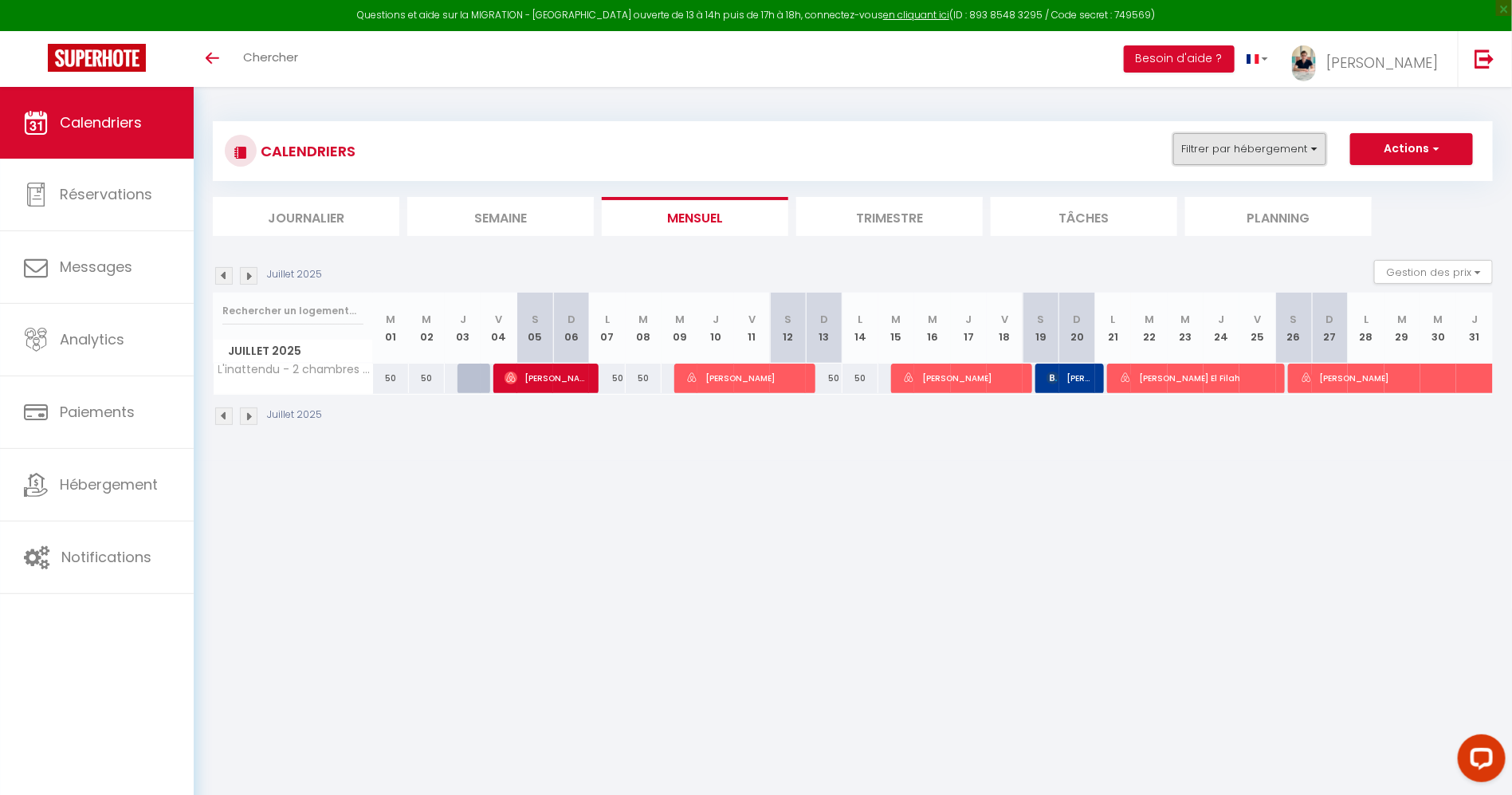
click at [1267, 157] on button "Filtrer par hébergement" at bounding box center [1249, 149] width 153 height 32
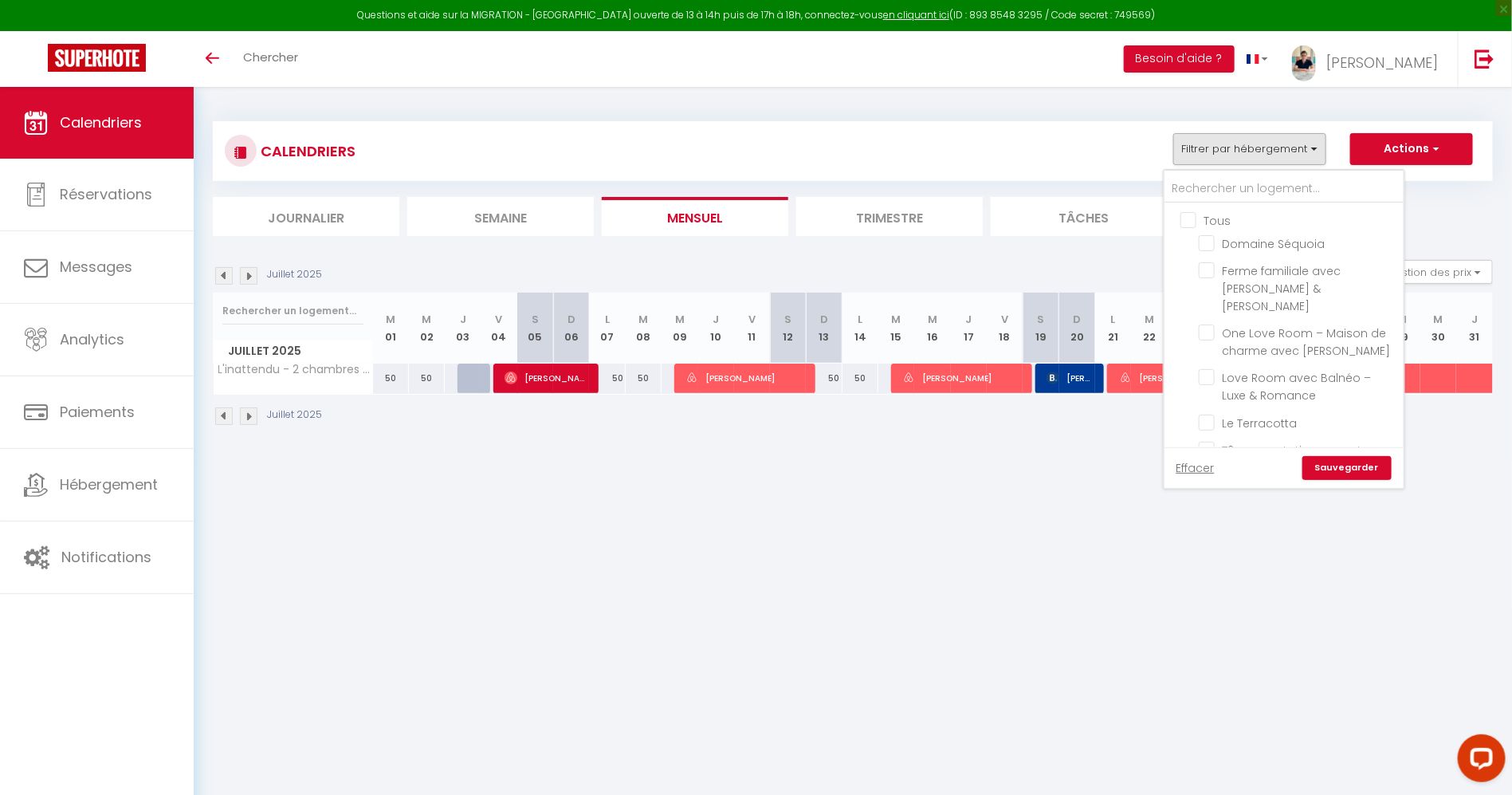
checkbox input "false"
click at [1197, 227] on label "Tous" at bounding box center [1214, 221] width 35 height 18
click at [1193, 227] on input "Tous" at bounding box center [1299, 219] width 239 height 16
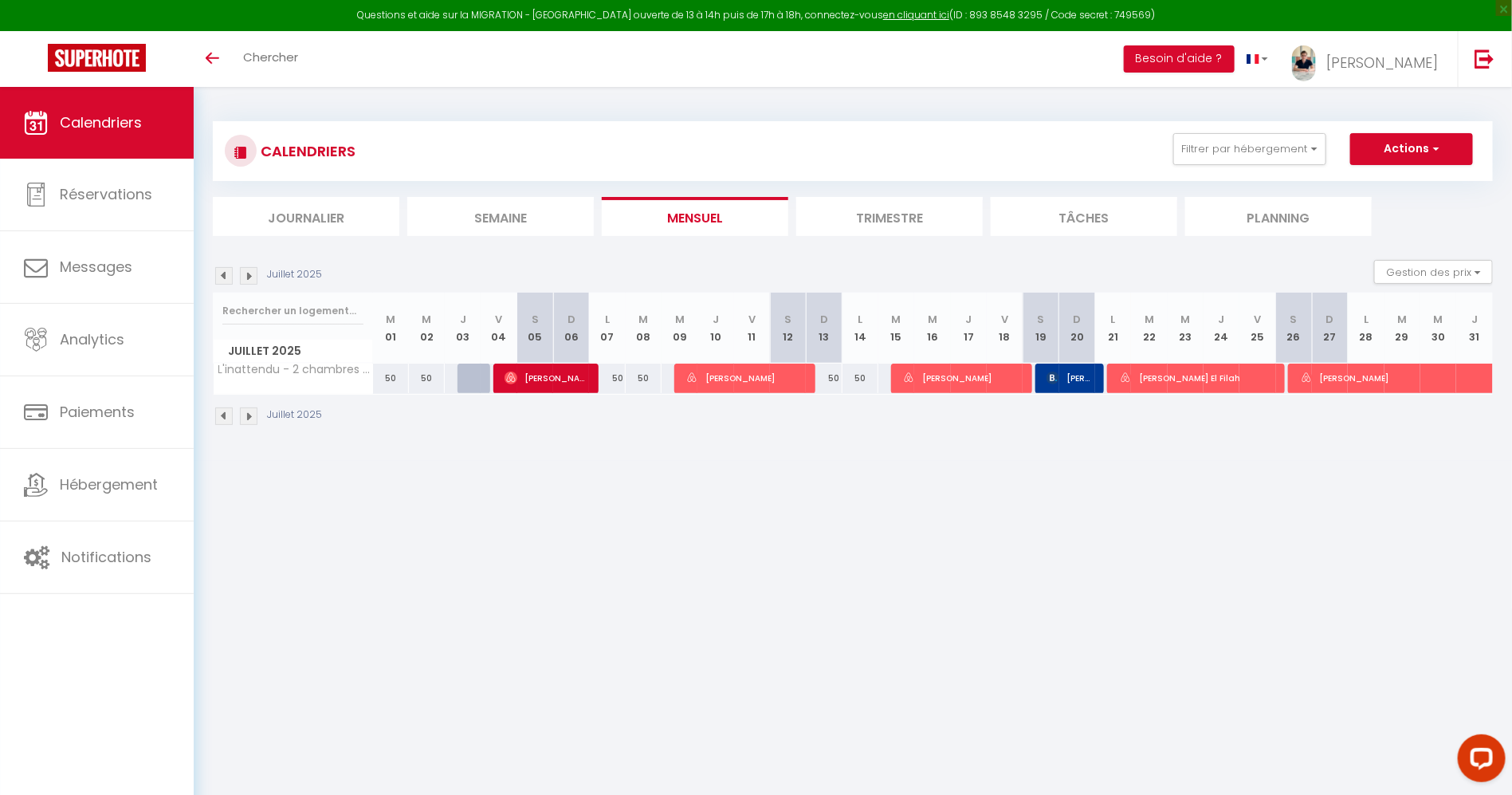
click at [1193, 227] on li "Planning" at bounding box center [1278, 216] width 187 height 39
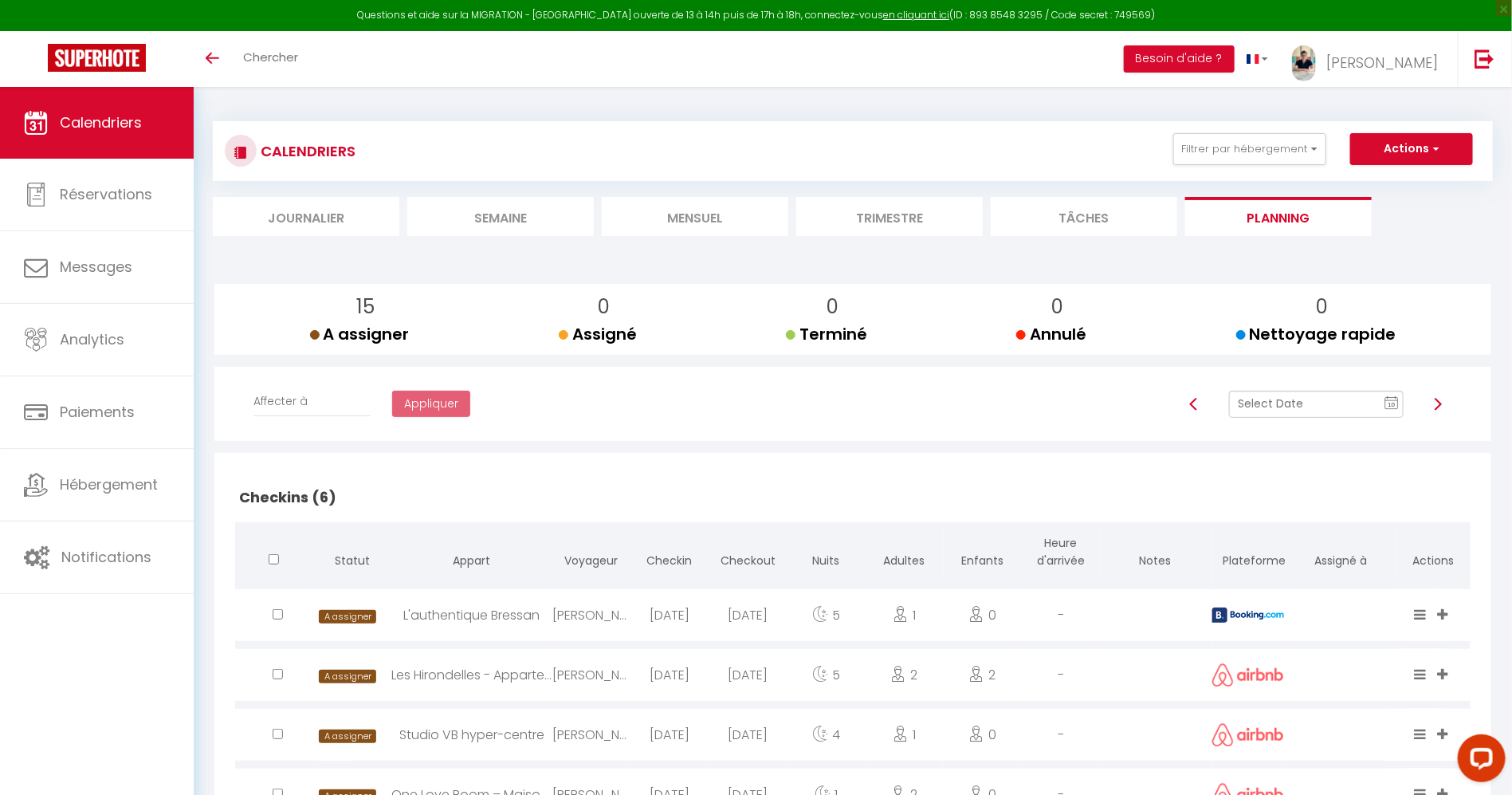
click at [746, 225] on li "Mensuel" at bounding box center [695, 216] width 187 height 39
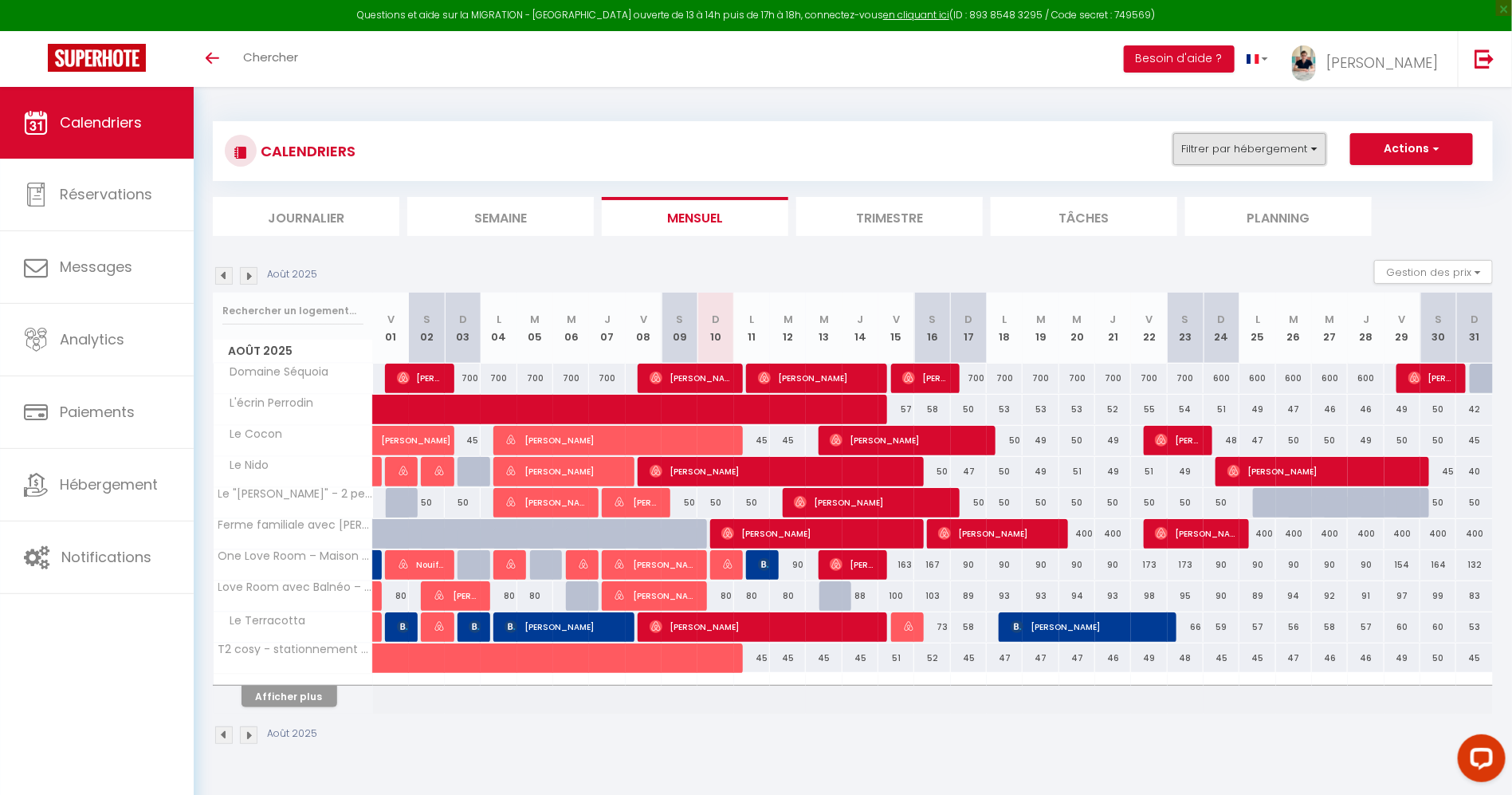
click at [1258, 153] on button "Filtrer par hébergement" at bounding box center [1249, 149] width 153 height 32
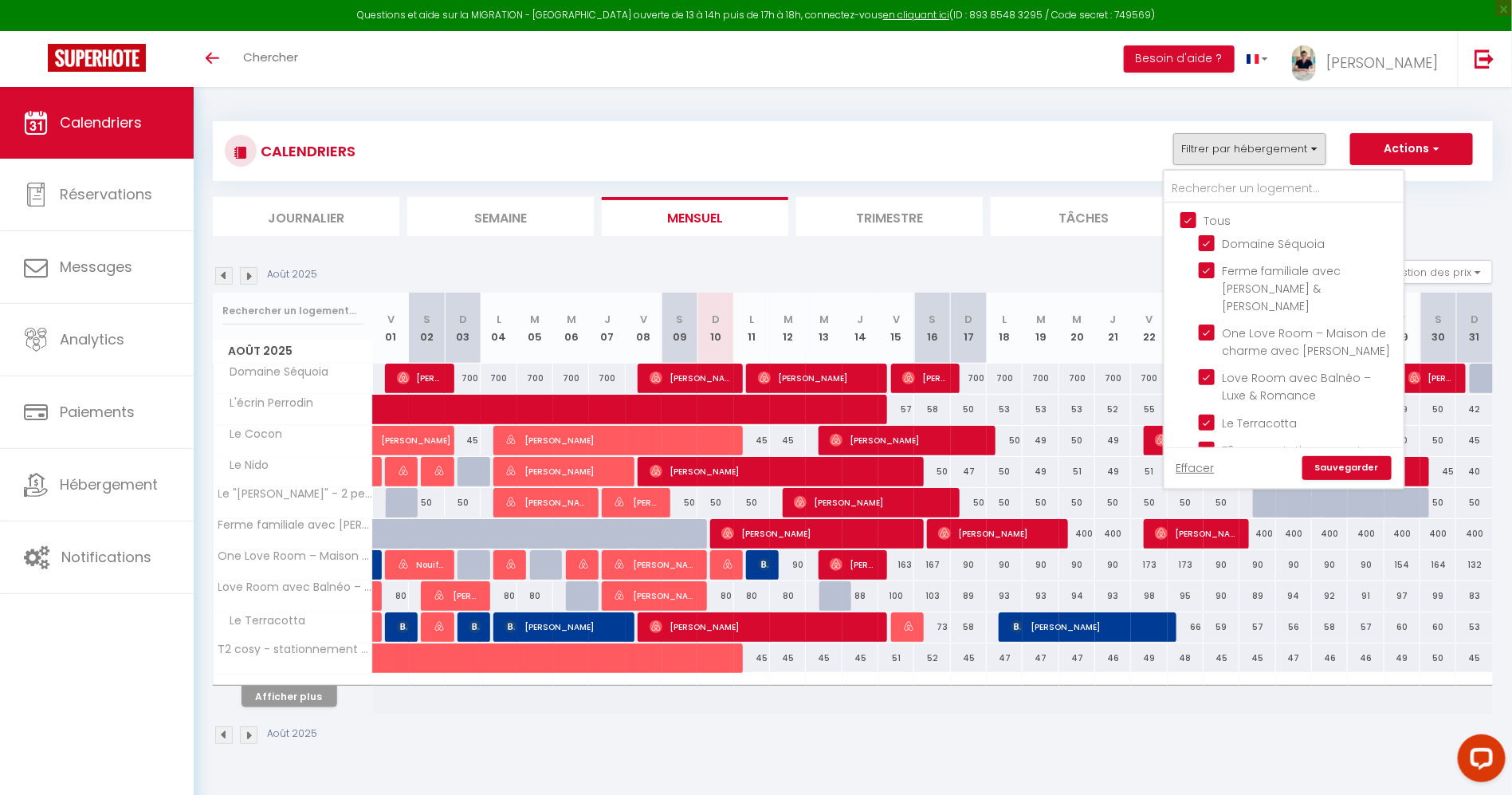
click at [1194, 214] on input "Tous" at bounding box center [1299, 219] width 239 height 16
checkbox input "false"
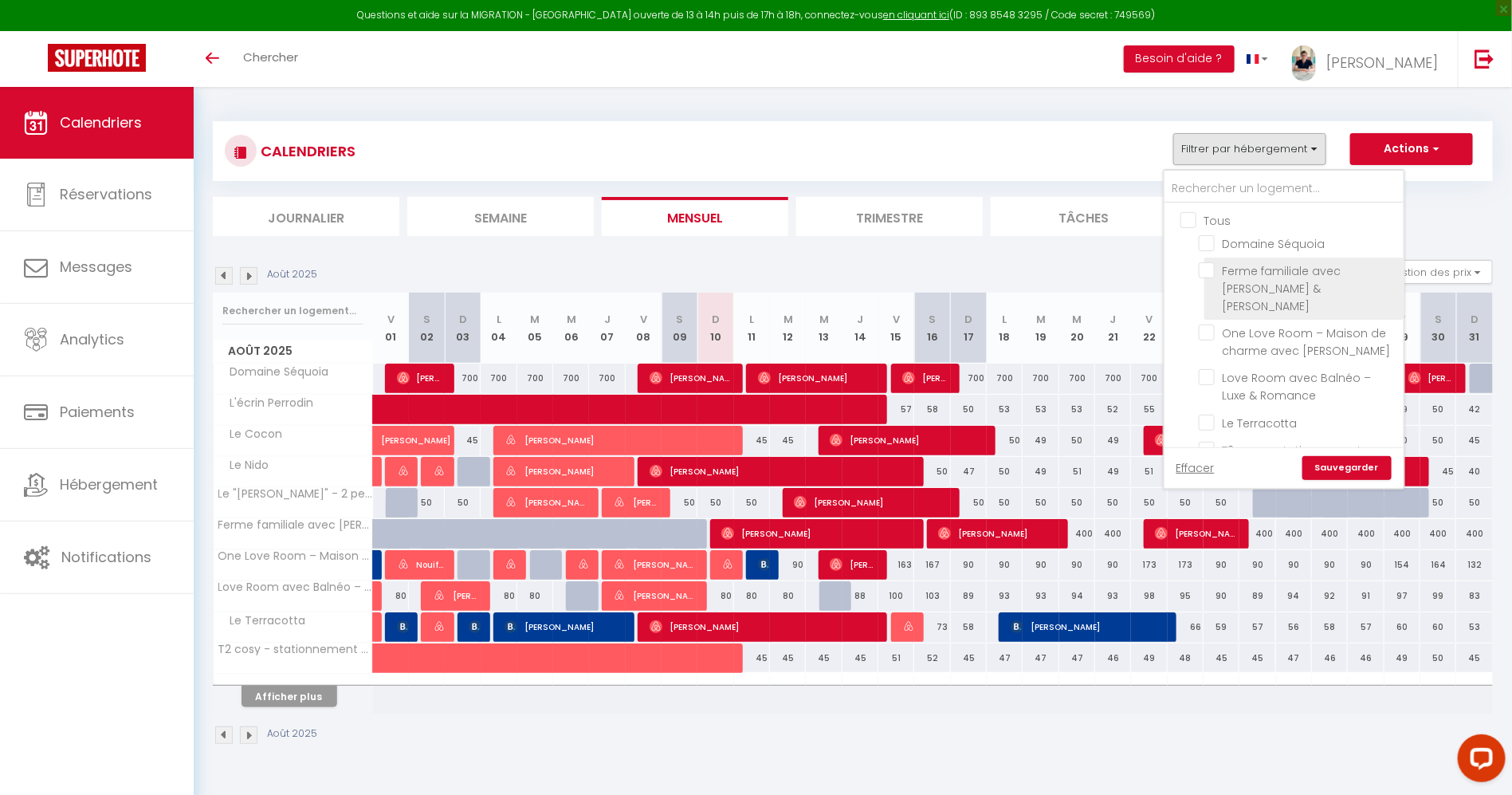
checkbox input "false"
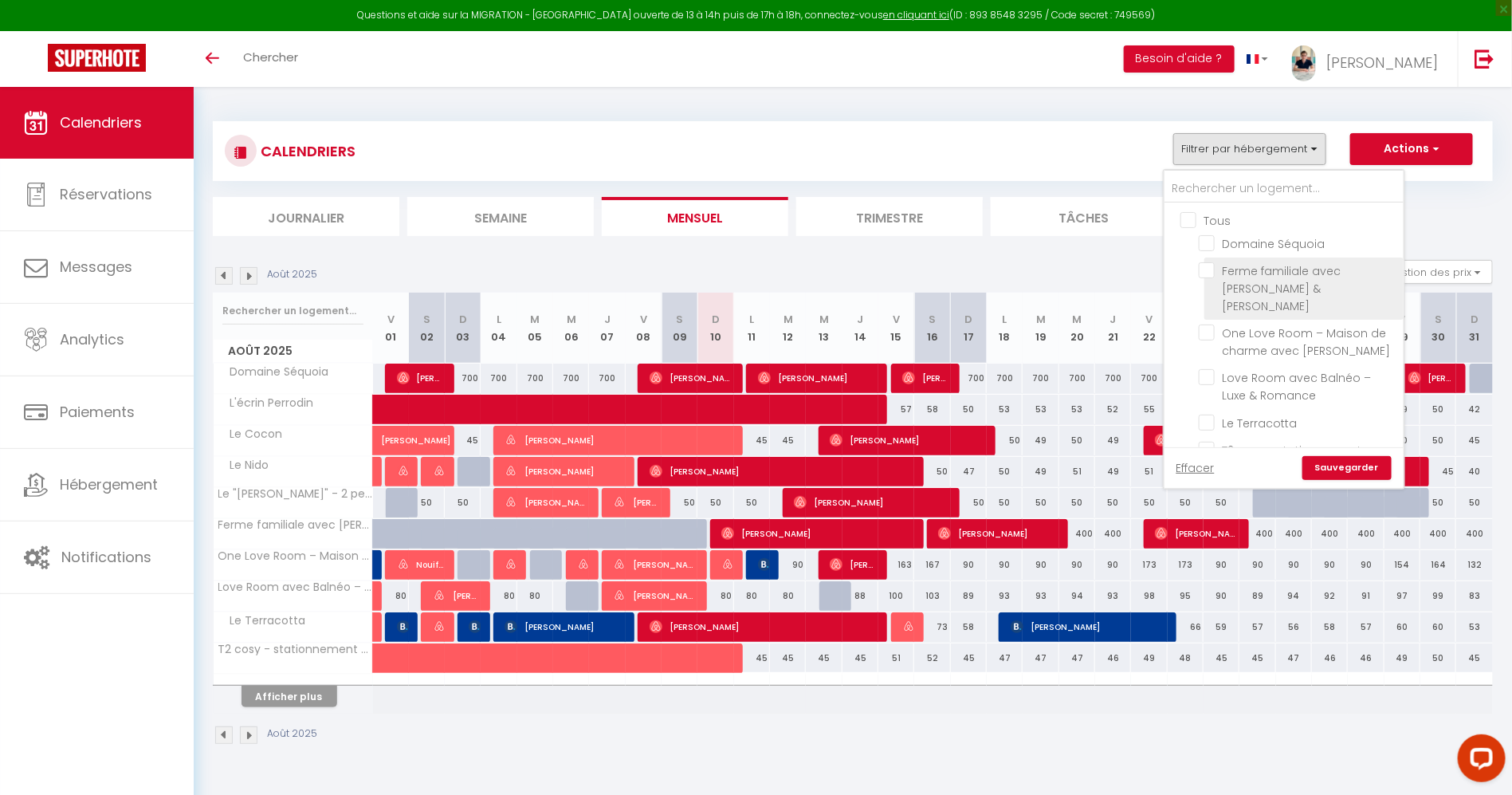
checkbox input "false"
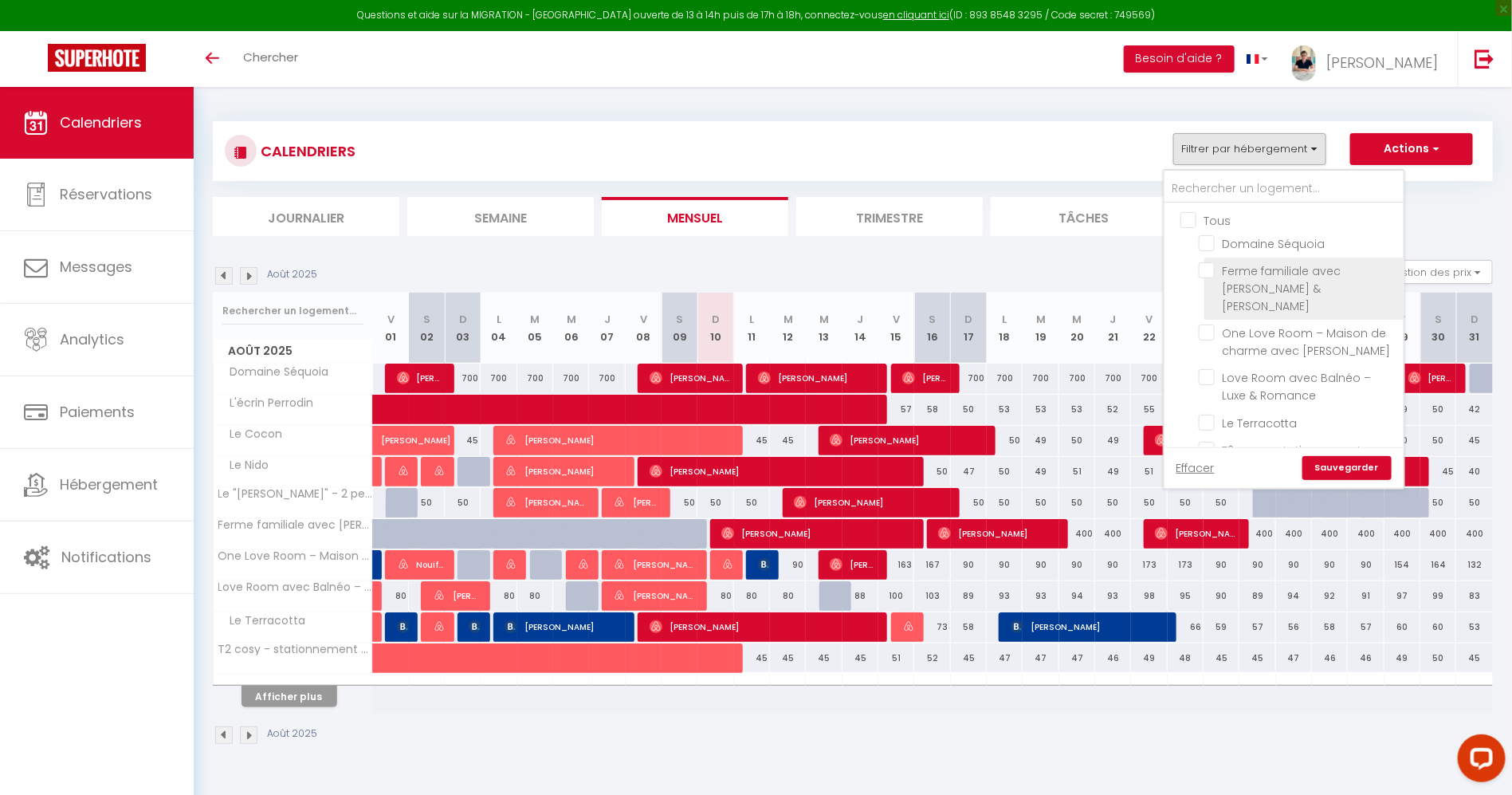
checkbox input "false"
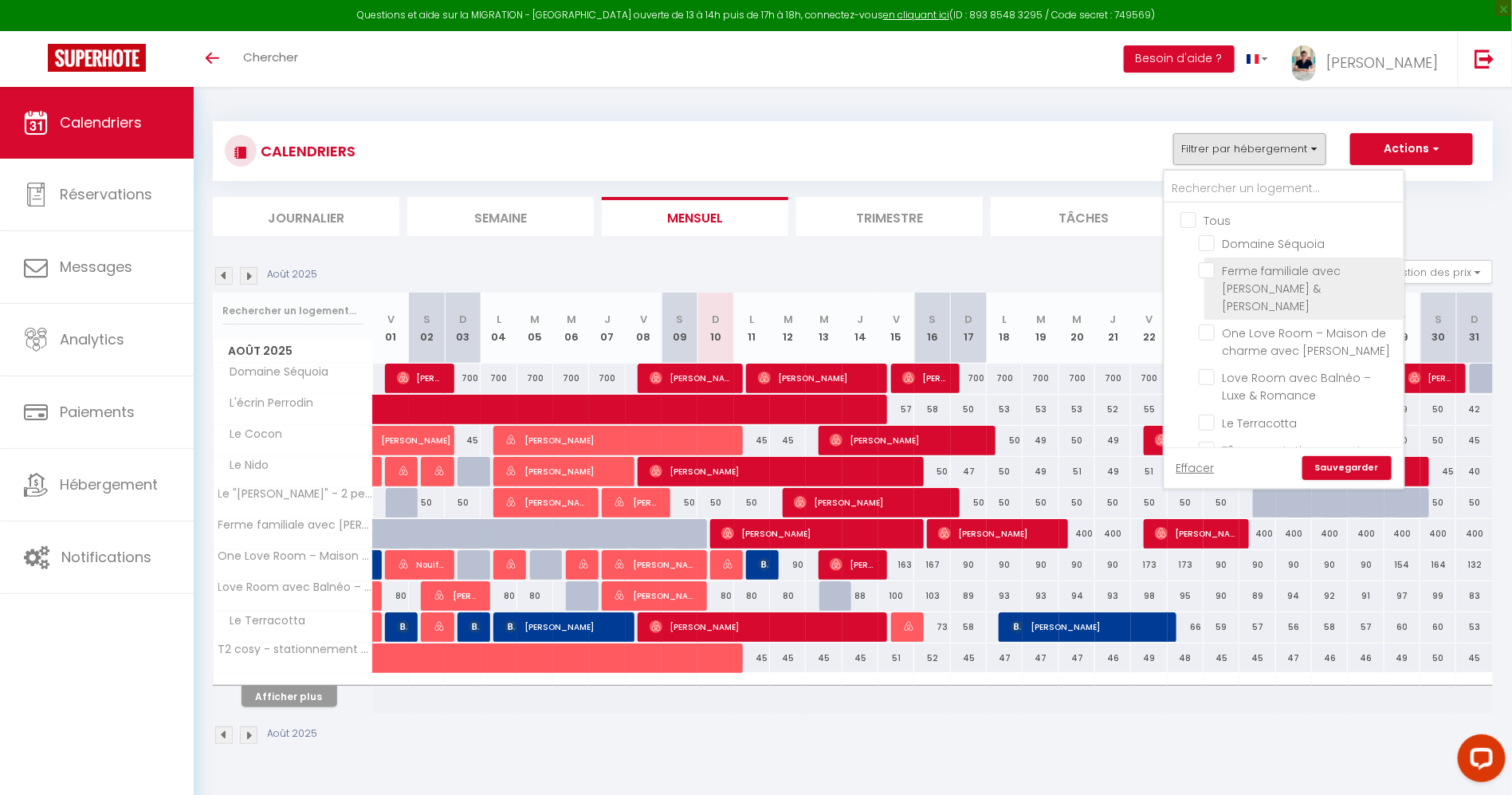
checkbox input "false"
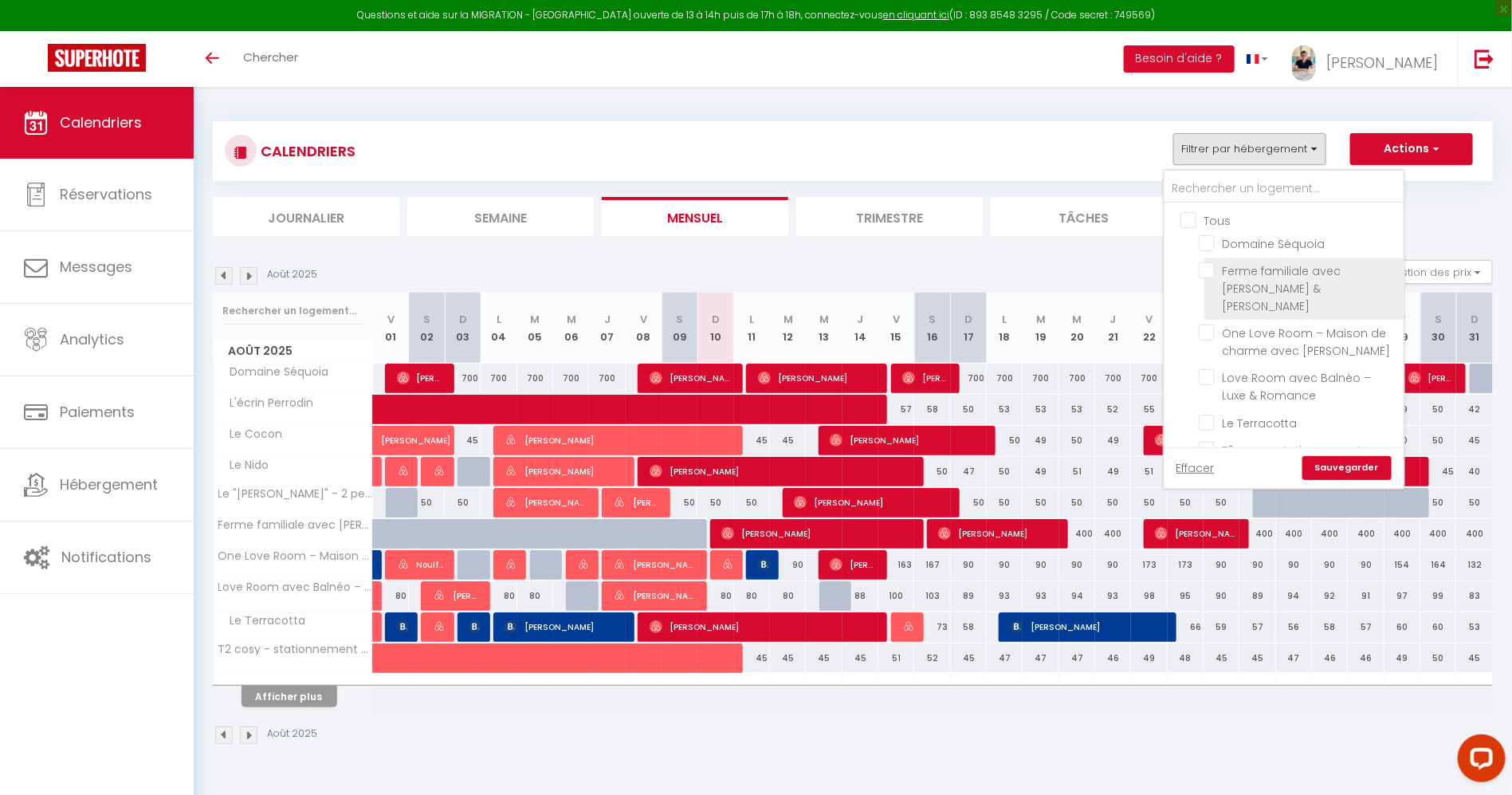
checkbox input "false"
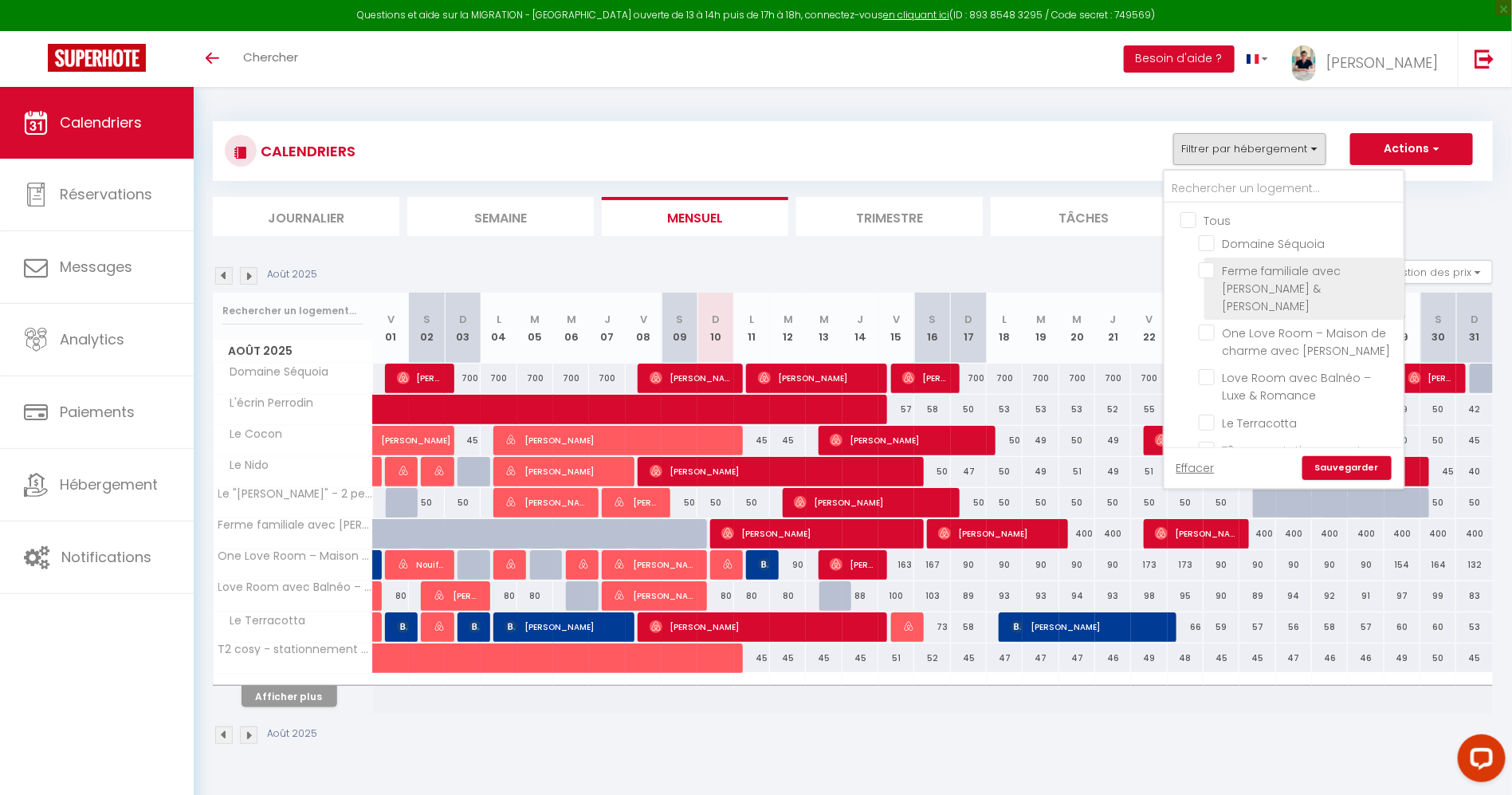
checkbox input "false"
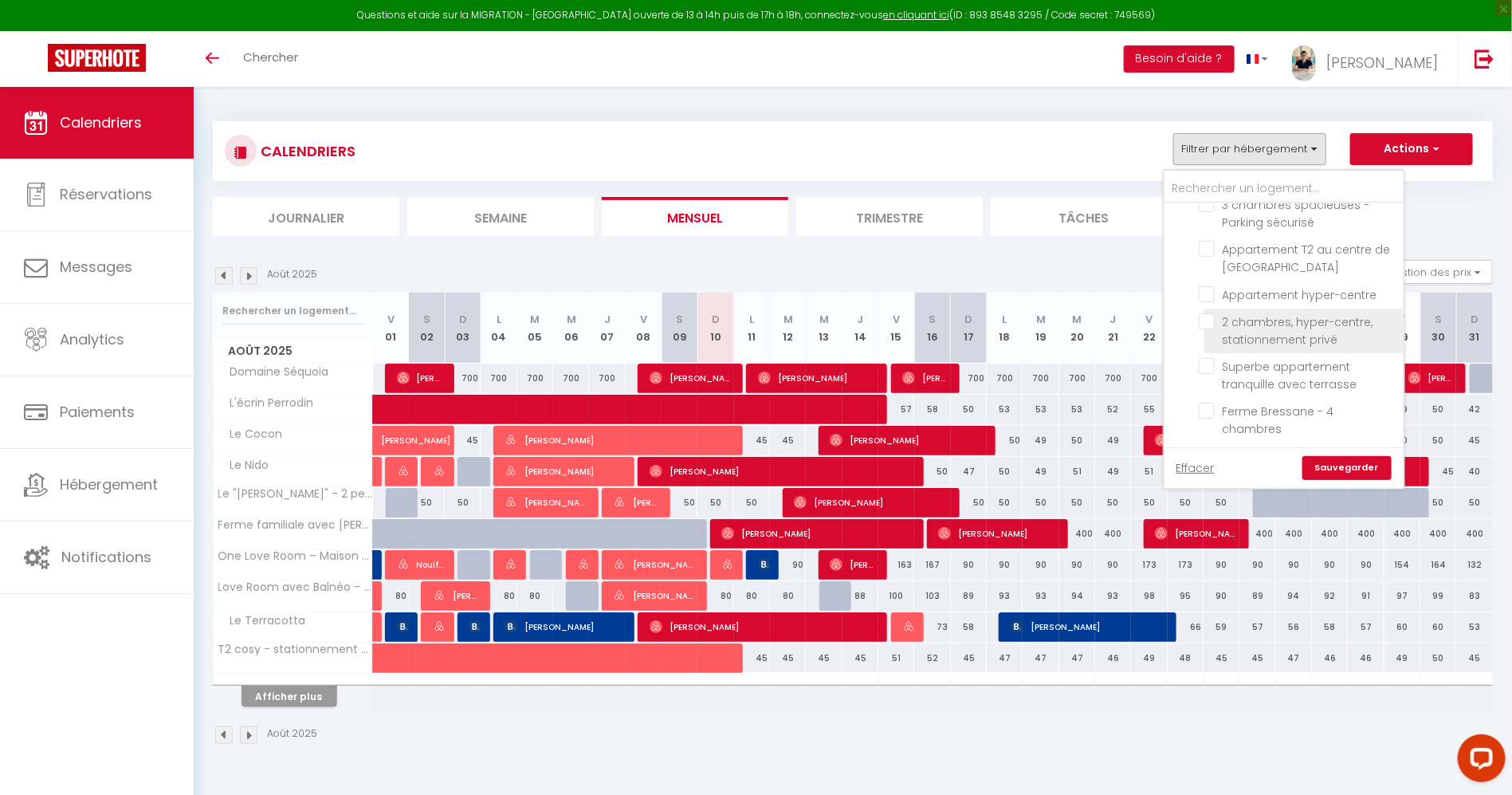
scroll to position [671, 0]
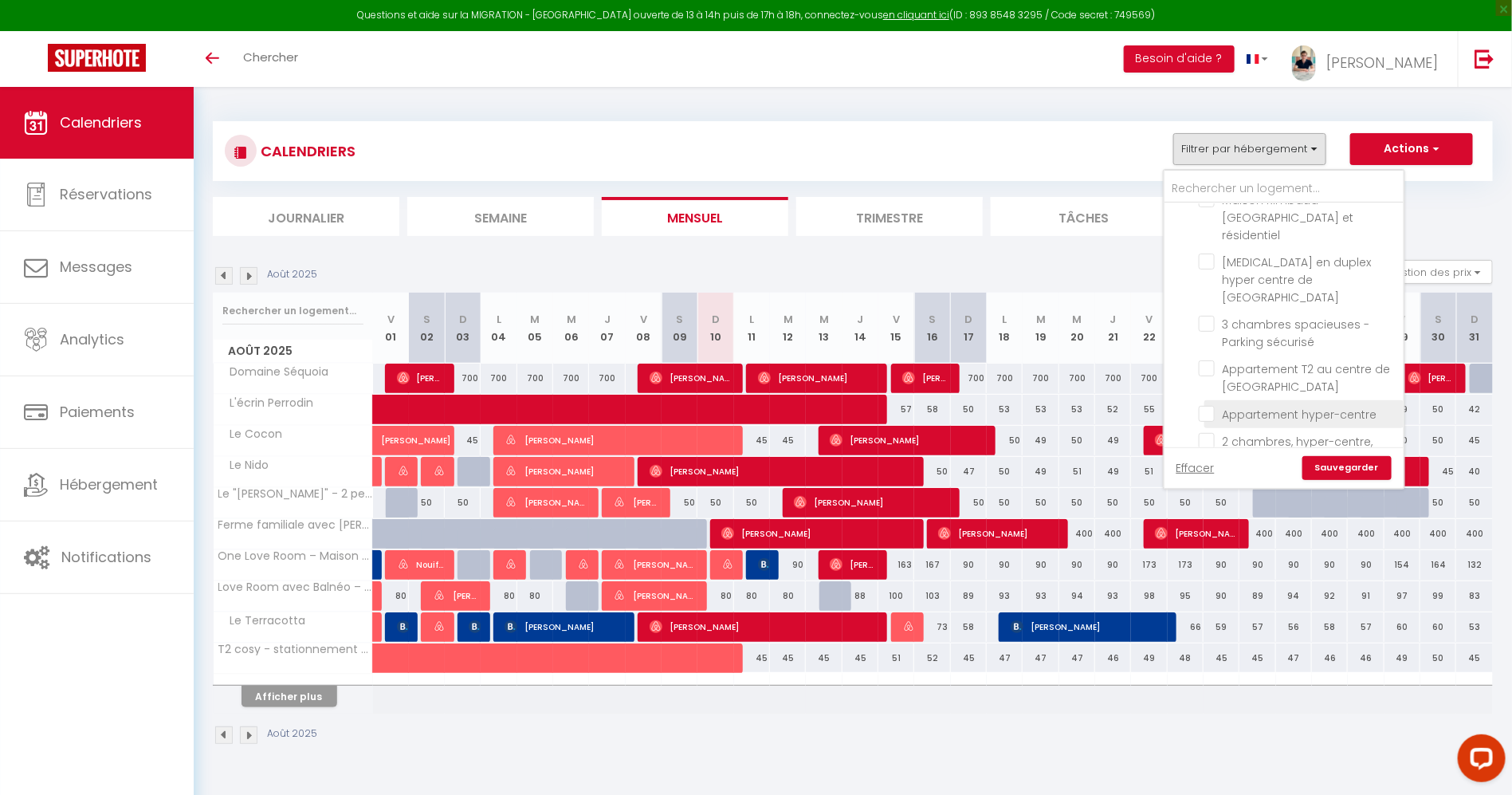
click at [1215, 405] on input "Appartement hyper-centre" at bounding box center [1297, 413] width 199 height 16
checkbox input "true"
click at [1351, 466] on link "Sauvegarder" at bounding box center [1347, 467] width 89 height 24
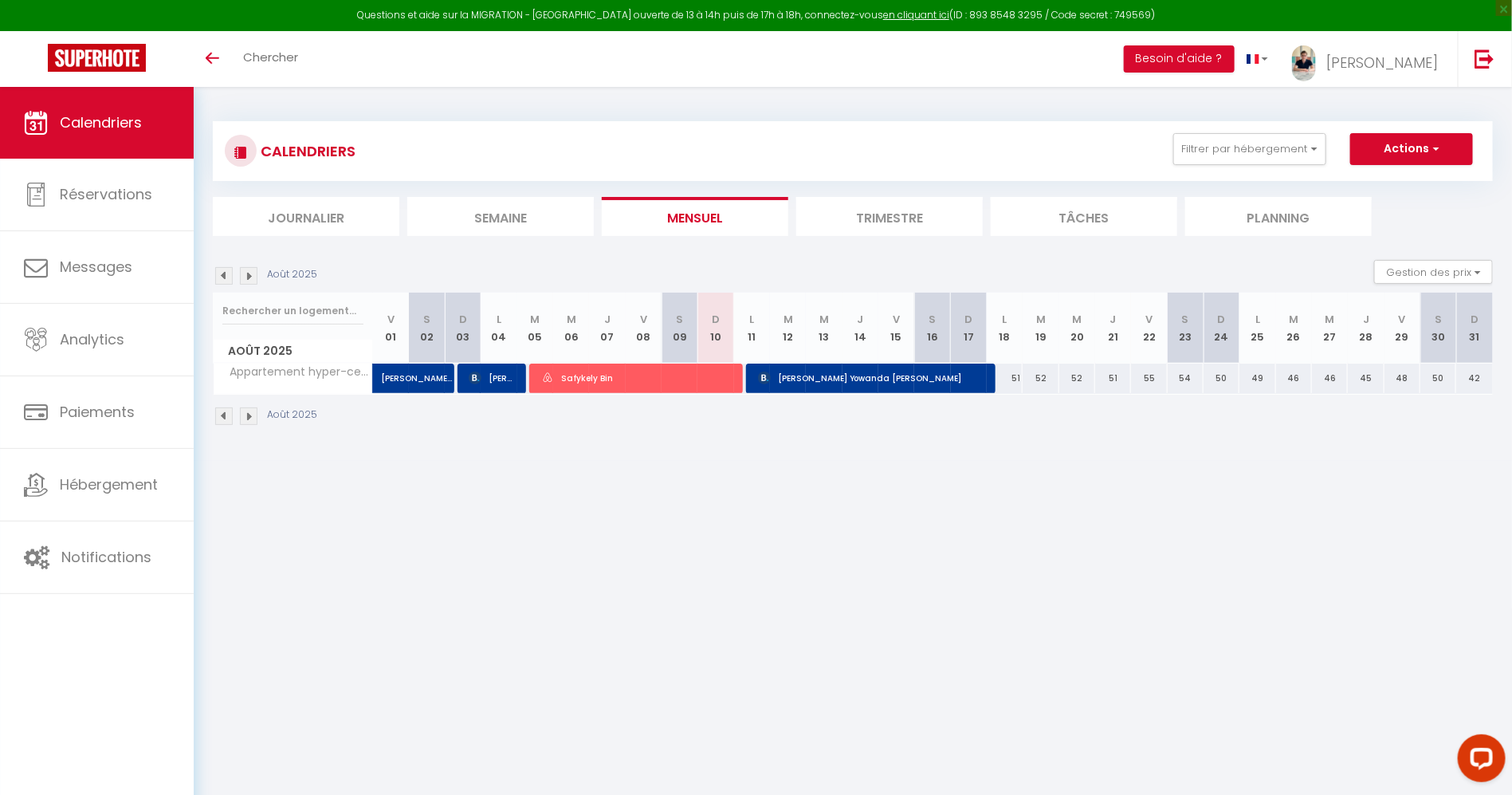
click at [225, 272] on img at bounding box center [224, 276] width 18 height 18
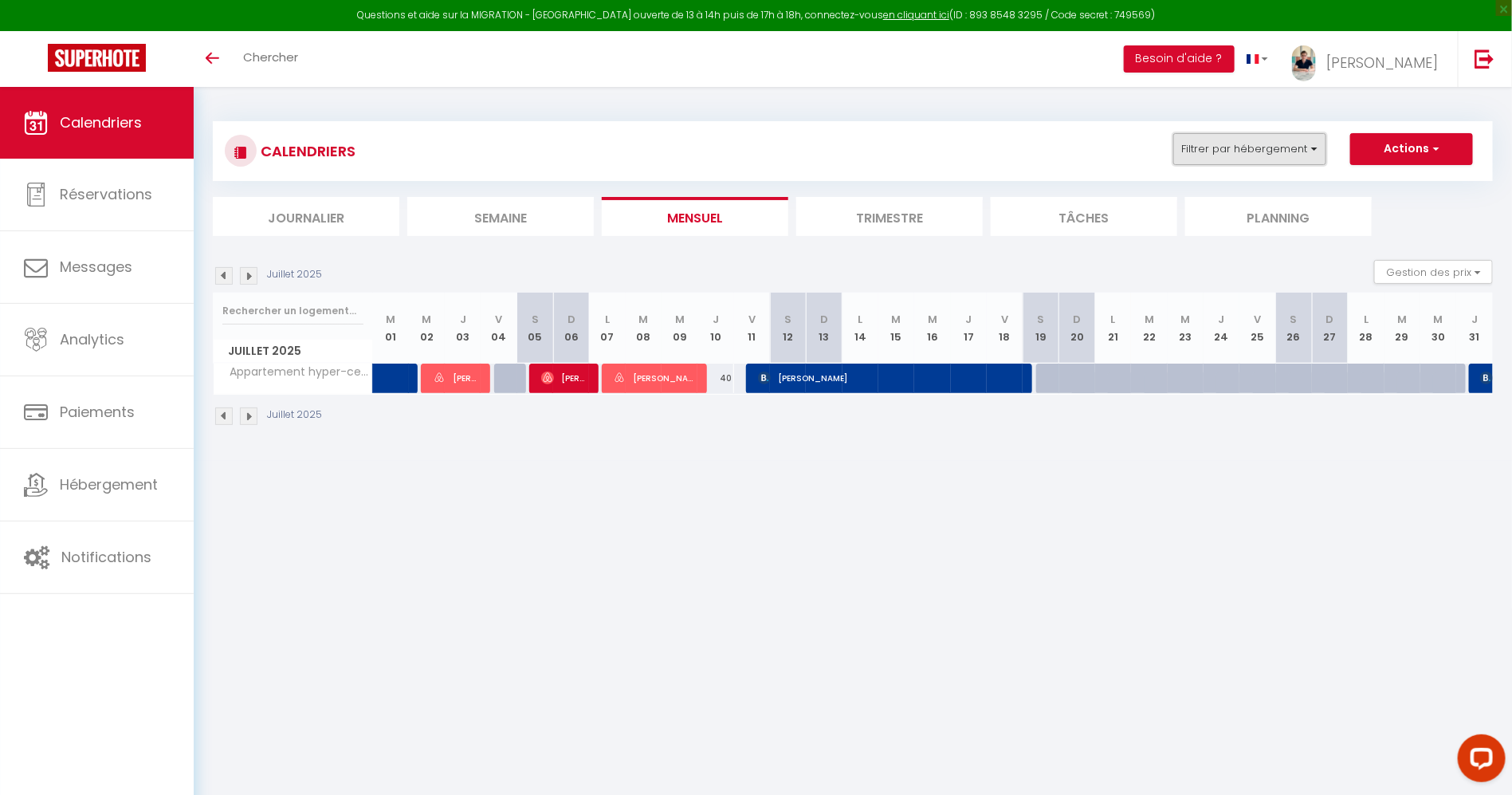
click at [1291, 151] on button "Filtrer par hébergement" at bounding box center [1249, 149] width 153 height 32
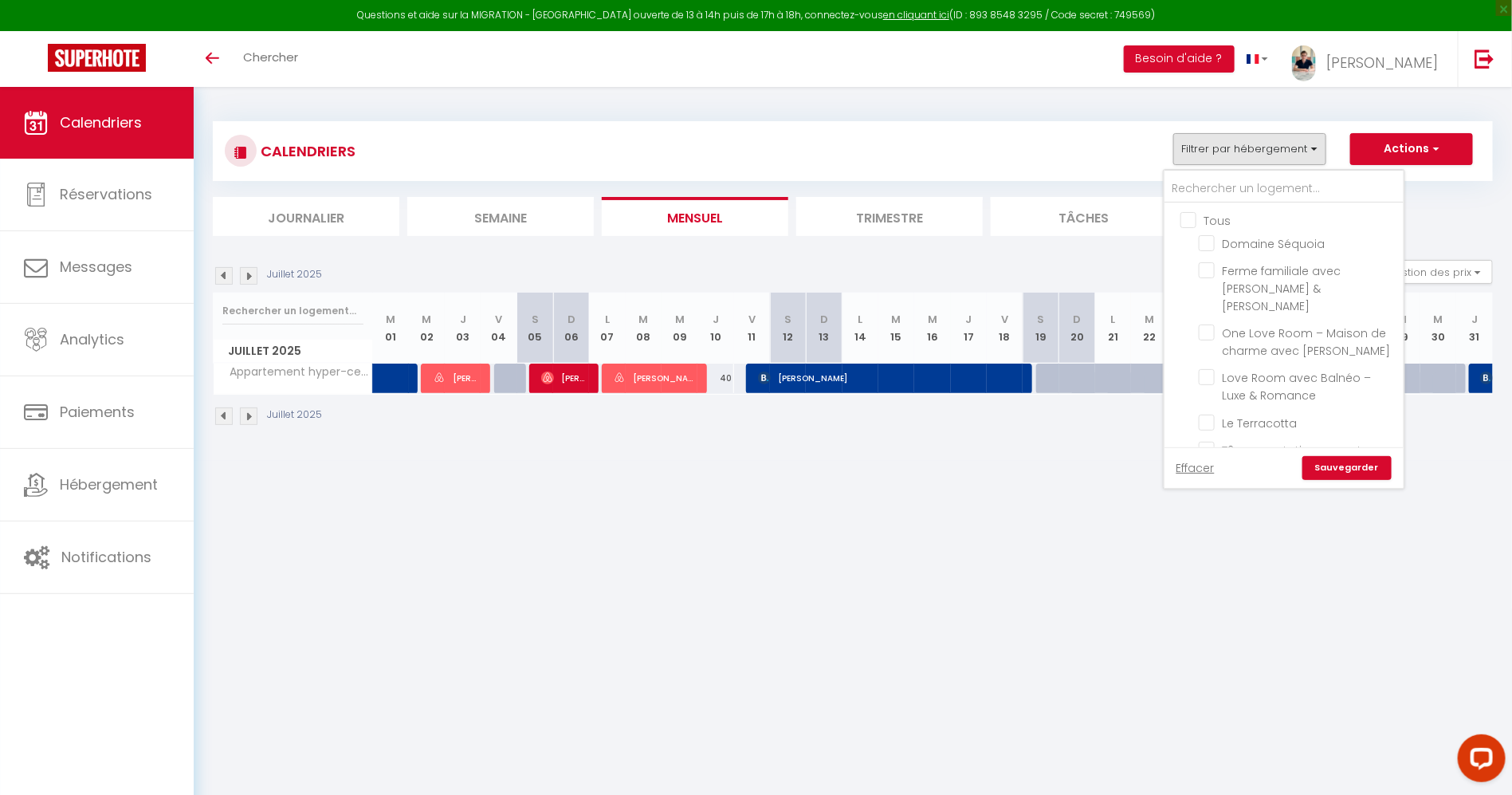
click at [1212, 211] on input "Tous" at bounding box center [1299, 219] width 239 height 16
checkbox input "true"
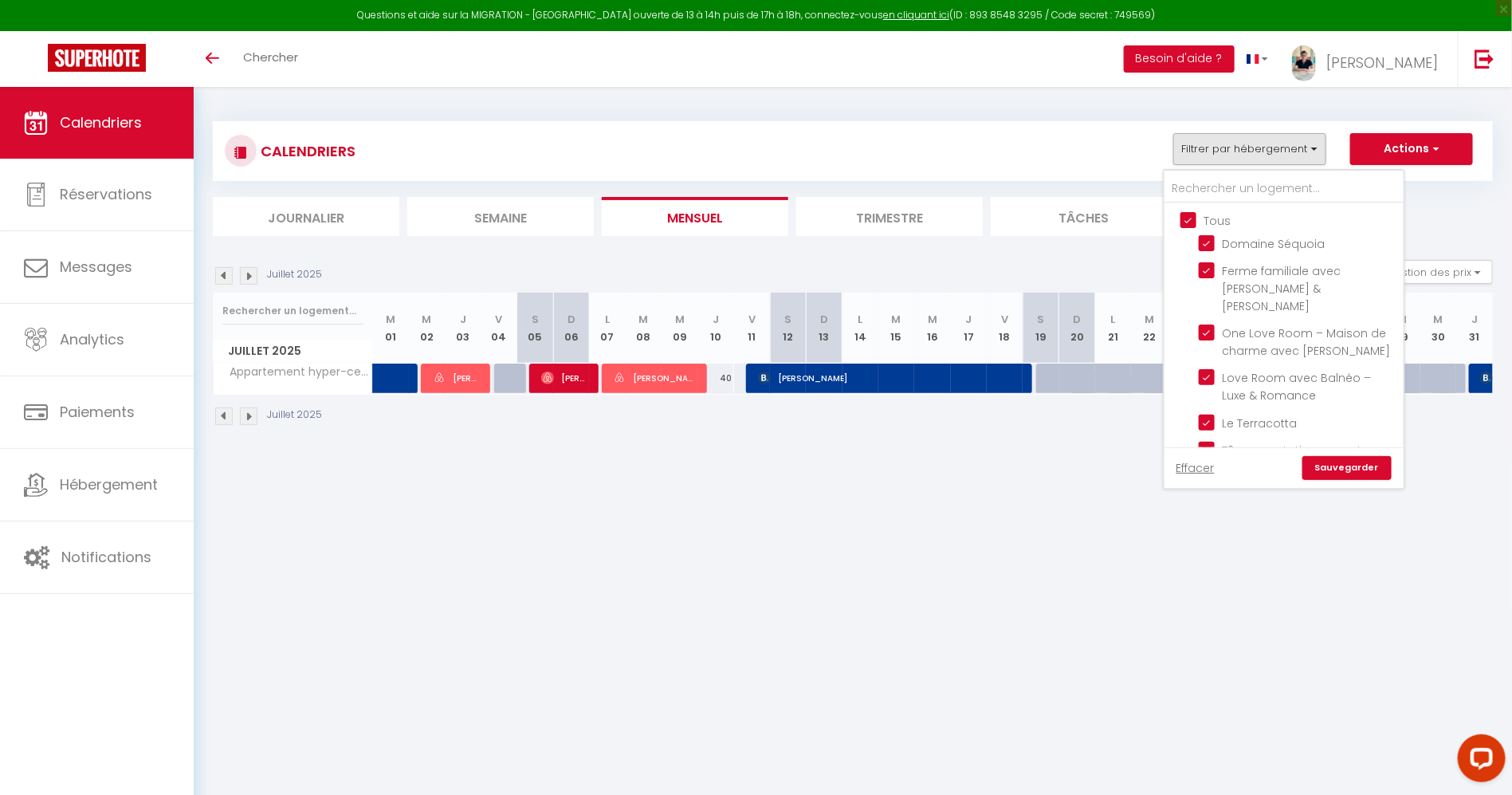
checkbox input "true"
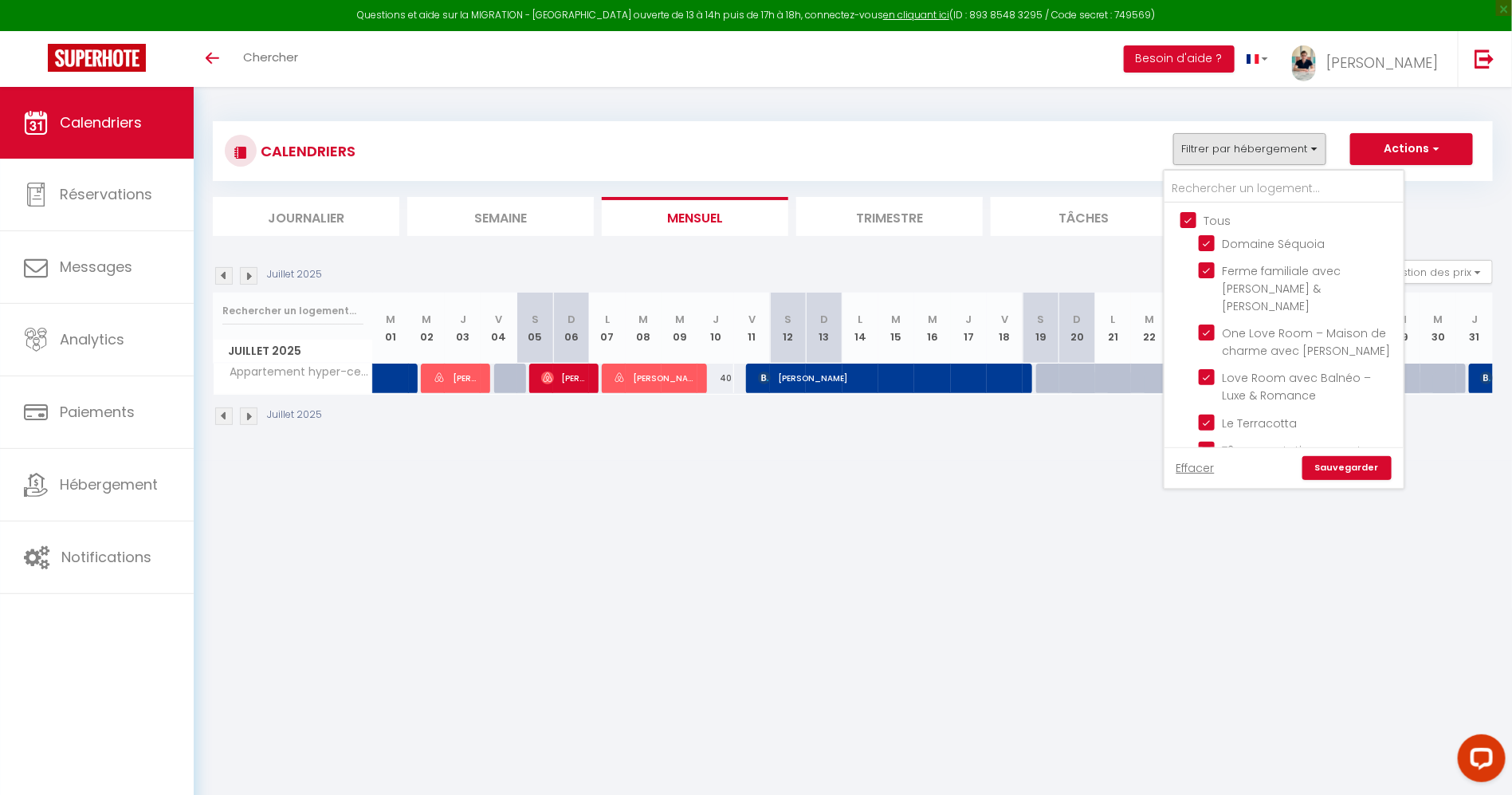
checkbox input "true"
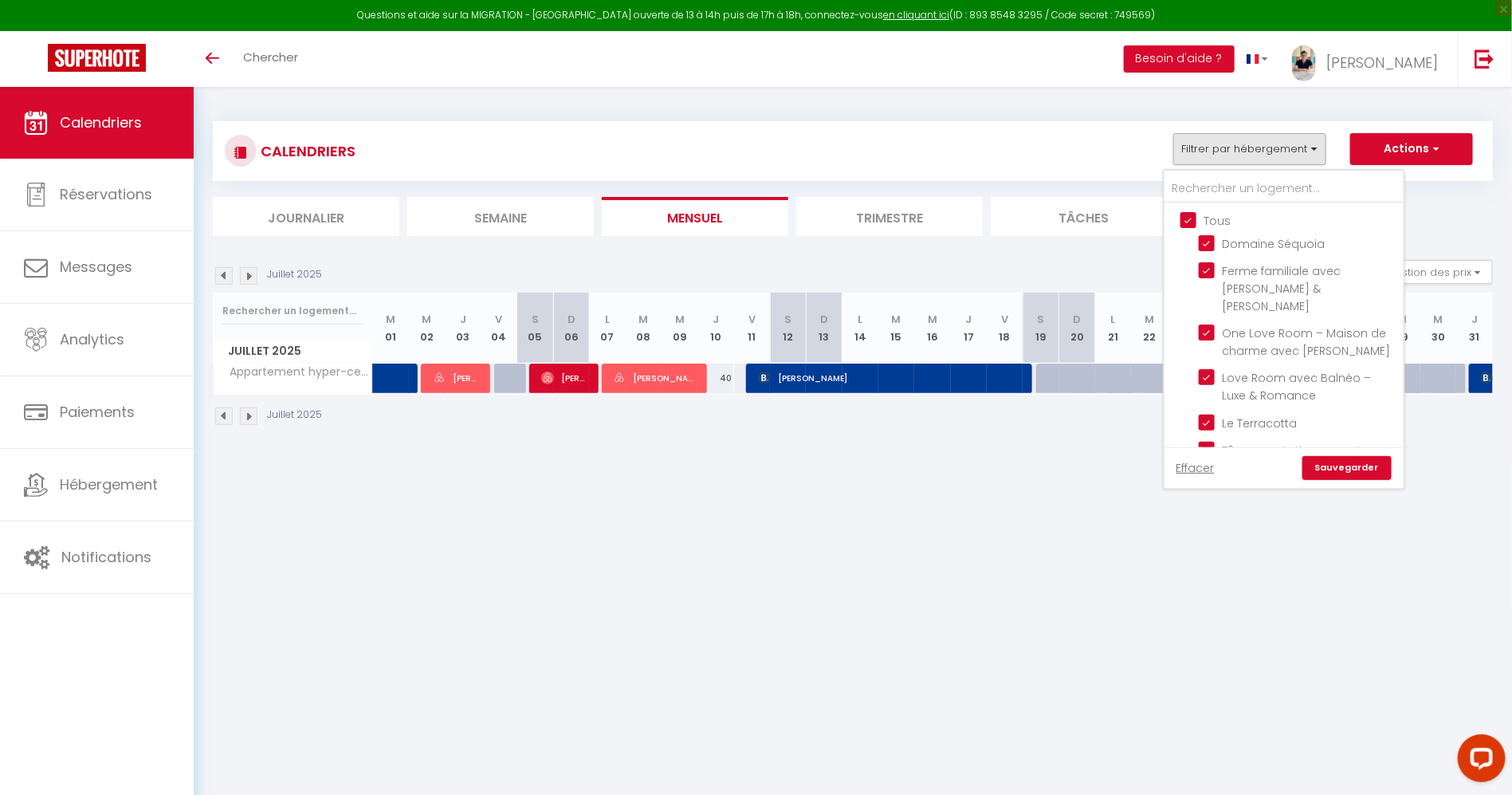
checkbox input "true"
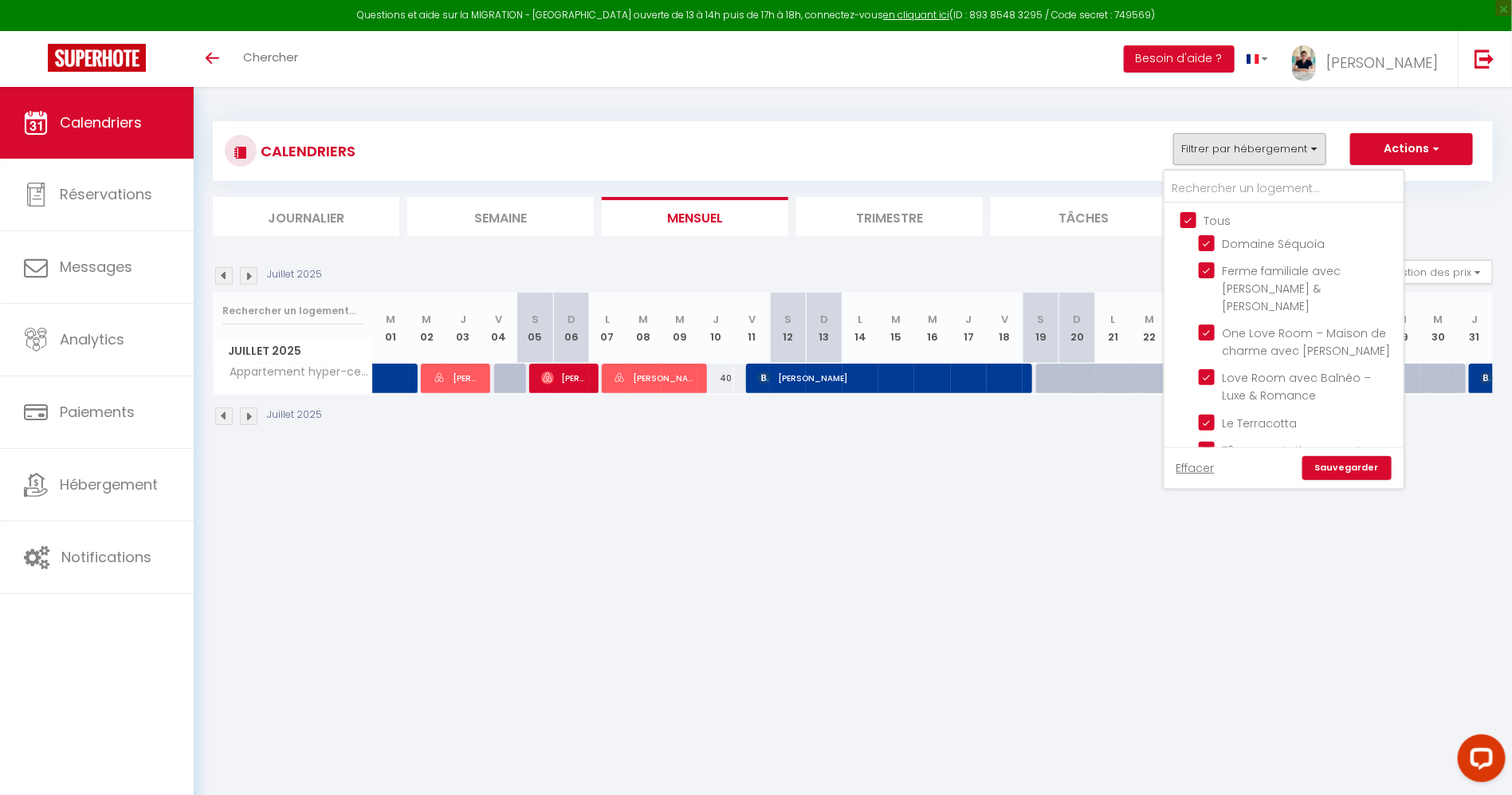
checkbox input "true"
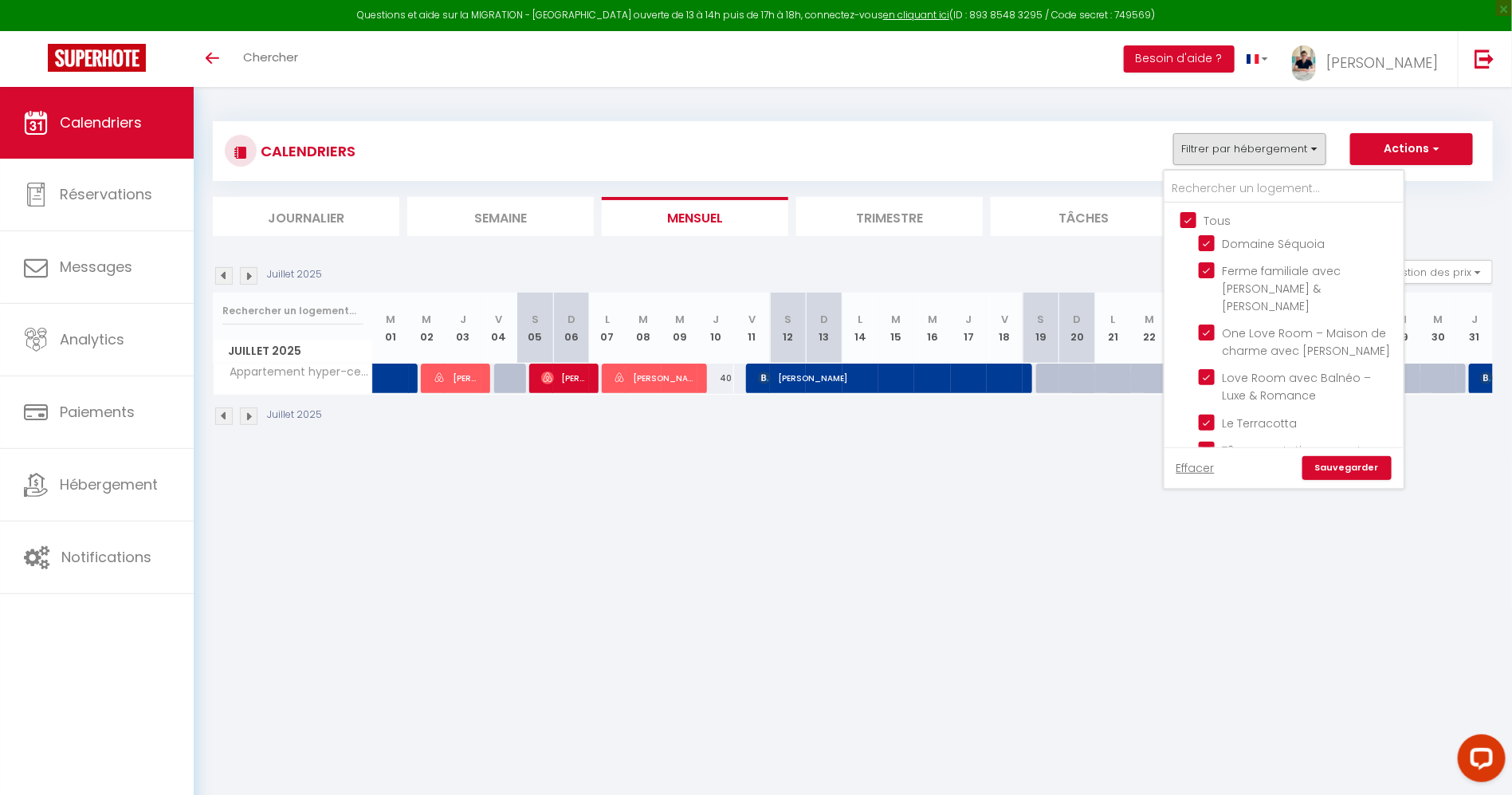
checkbox input "true"
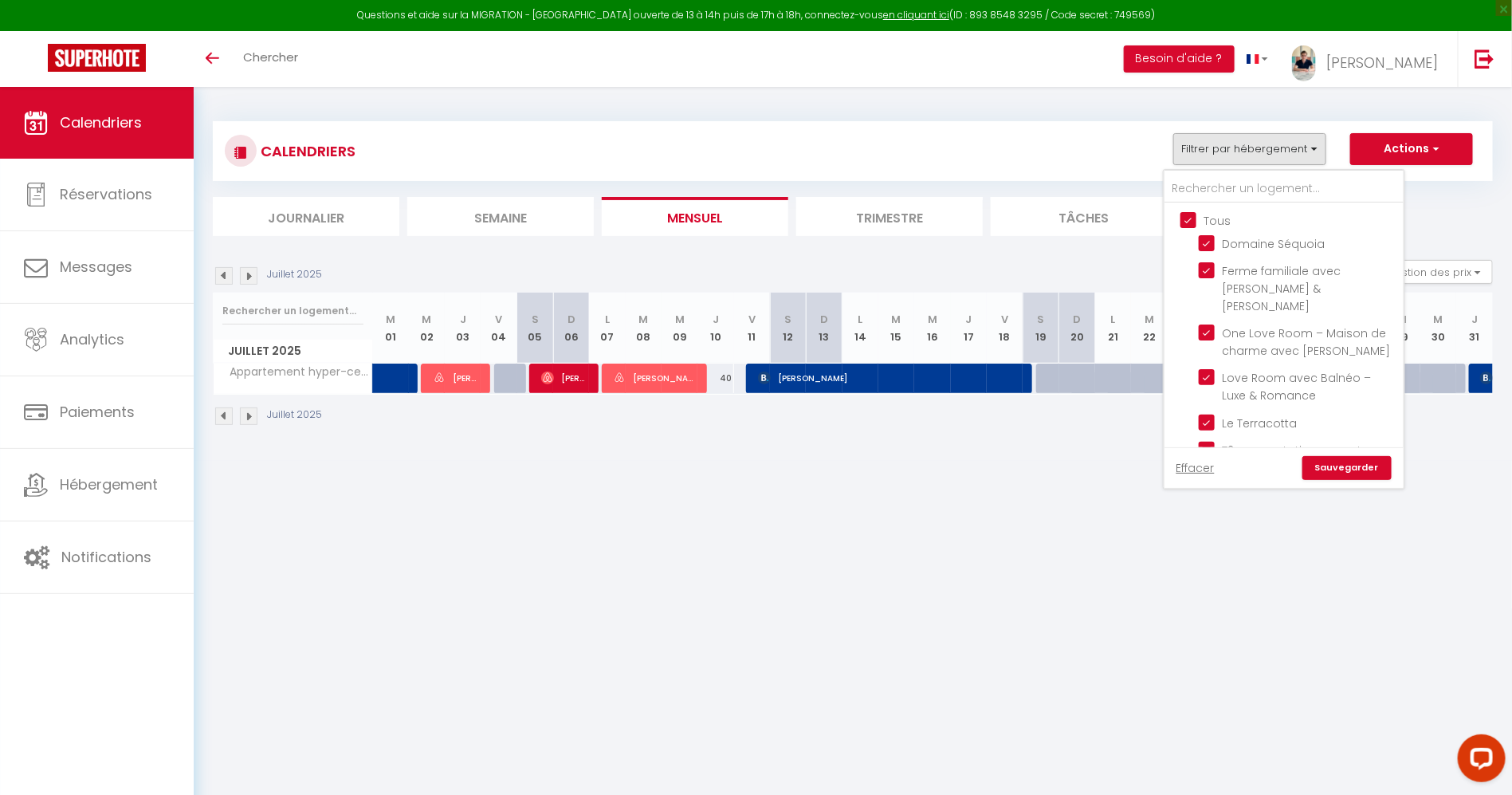
checkbox input "true"
click at [1212, 211] on input "Tous" at bounding box center [1299, 219] width 239 height 16
checkbox input "false"
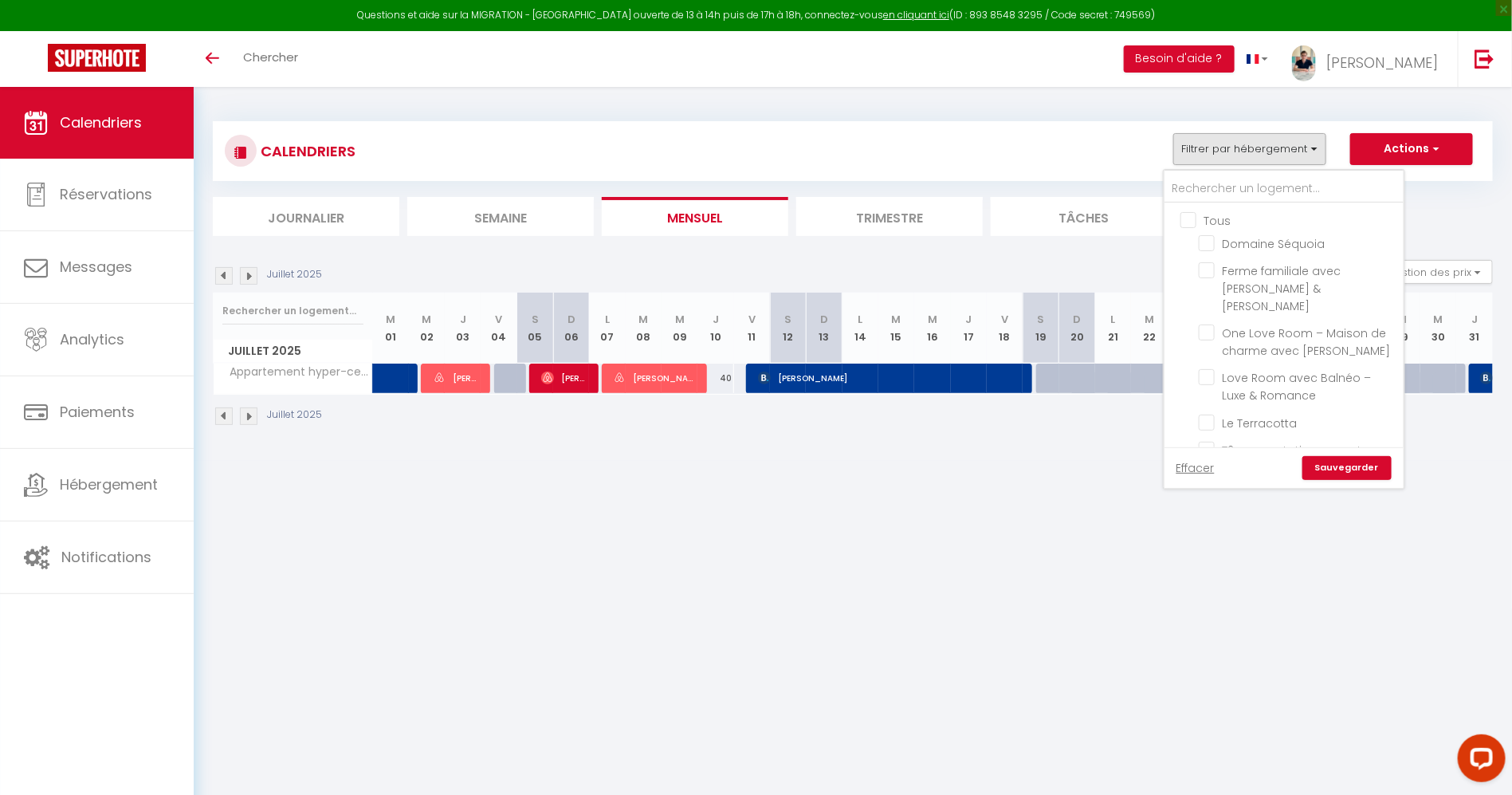
checkbox input "false"
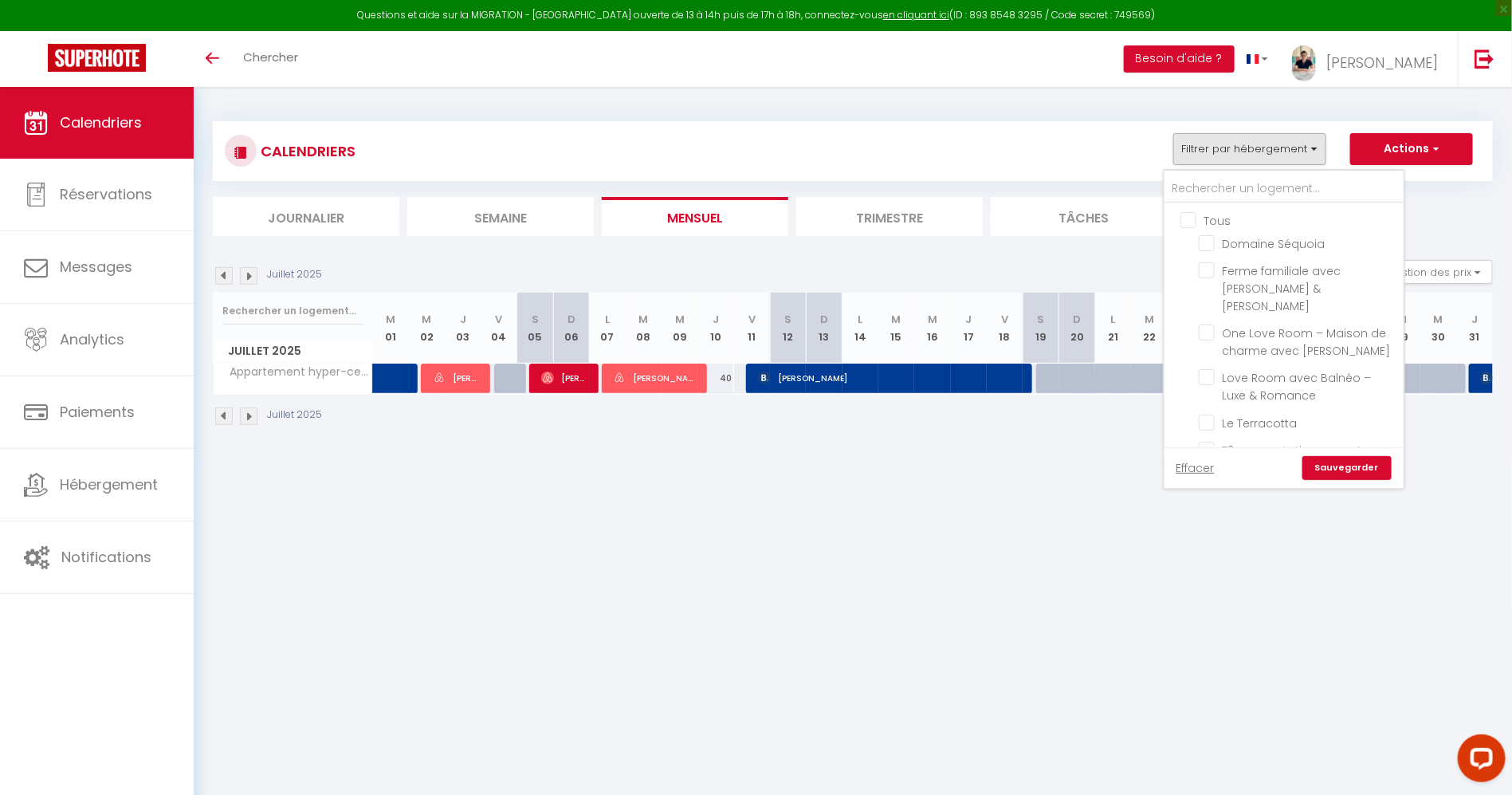
checkbox input "false"
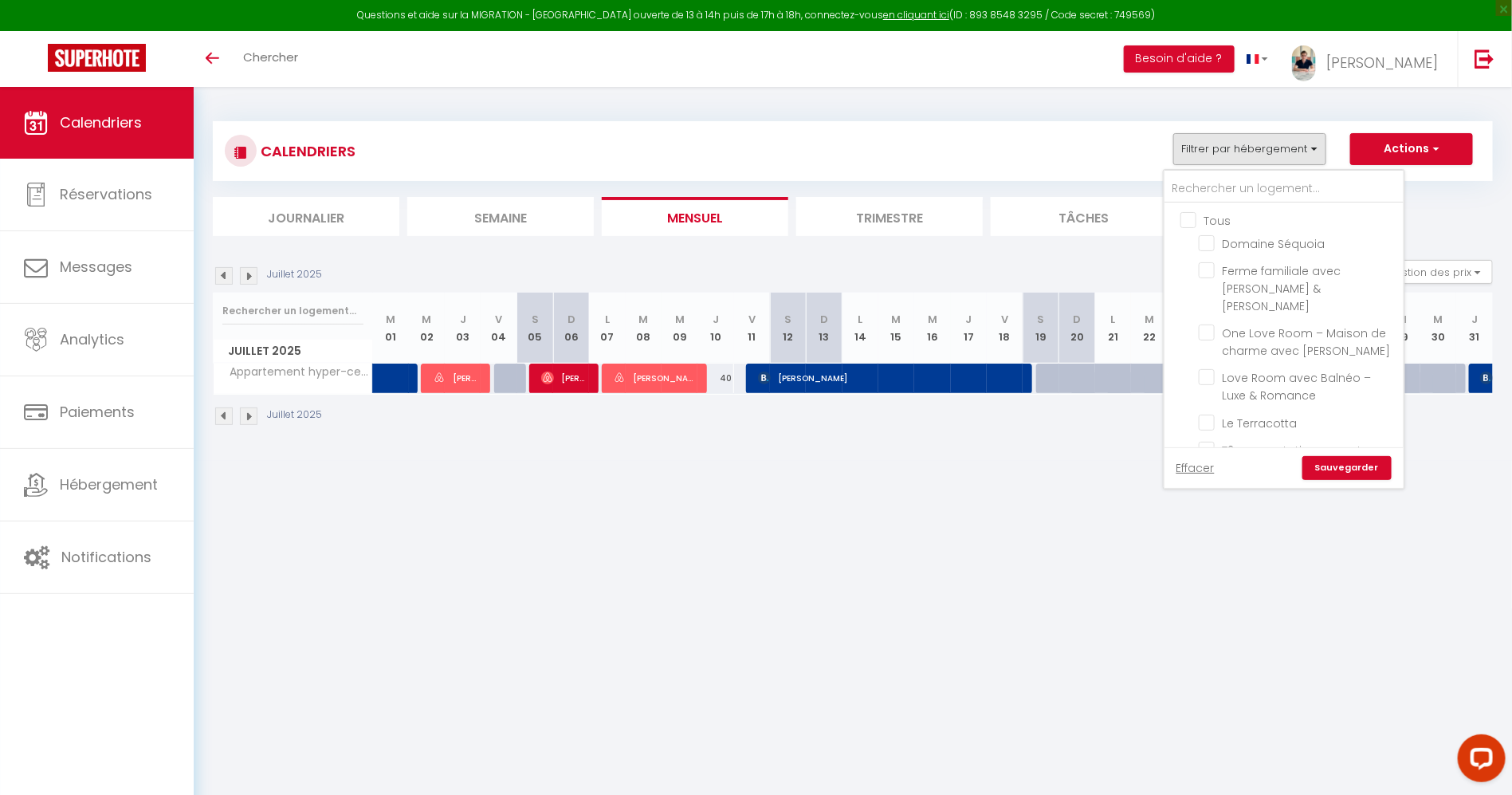
checkbox input "false"
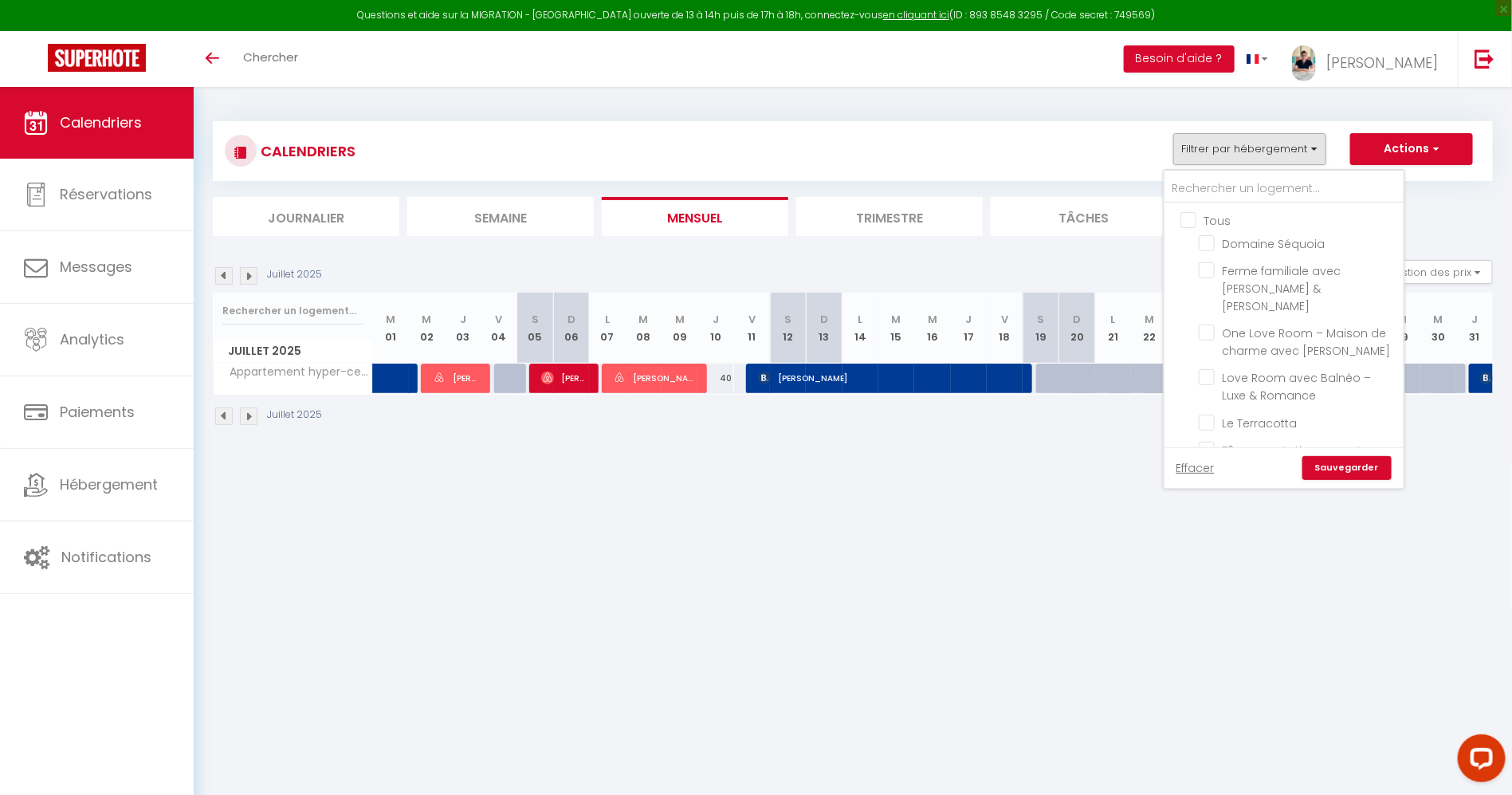
checkbox input "false"
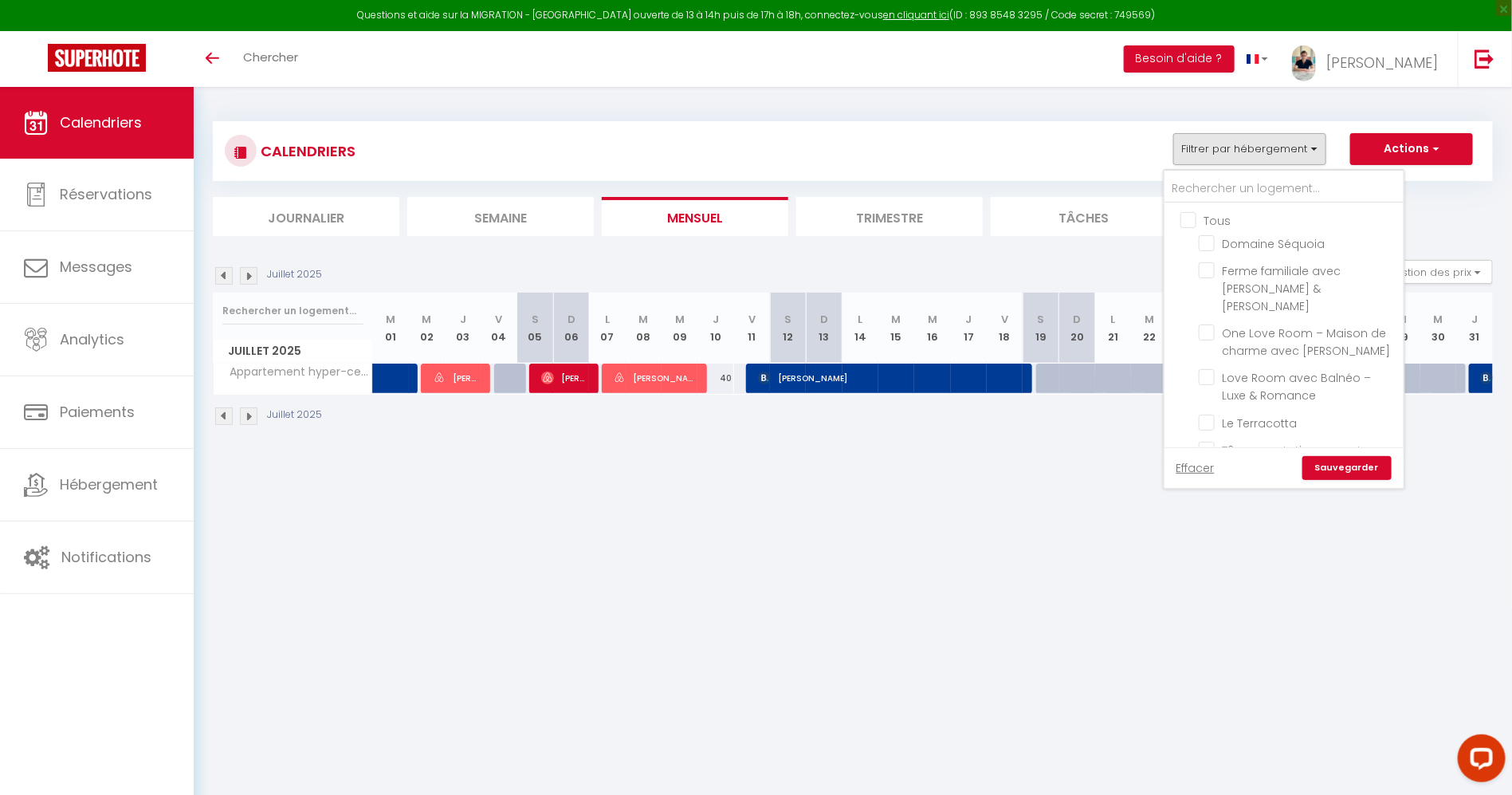
checkbox input "false"
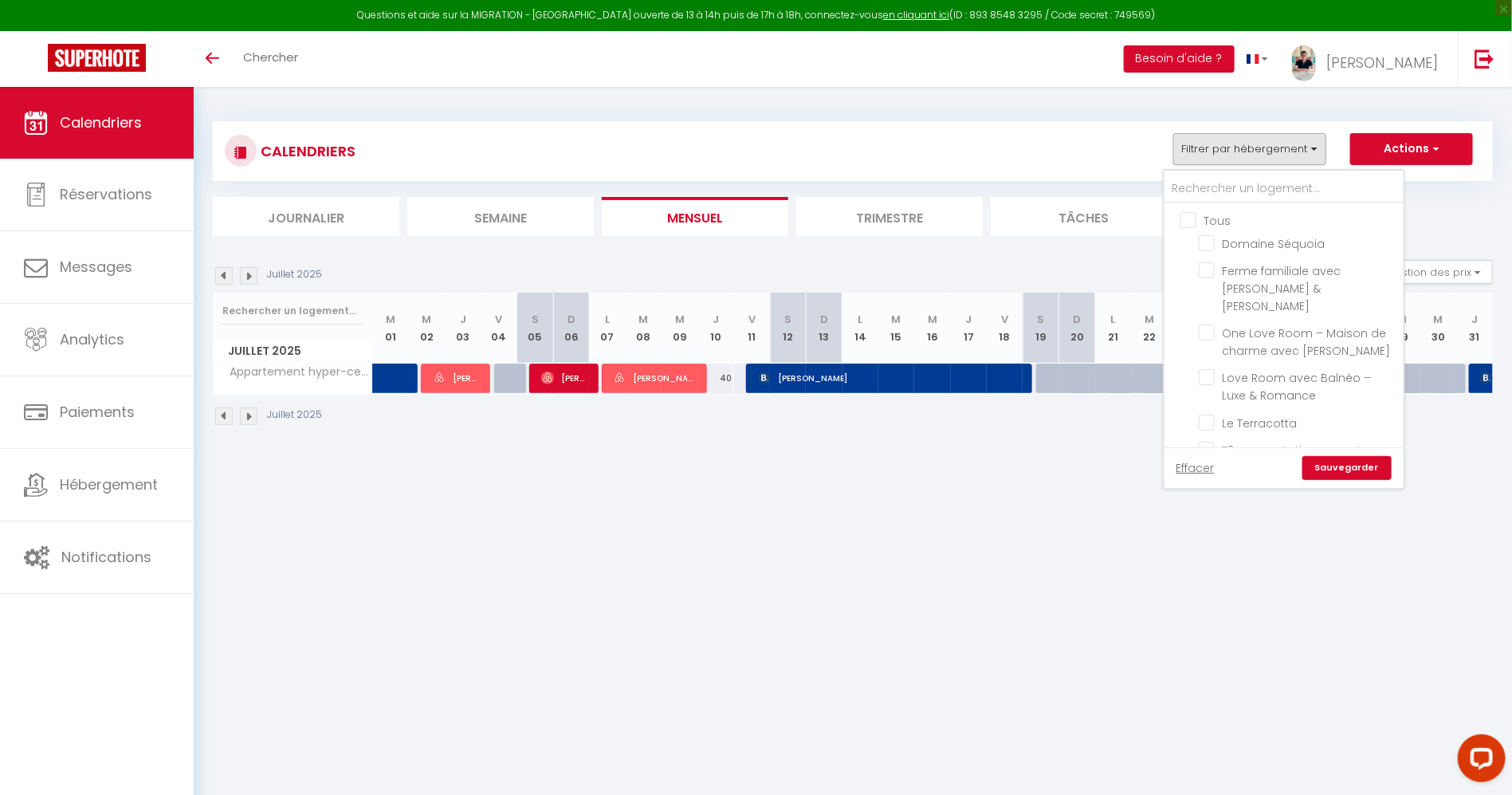
checkbox input "false"
click at [1212, 324] on input "One Love Room – Maison de charme avec [PERSON_NAME]" at bounding box center [1297, 332] width 199 height 16
checkbox input "true"
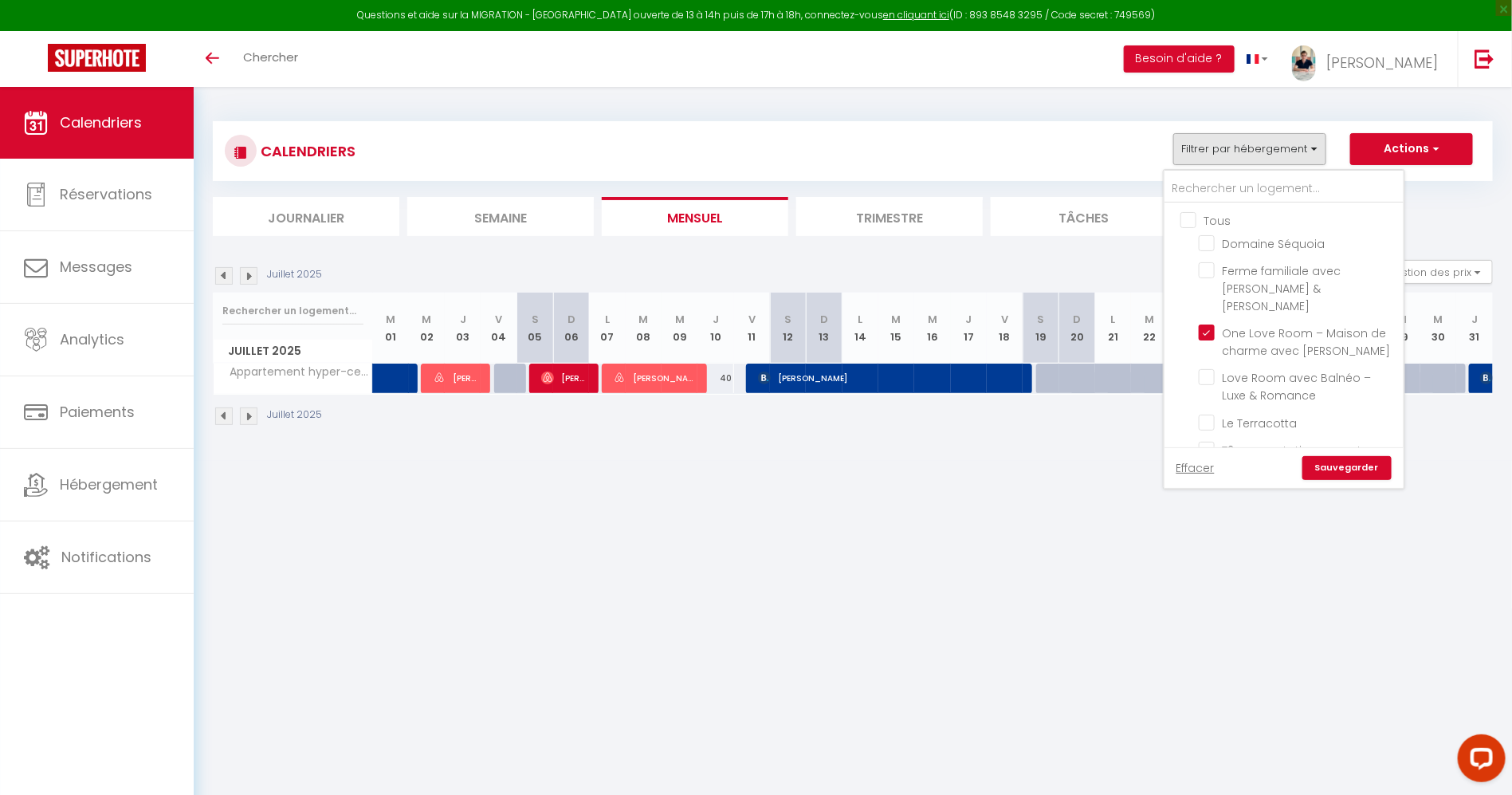
click at [1325, 461] on link "Sauvegarder" at bounding box center [1347, 467] width 89 height 24
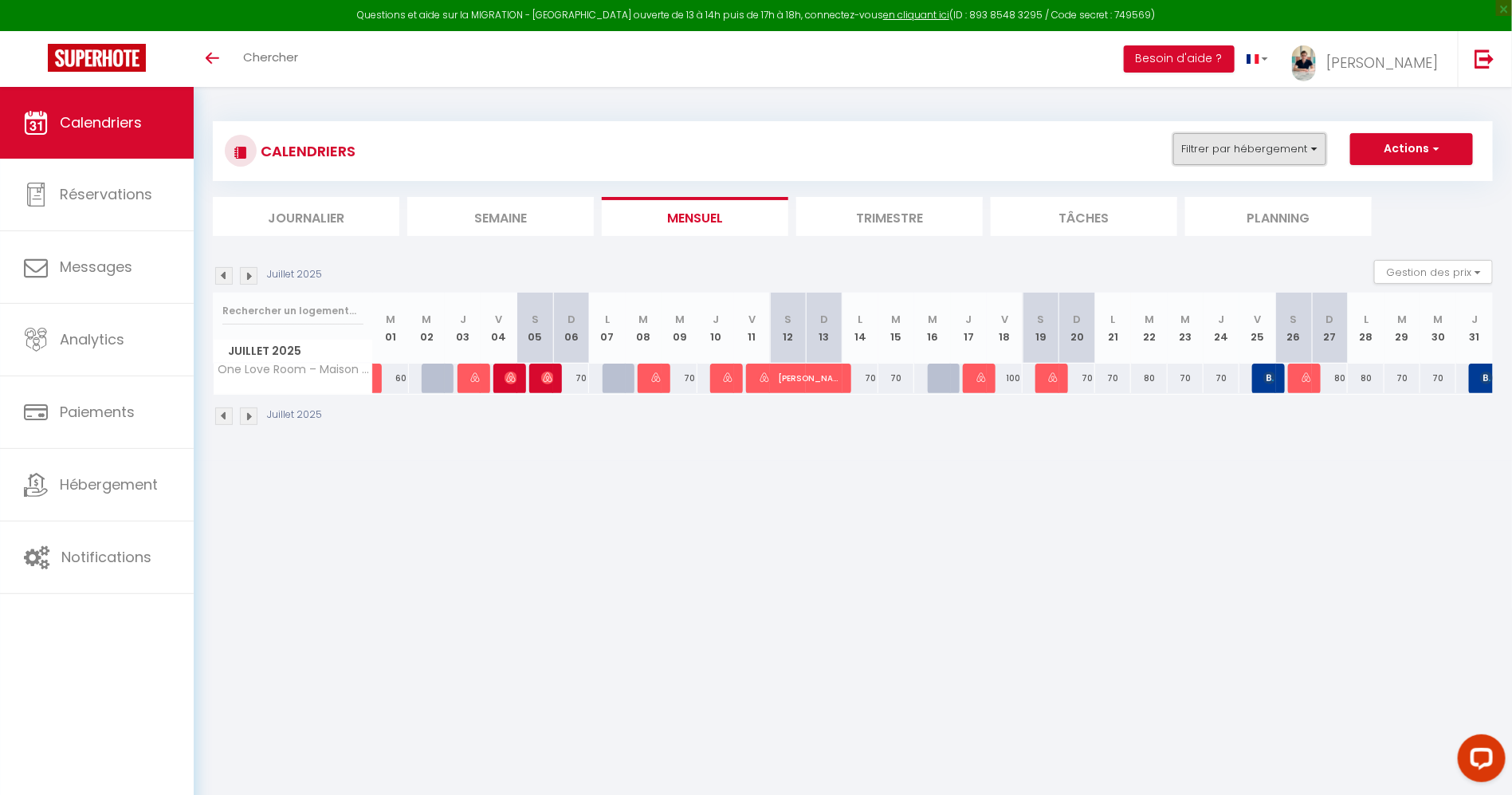
click at [1242, 160] on button "Filtrer par hébergement" at bounding box center [1249, 149] width 153 height 32
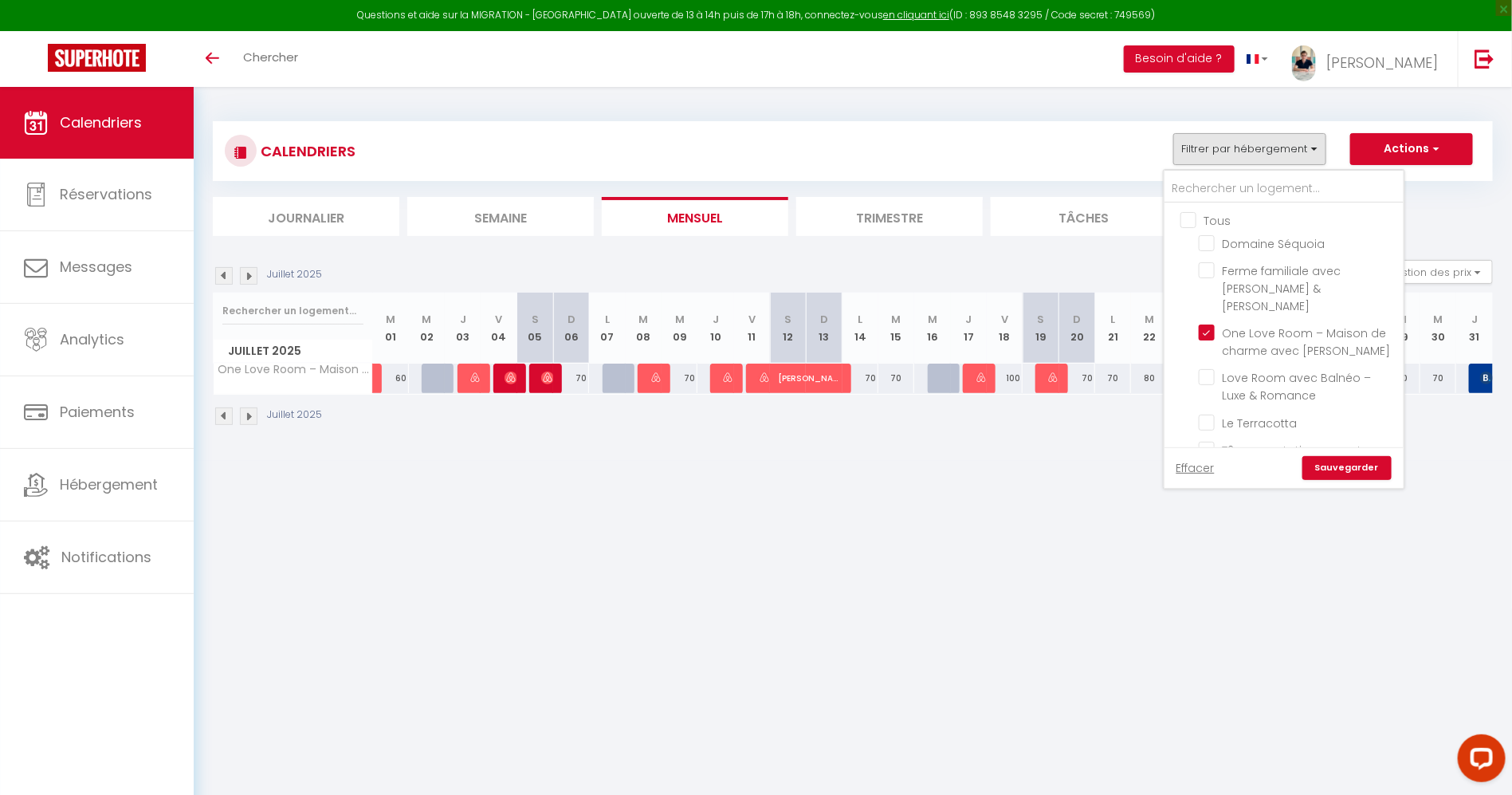
click at [1205, 209] on ul "Tous Domaine Séquoia Ferme familiale avec piscine & jacuzzi One Love Room – Mai…" at bounding box center [1283, 809] width 239 height 1212
click at [1205, 209] on li "Planning" at bounding box center [1278, 216] width 187 height 39
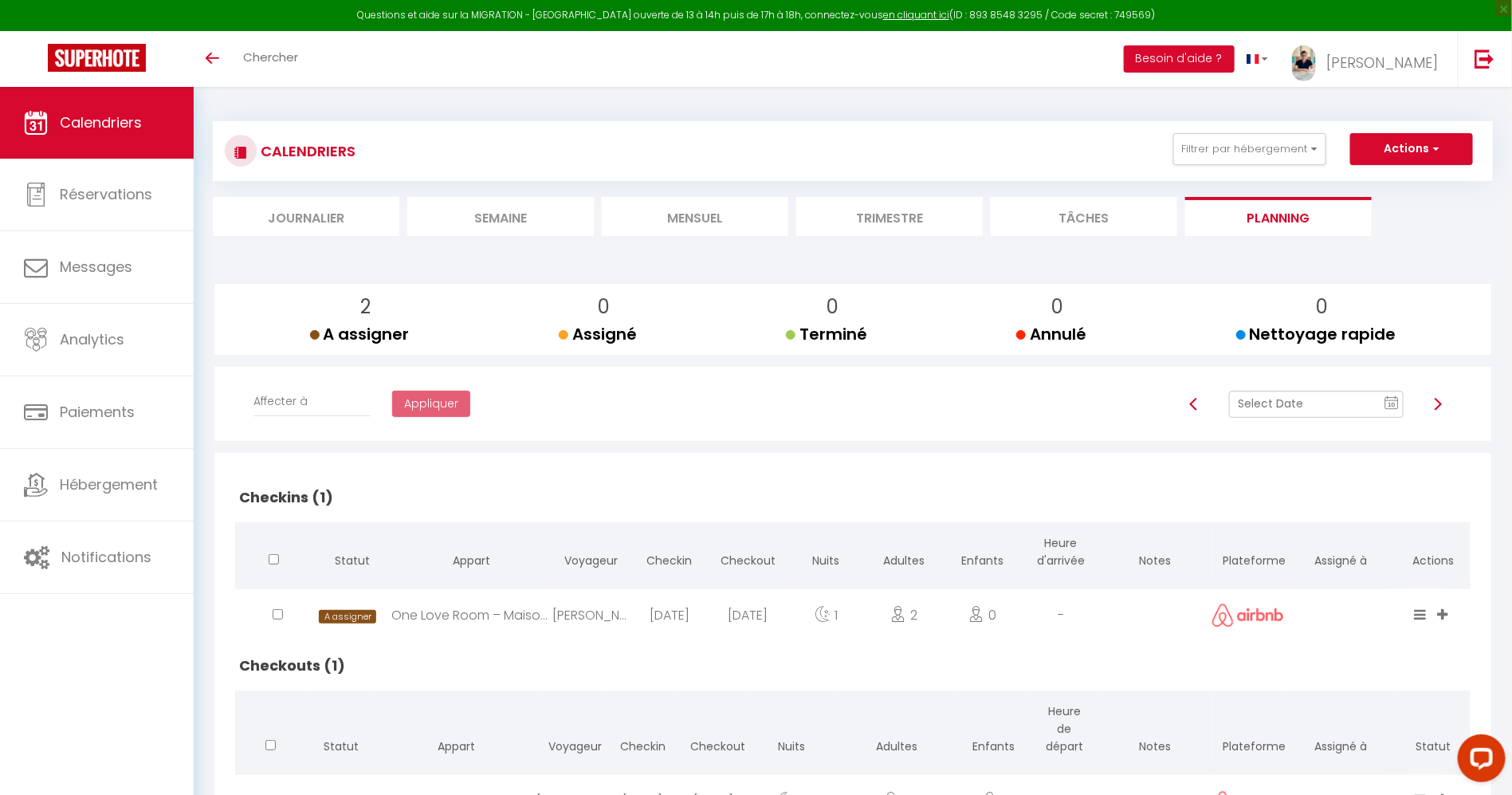
click at [772, 208] on li "Mensuel" at bounding box center [695, 216] width 187 height 39
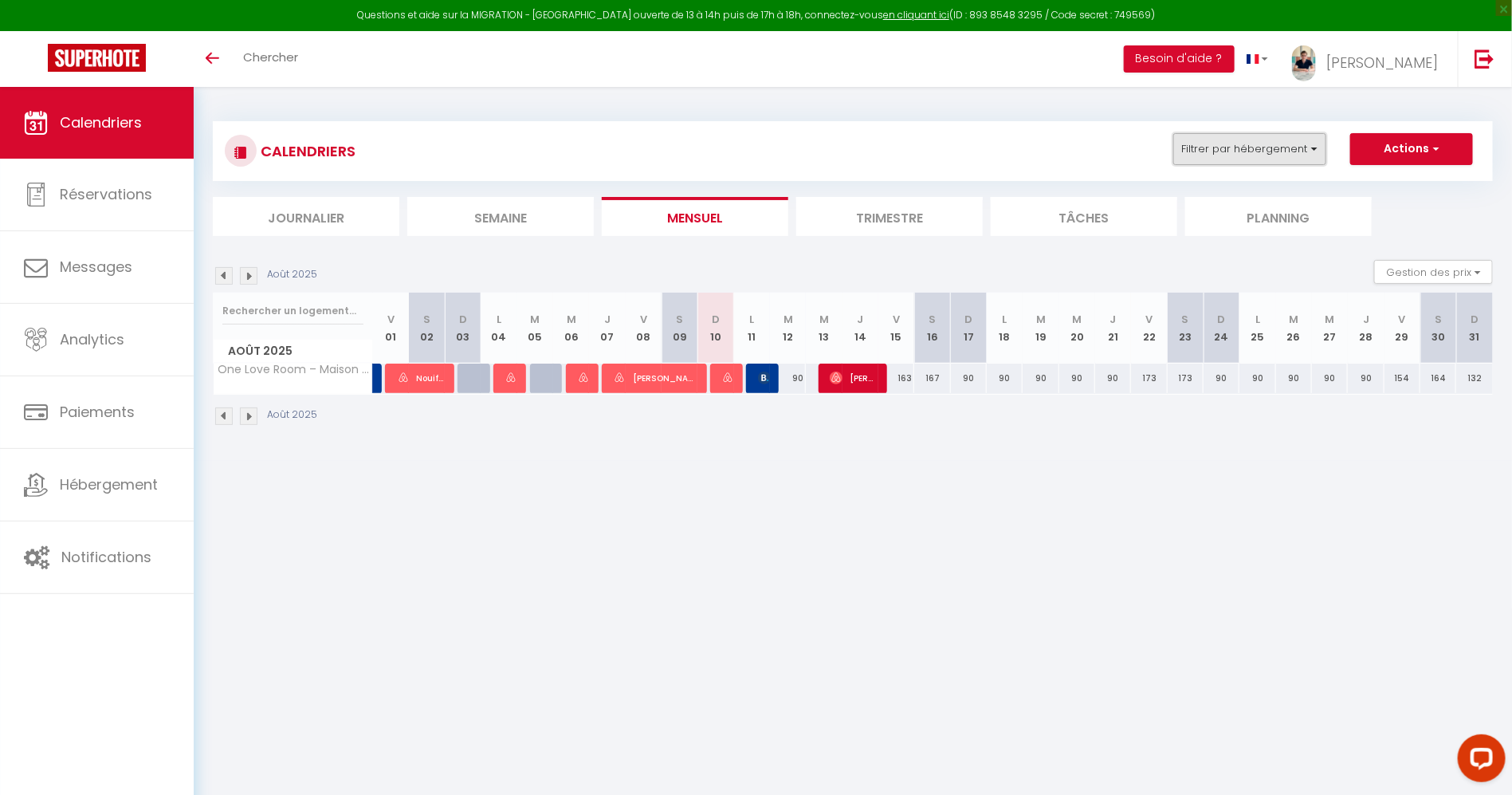
click at [1274, 153] on button "Filtrer par hébergement" at bounding box center [1249, 149] width 153 height 32
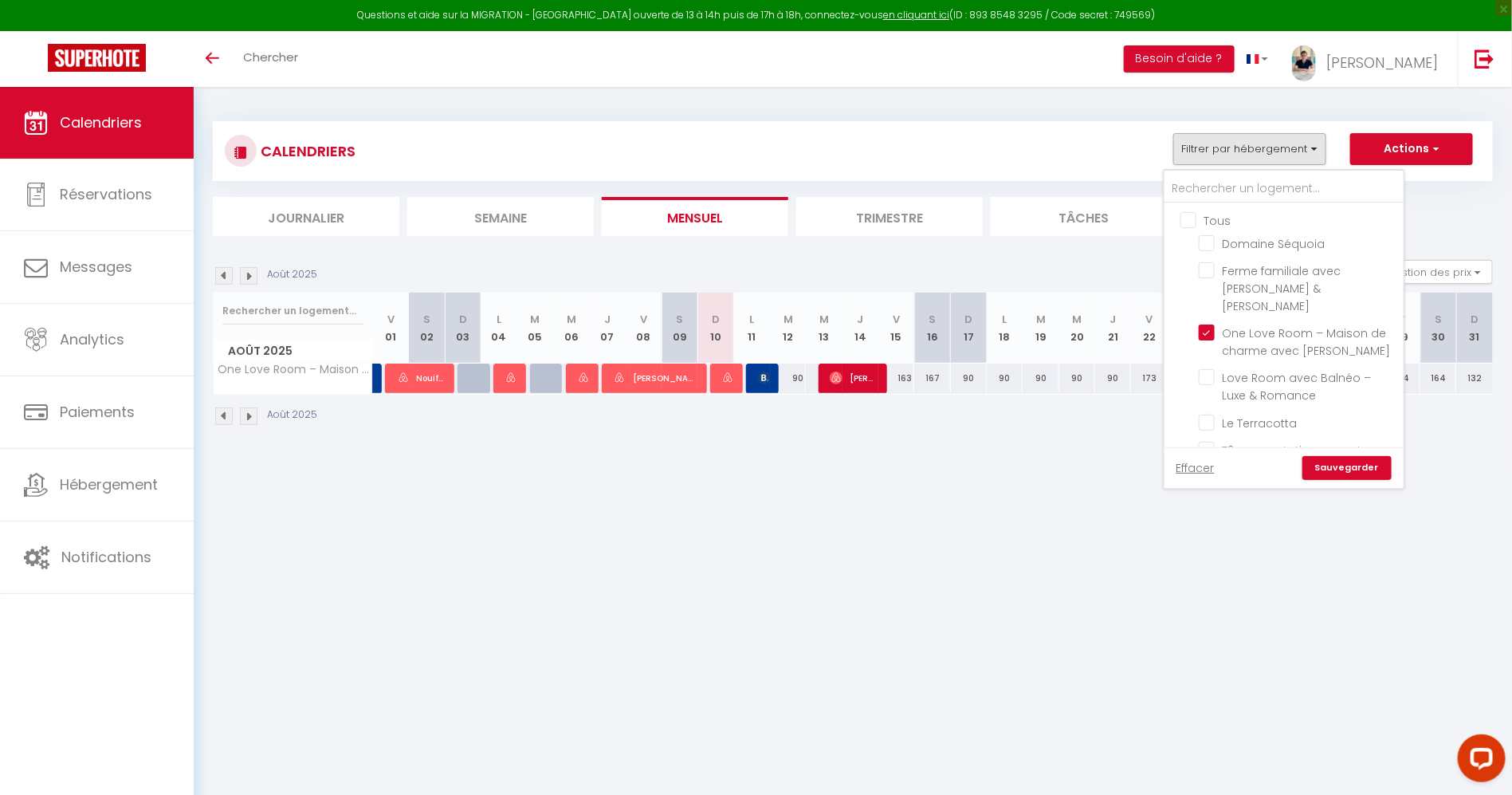
click at [1183, 220] on input "Tous" at bounding box center [1299, 219] width 239 height 16
checkbox input "true"
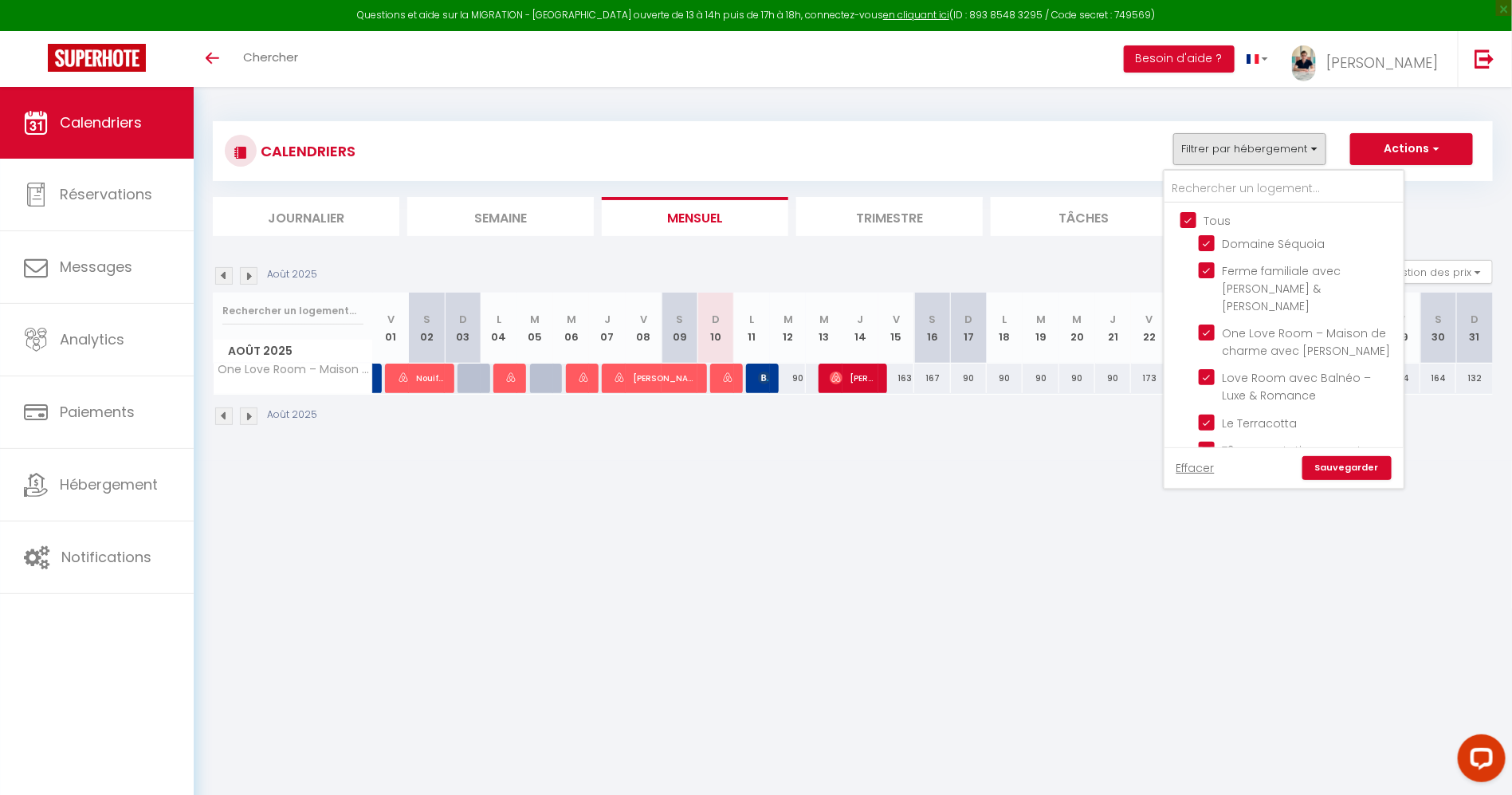
checkbox input "true"
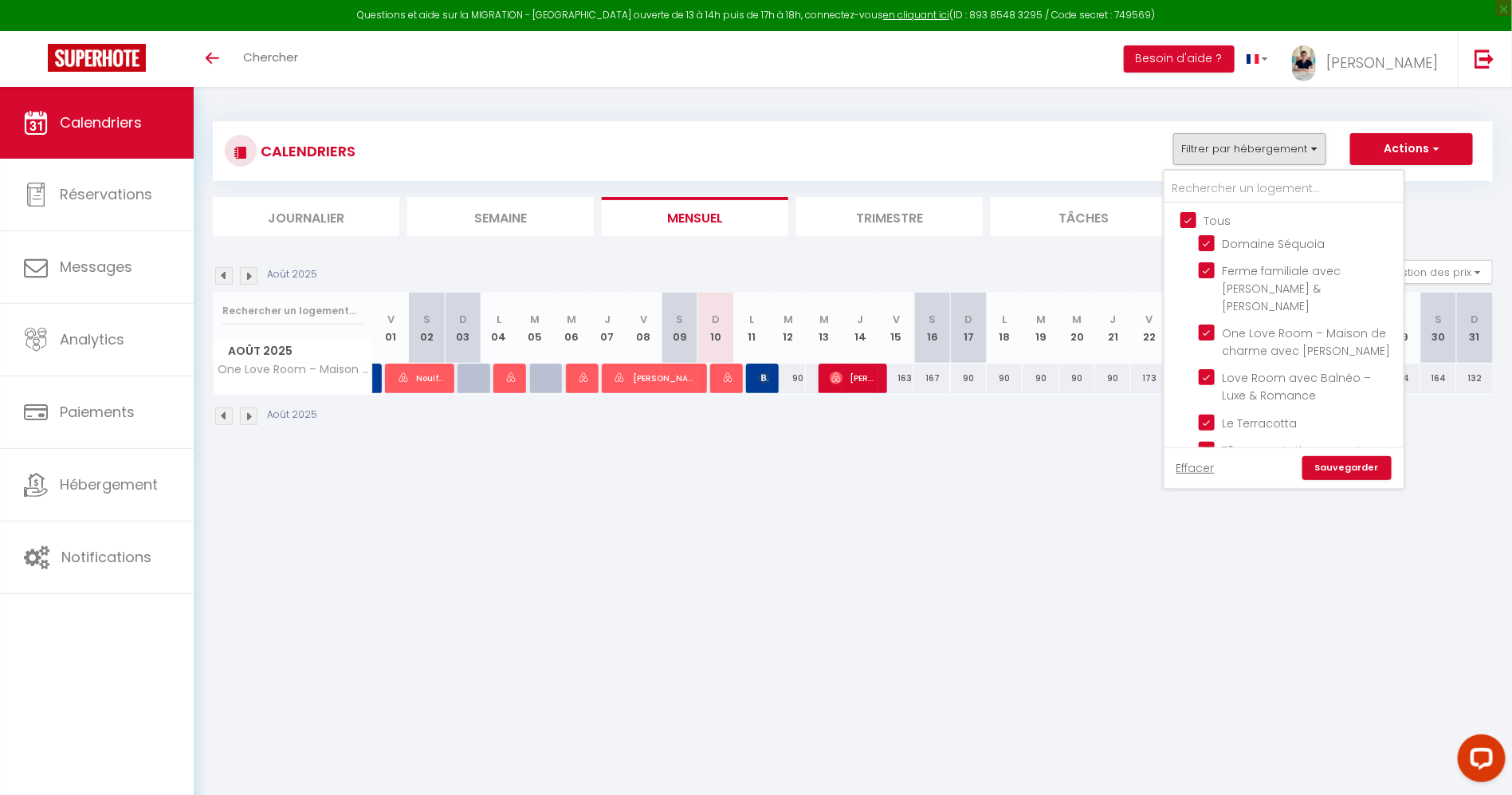
checkbox input "true"
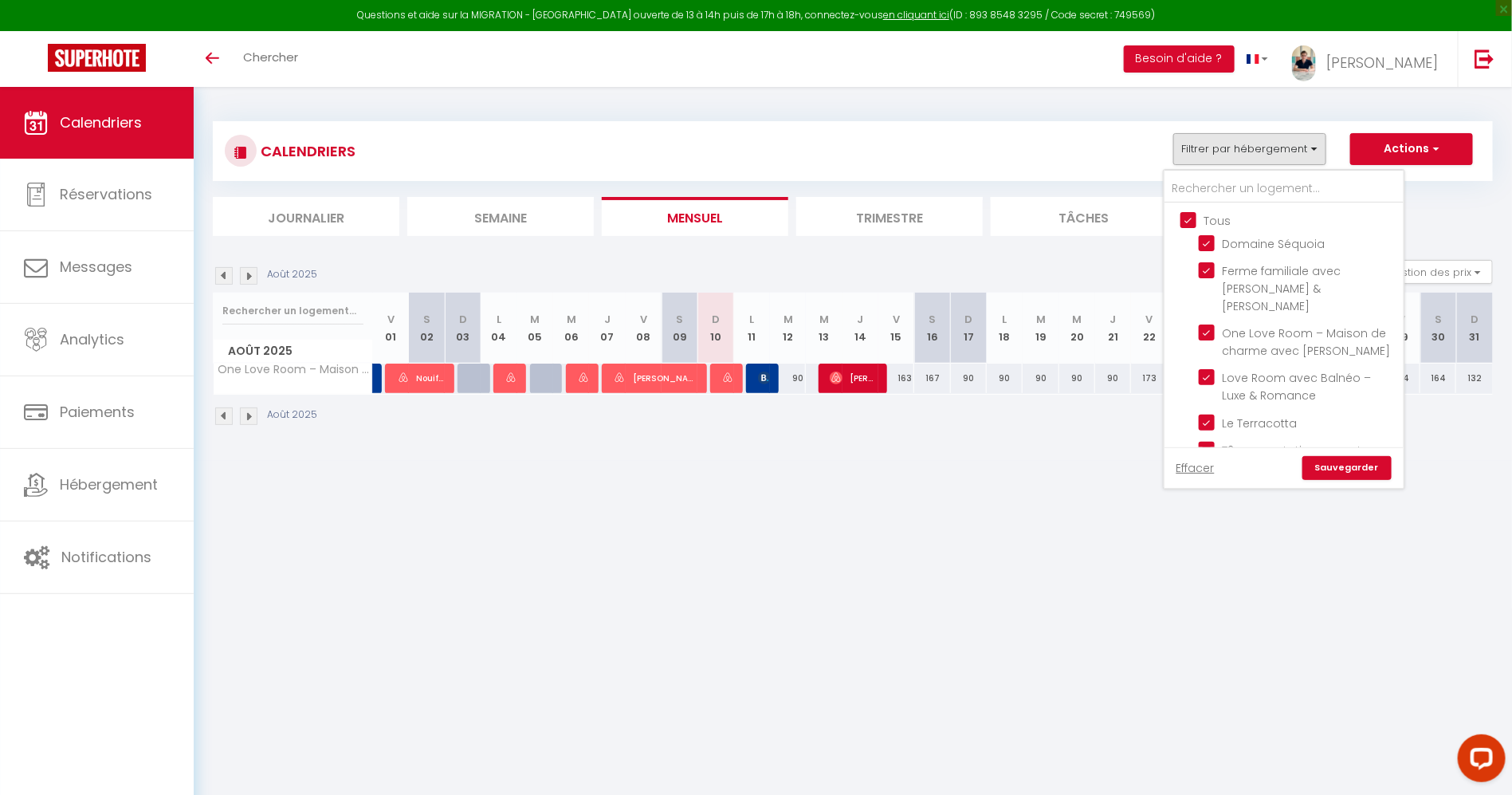
checkbox input "true"
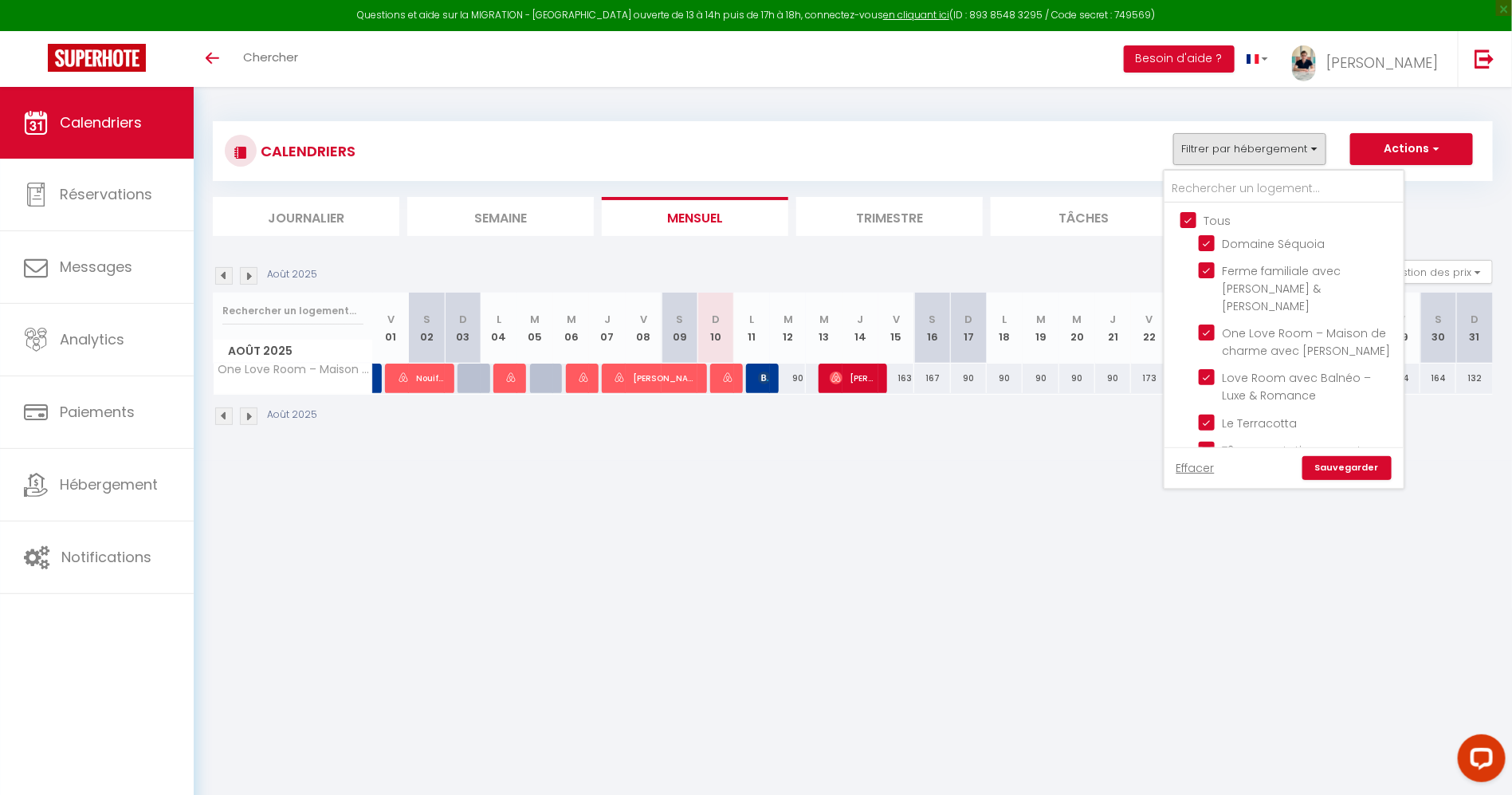
checkbox input "true"
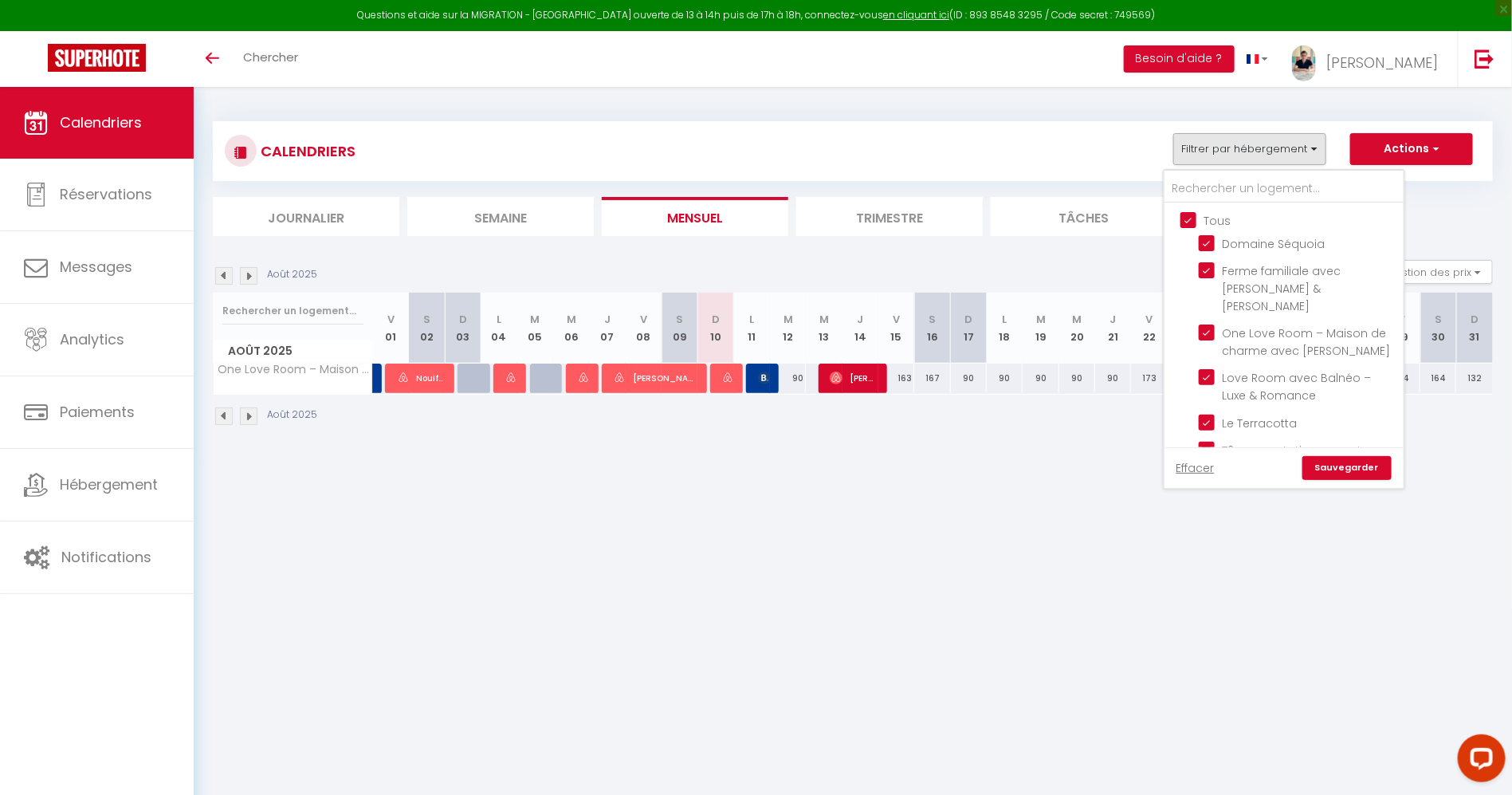
checkbox input "true"
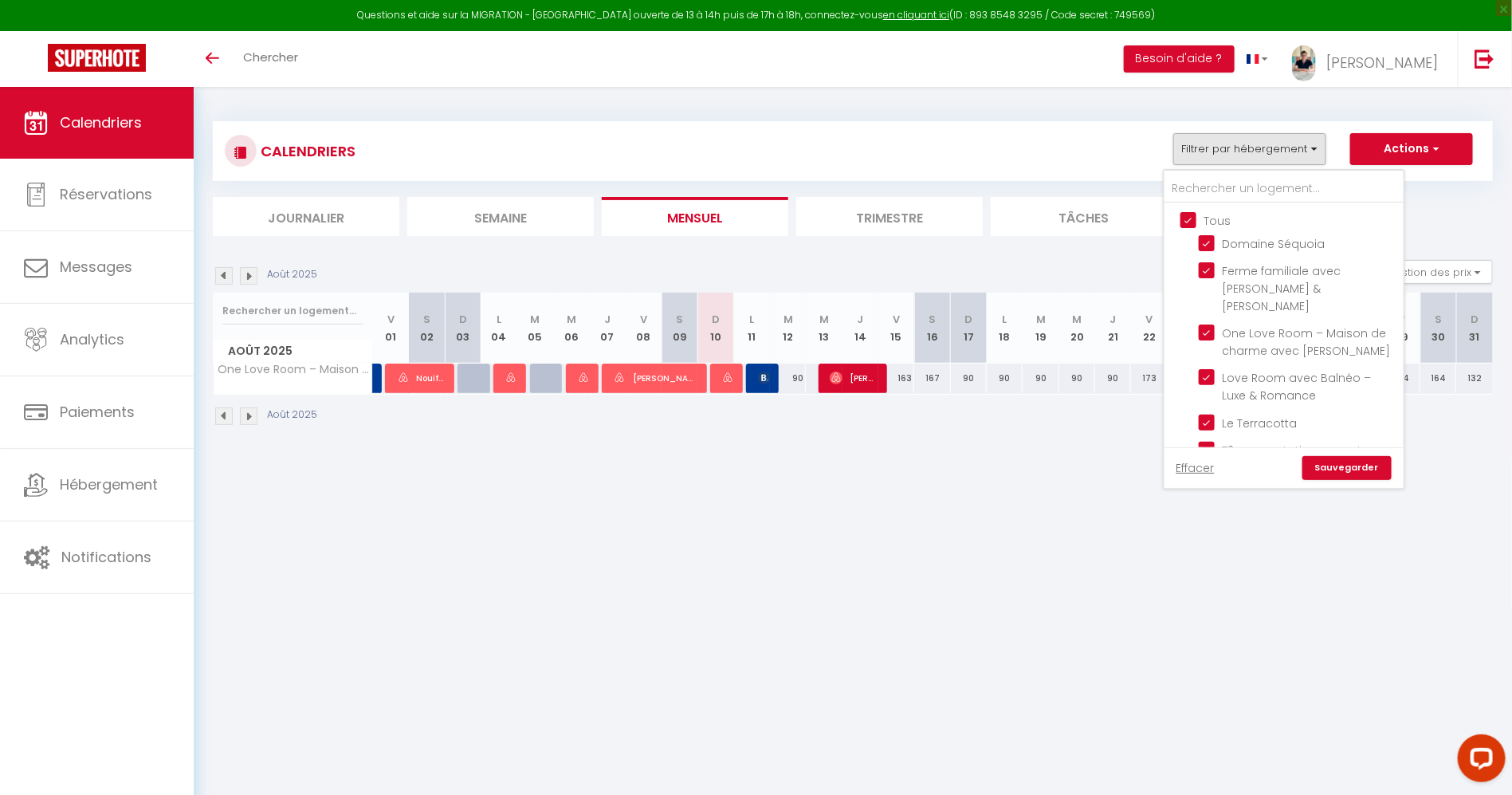
checkbox input "true"
click at [1184, 218] on input "Tous" at bounding box center [1299, 219] width 239 height 16
checkbox input "false"
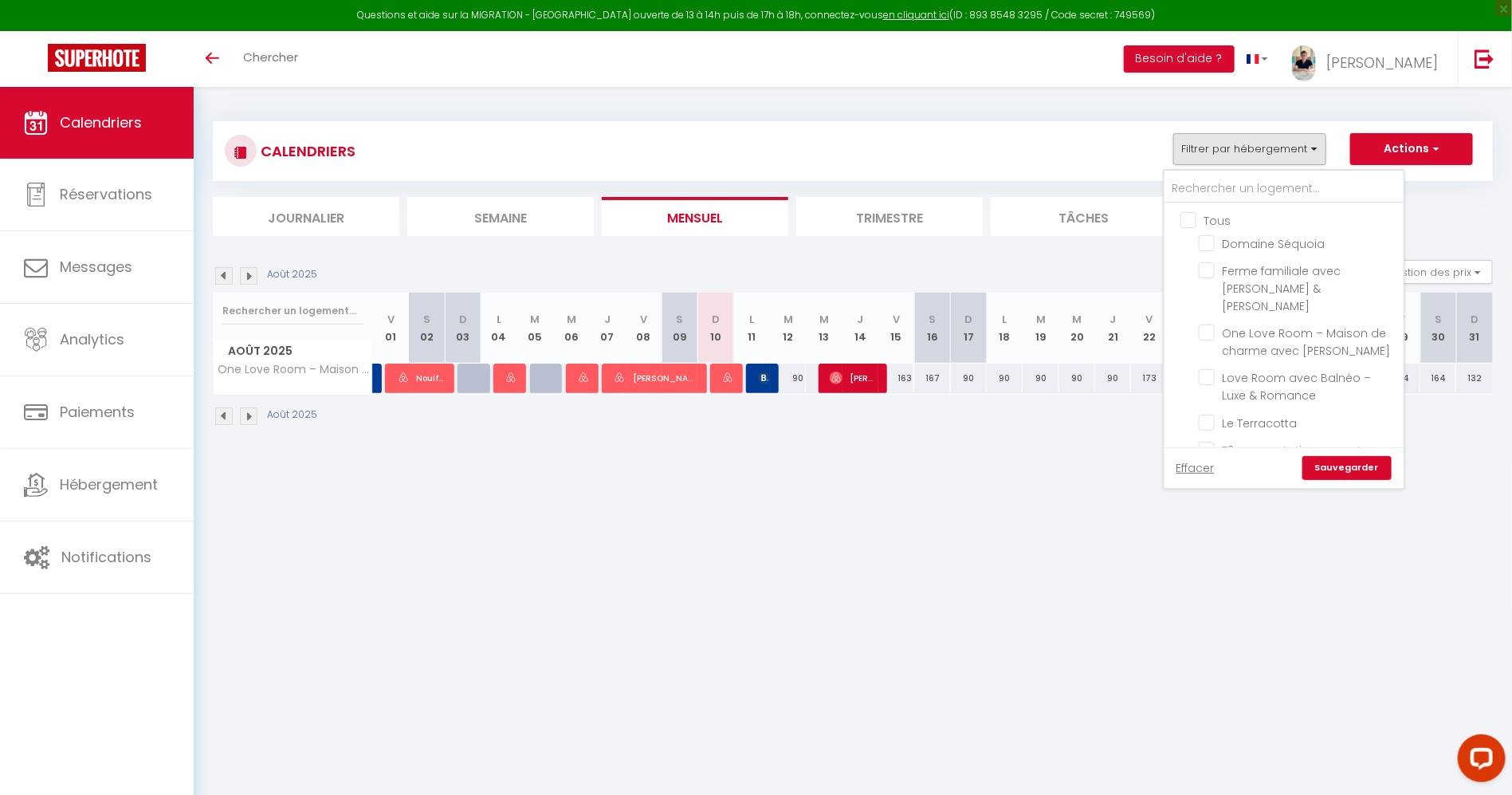
checkbox input "false"
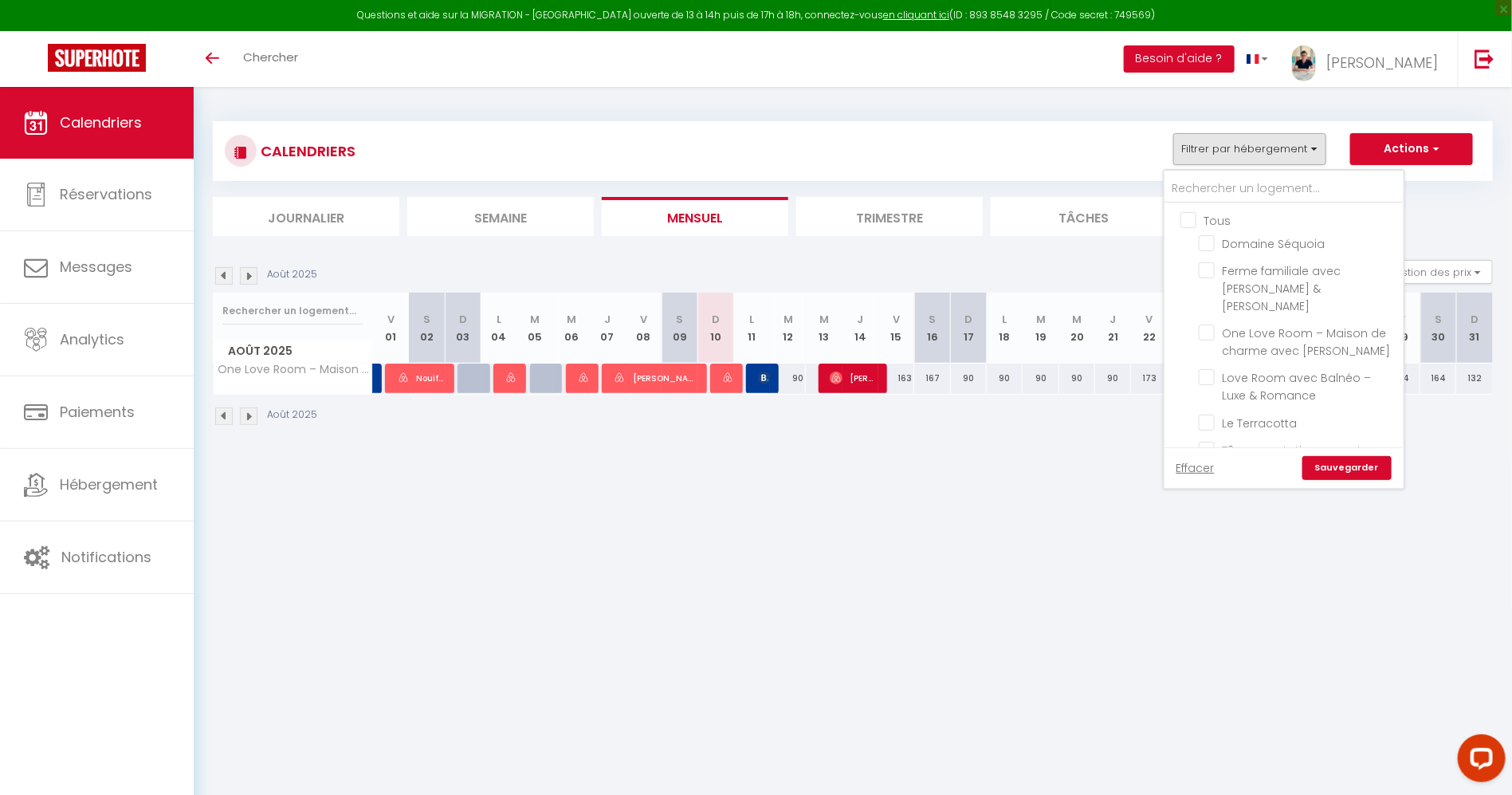
checkbox input "false"
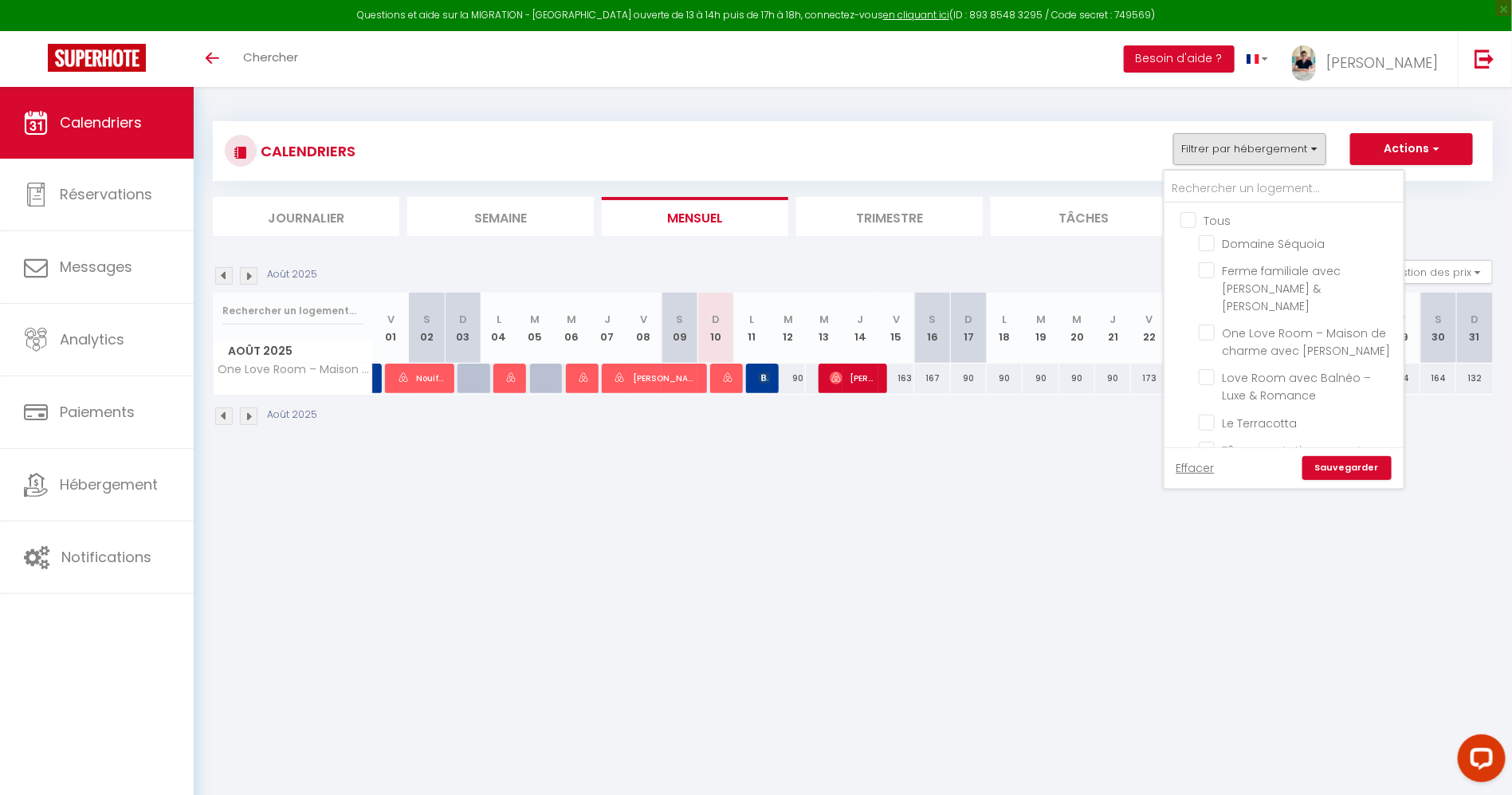
checkbox input "false"
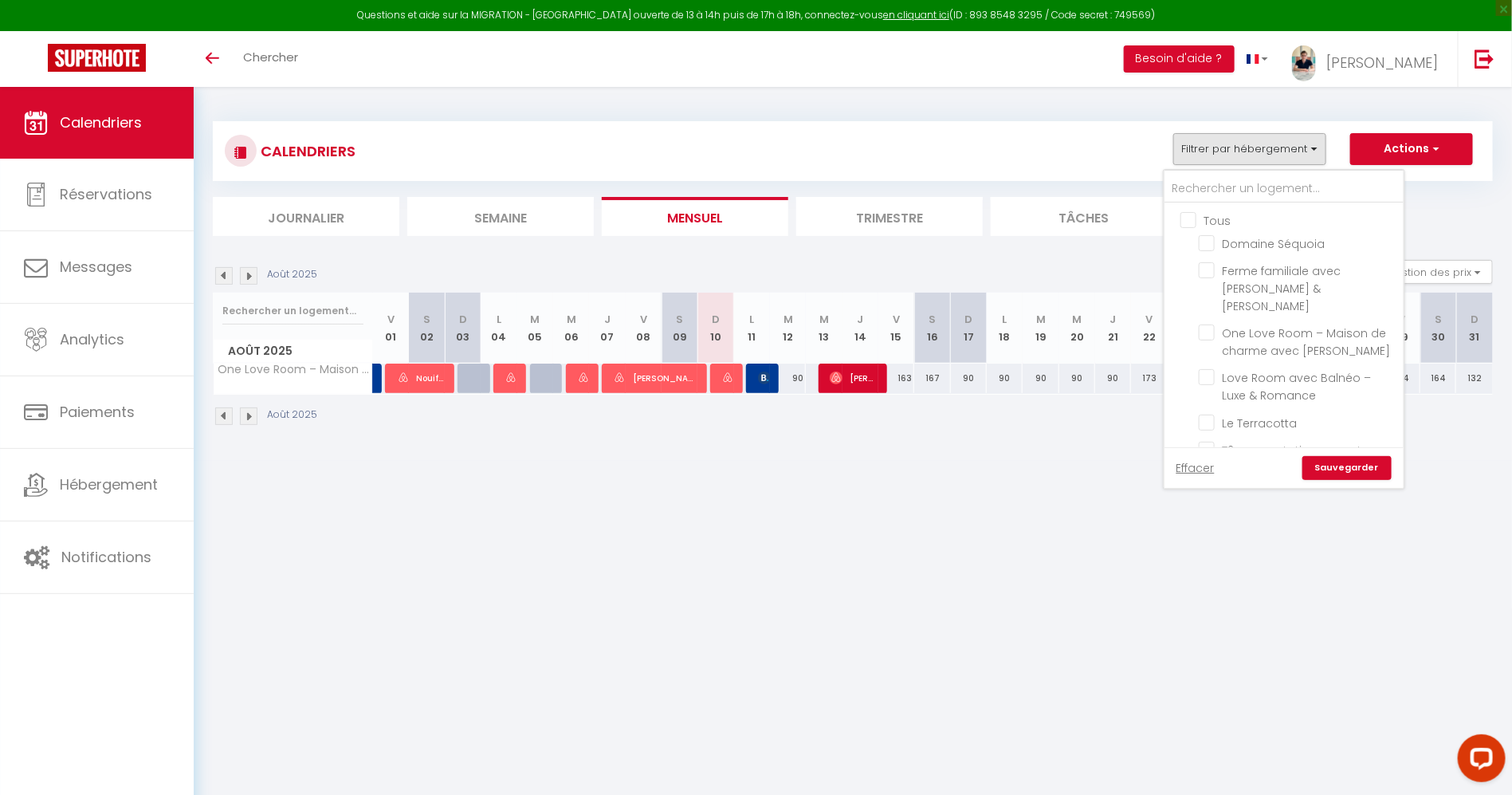
checkbox input "false"
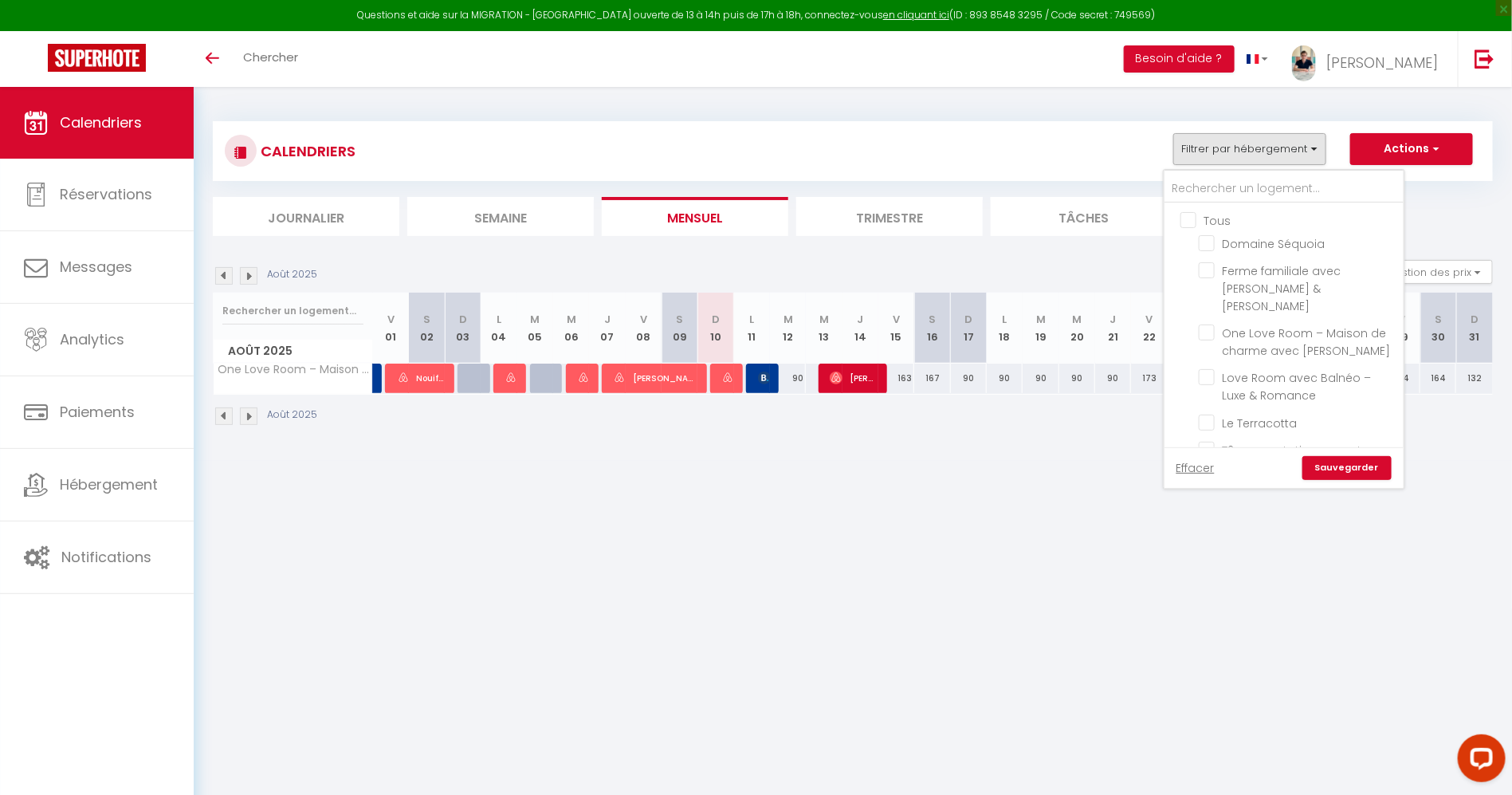
checkbox input "false"
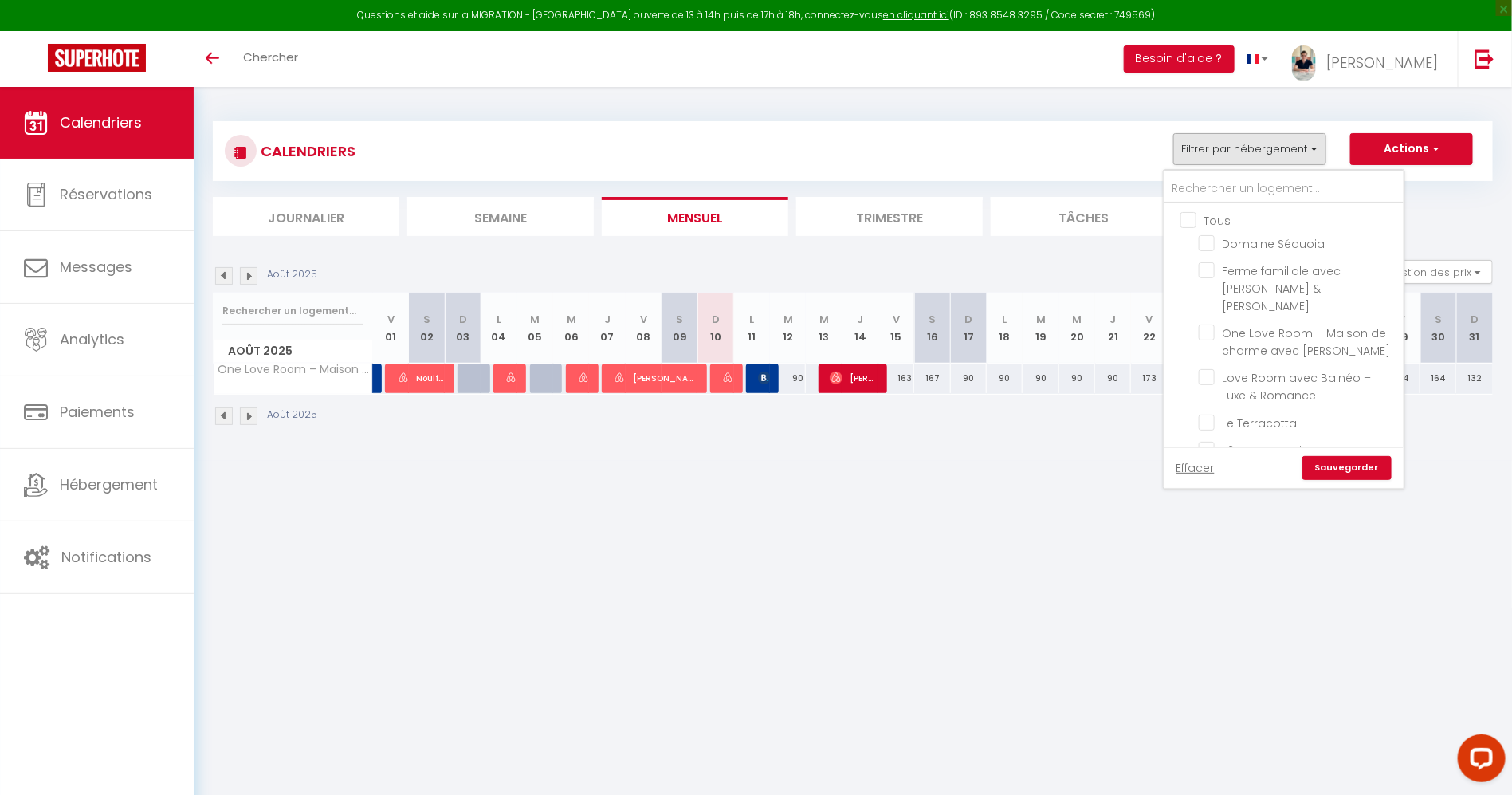
checkbox input "false"
click at [1301, 267] on span "Maison Rimbaud – [GEOGRAPHIC_DATA] et résidentiel" at bounding box center [1289, 291] width 131 height 51
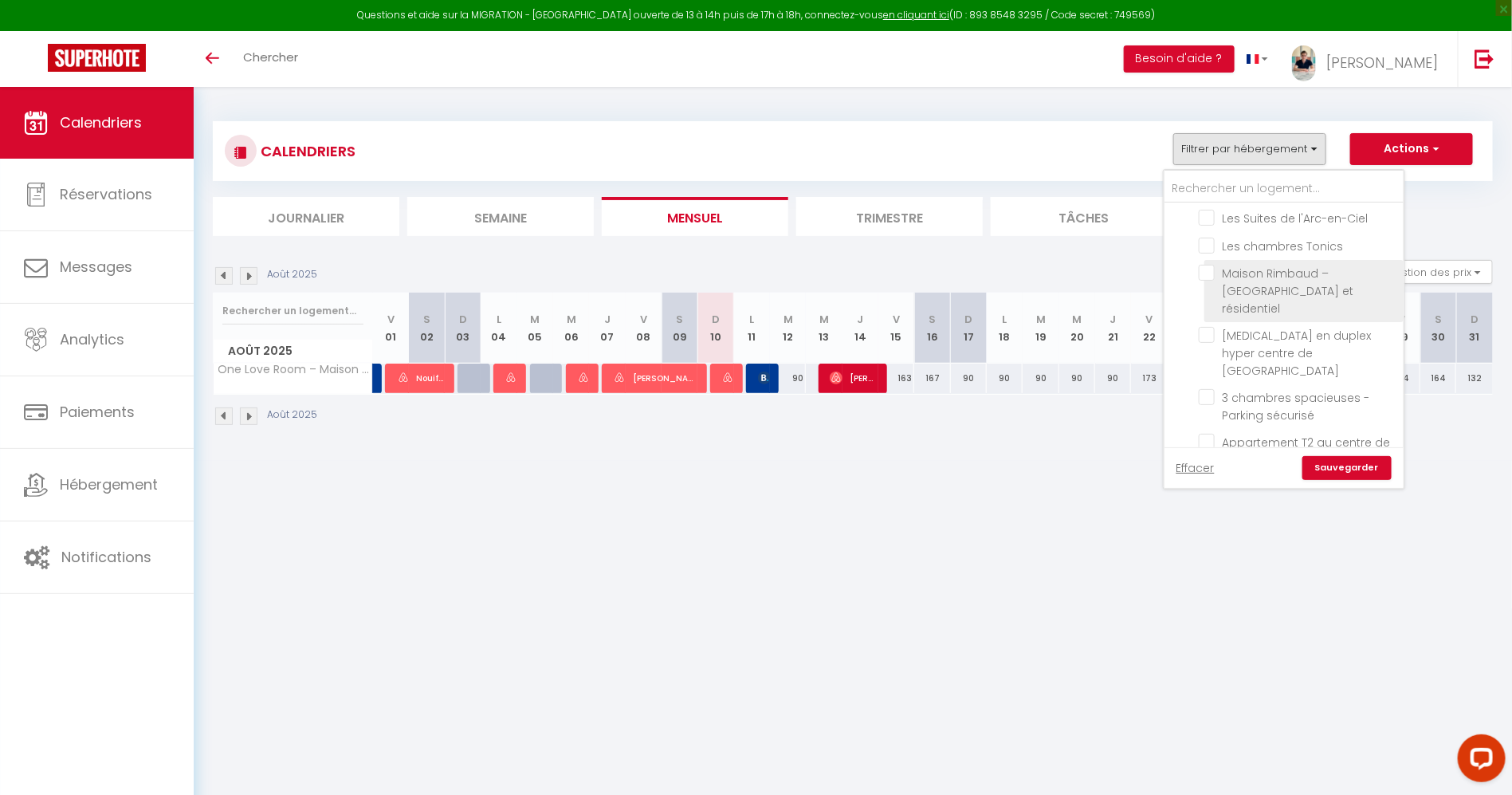
click at [1301, 267] on input "Maison Rimbaud – [GEOGRAPHIC_DATA] et résidentiel" at bounding box center [1297, 273] width 199 height 16
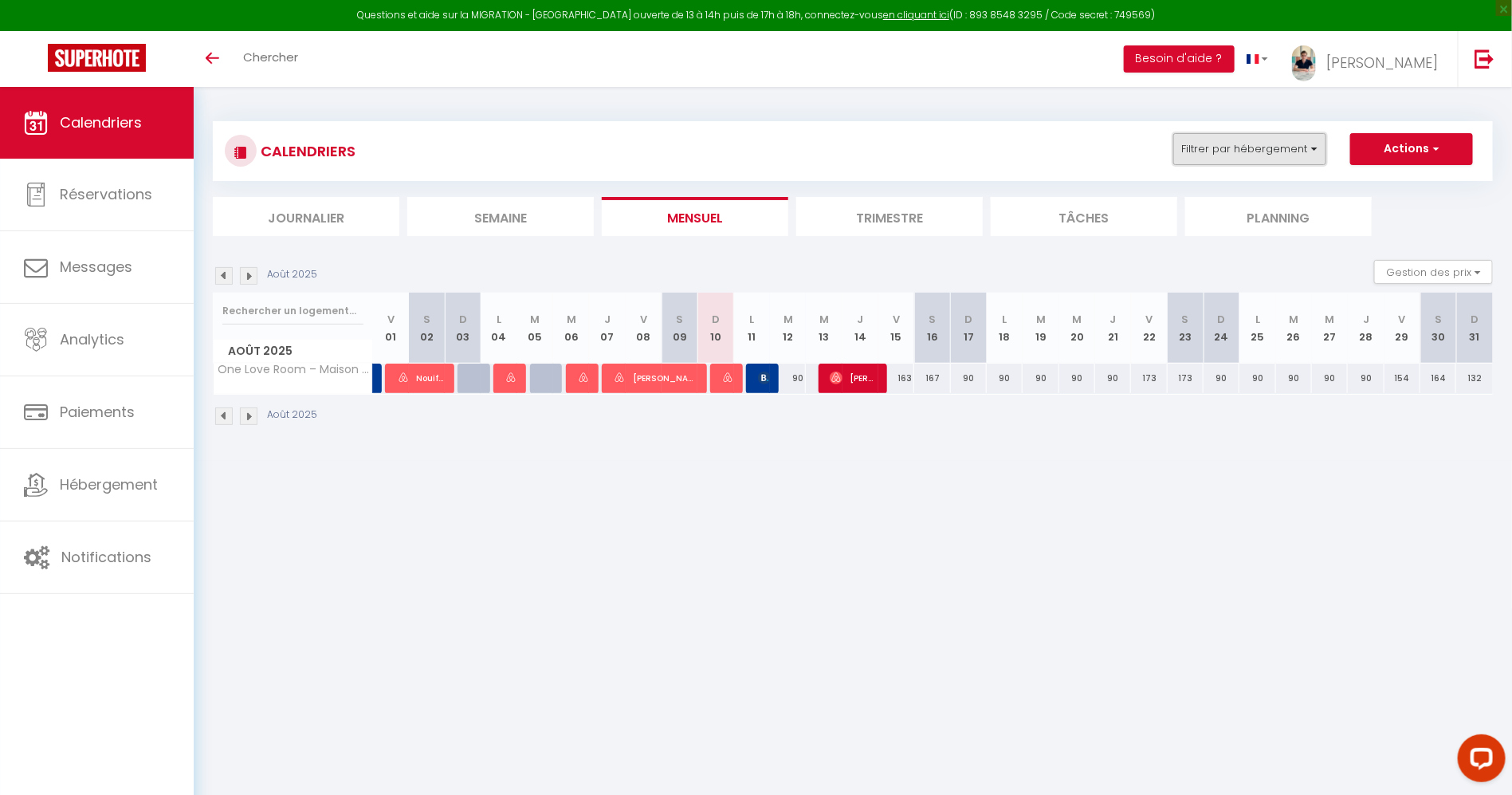
click at [1255, 144] on button "Filtrer par hébergement" at bounding box center [1249, 149] width 153 height 32
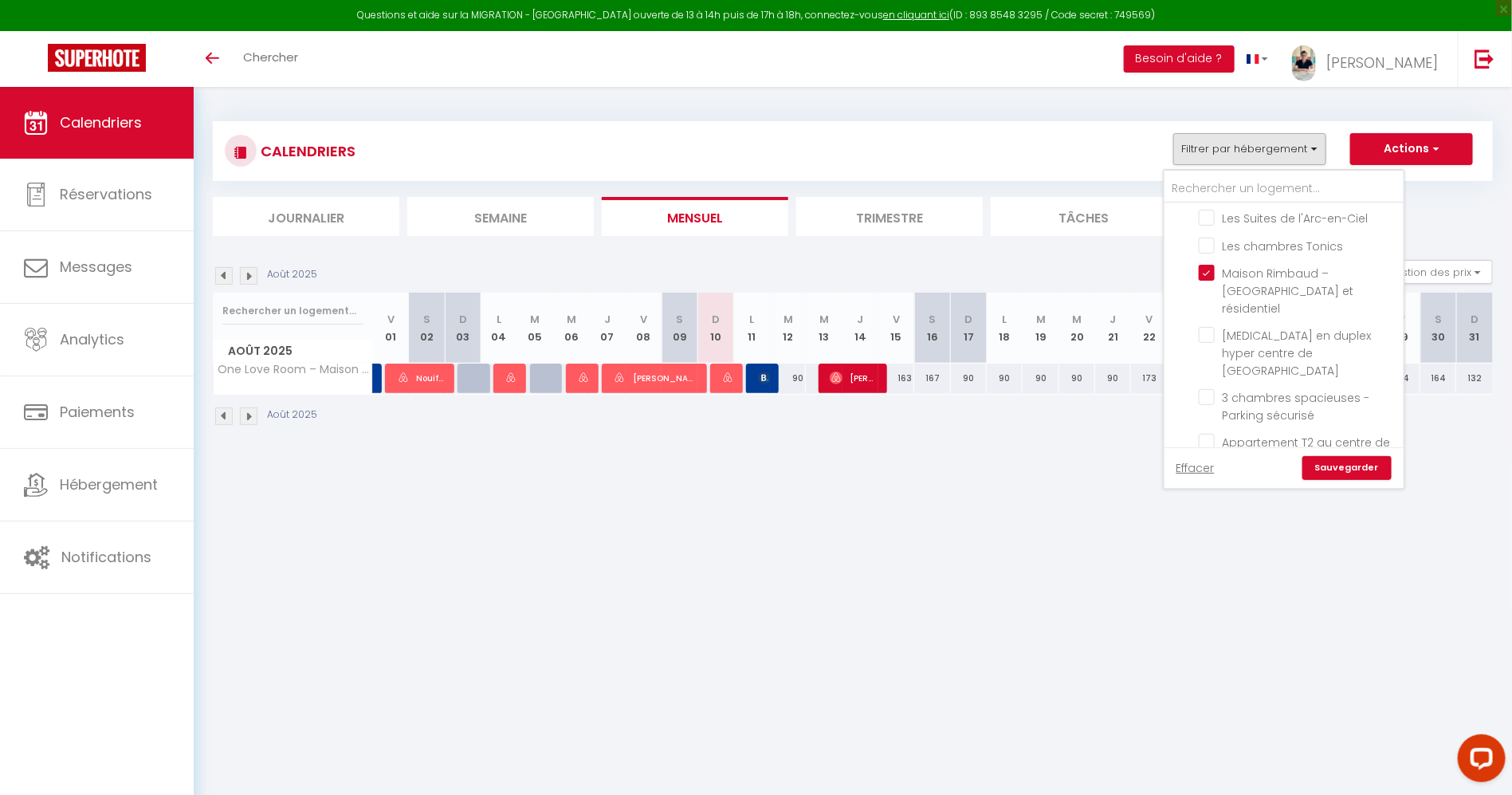
click at [1370, 468] on link "Sauvegarder" at bounding box center [1347, 467] width 89 height 24
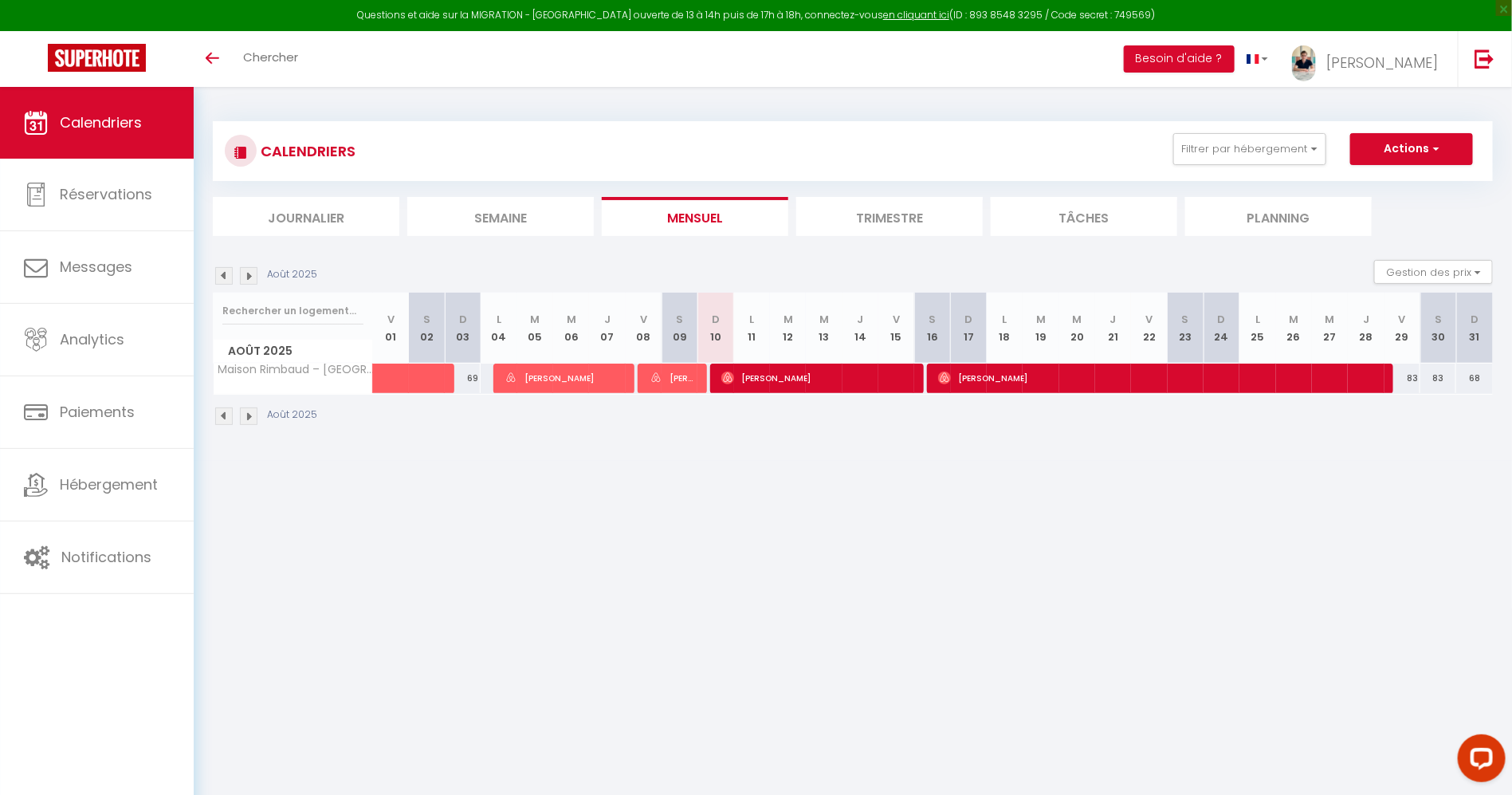
click at [229, 280] on img at bounding box center [224, 276] width 18 height 18
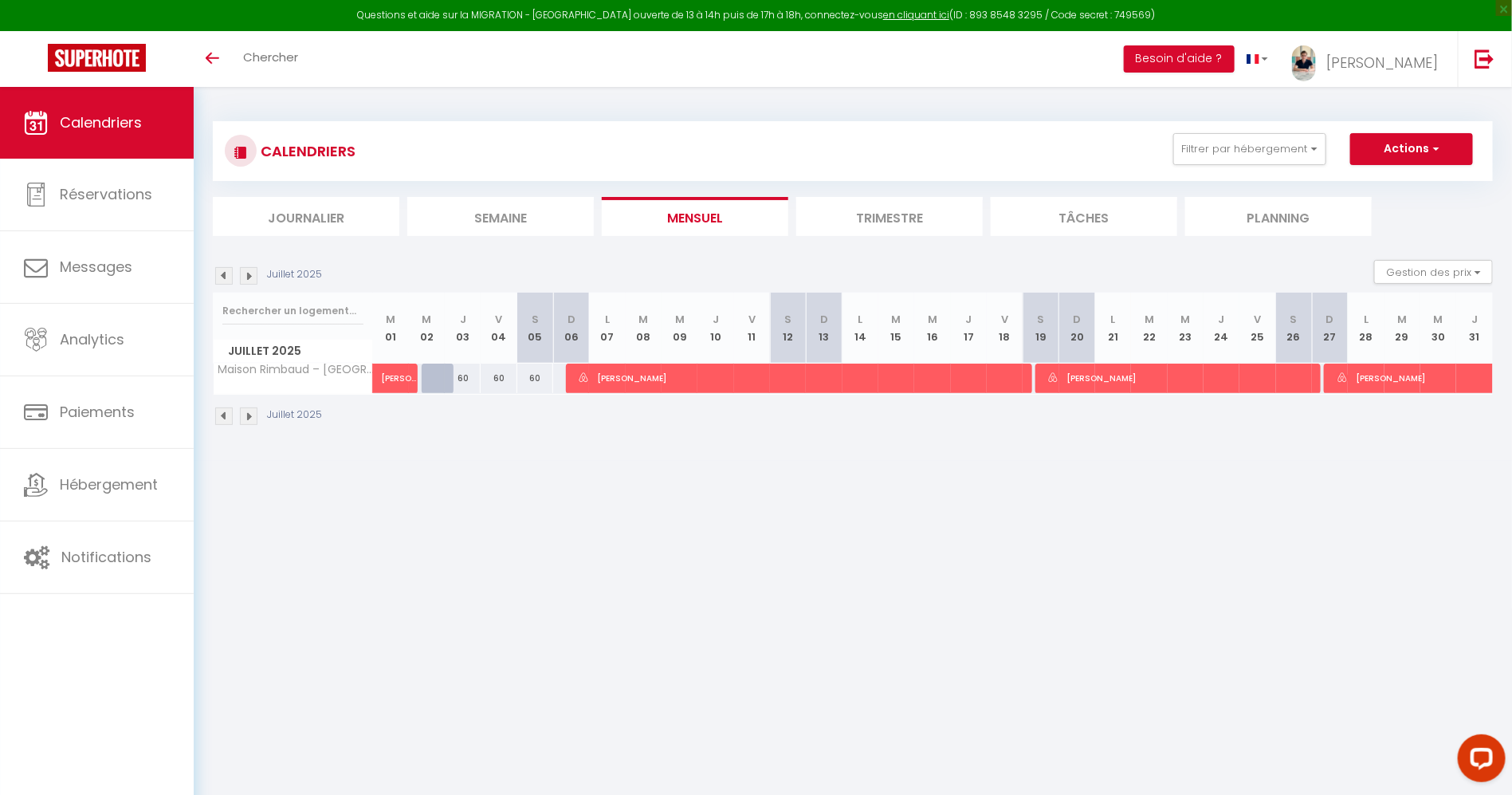
click at [252, 278] on img at bounding box center [249, 276] width 18 height 18
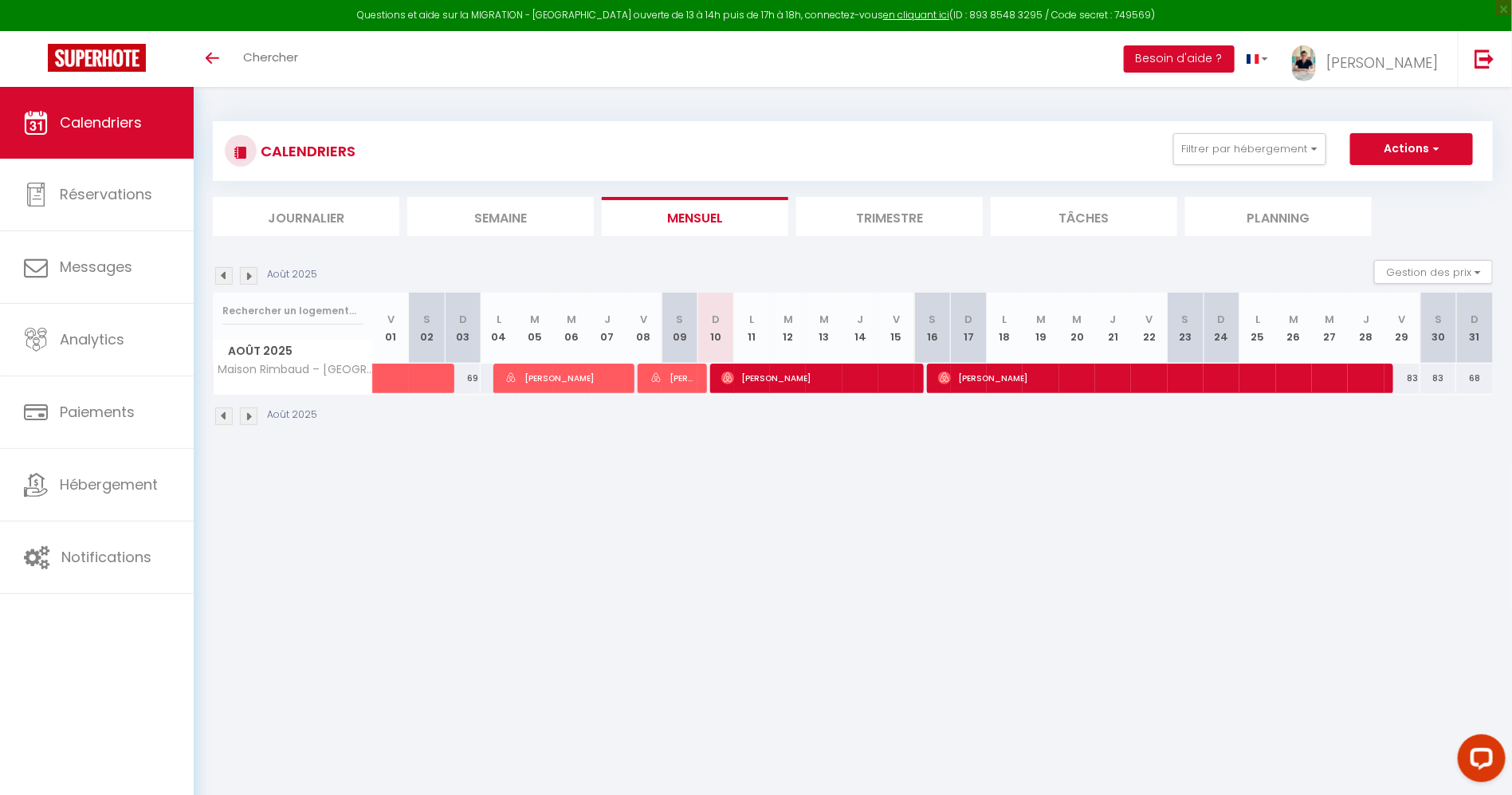
click at [224, 277] on img at bounding box center [224, 276] width 18 height 18
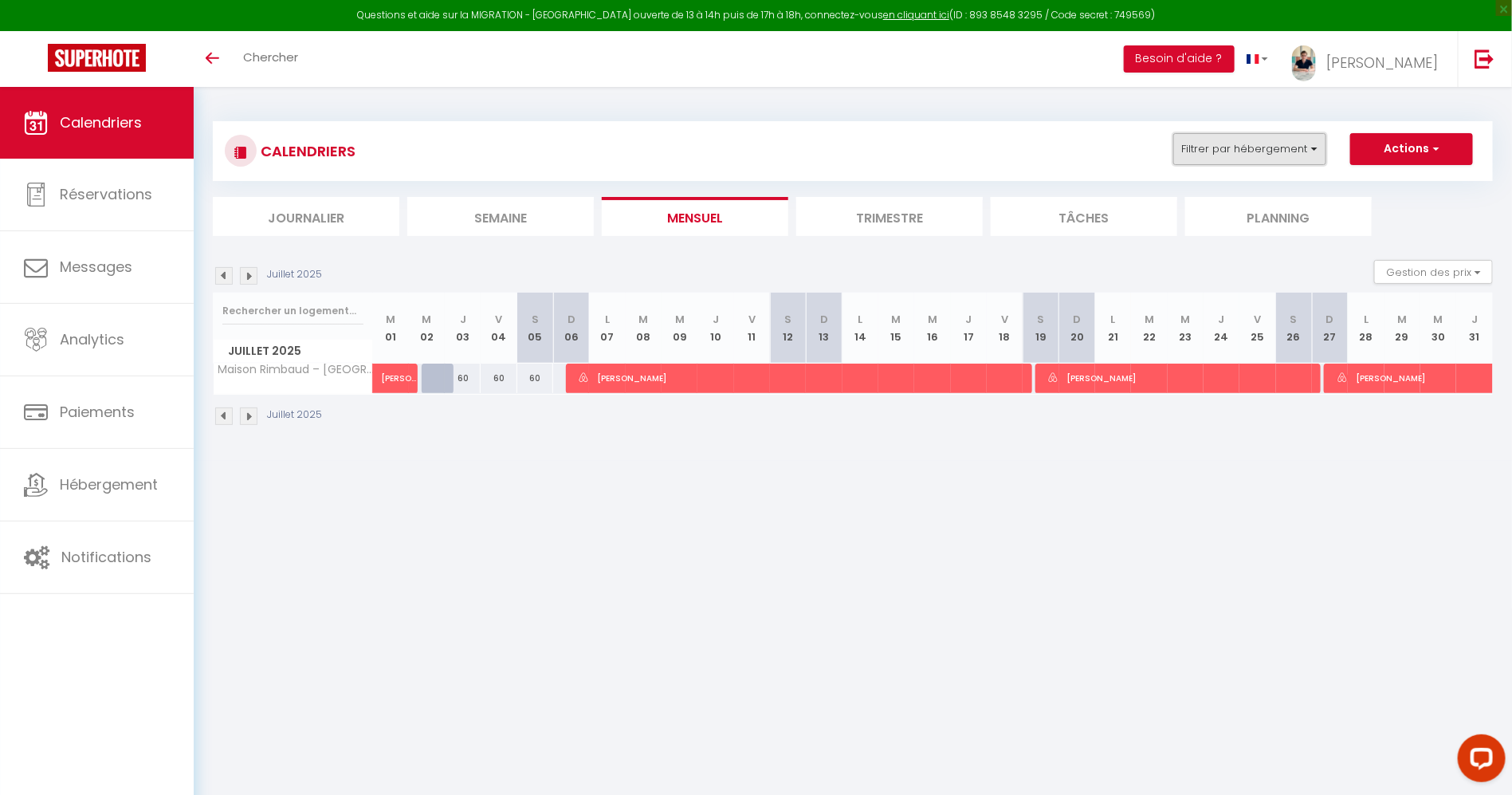
click at [1272, 159] on button "Filtrer par hébergement" at bounding box center [1249, 149] width 153 height 32
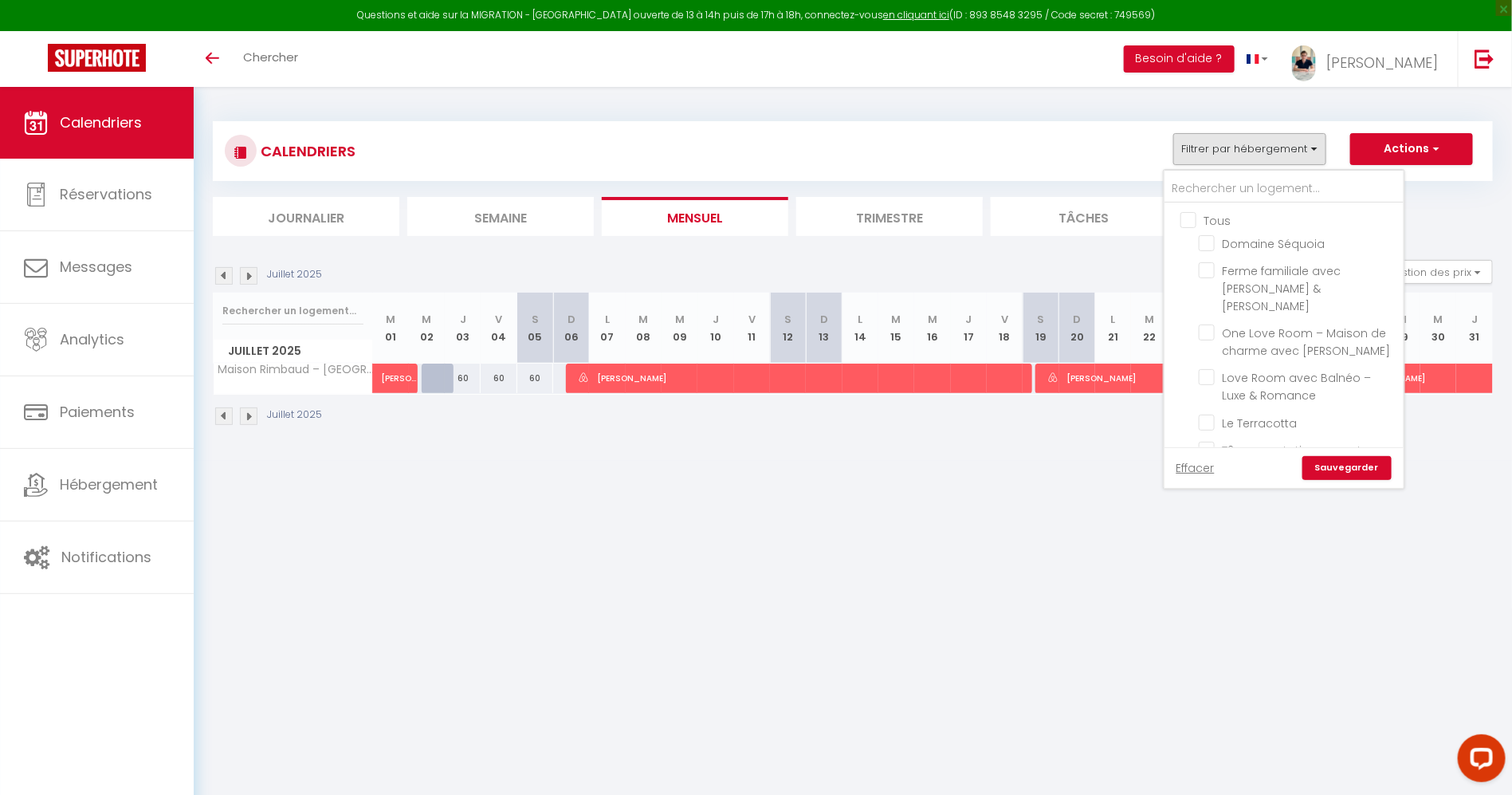
click at [1189, 211] on input "Tous" at bounding box center [1299, 219] width 239 height 16
checkbox input "true"
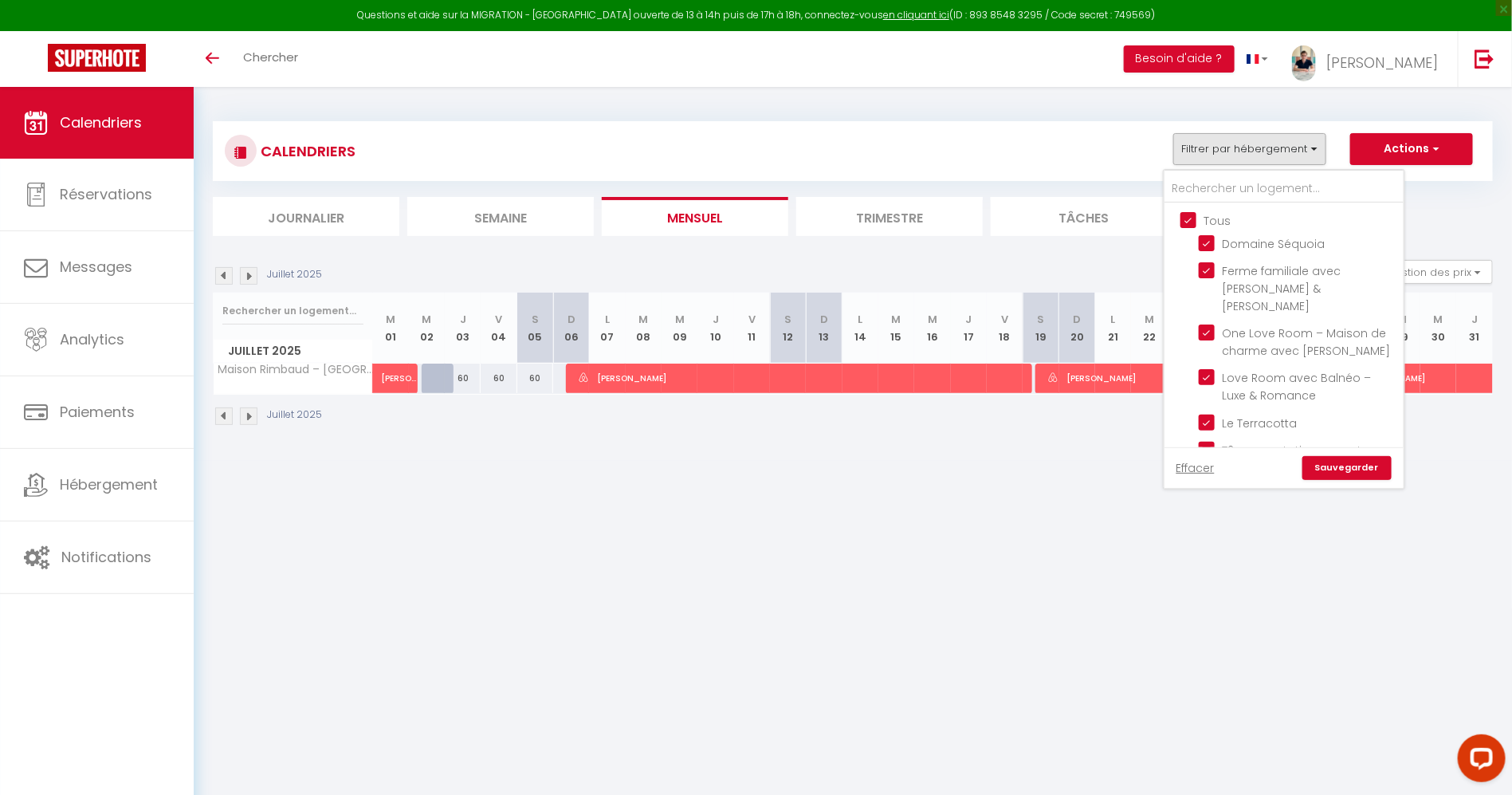
checkbox input "true"
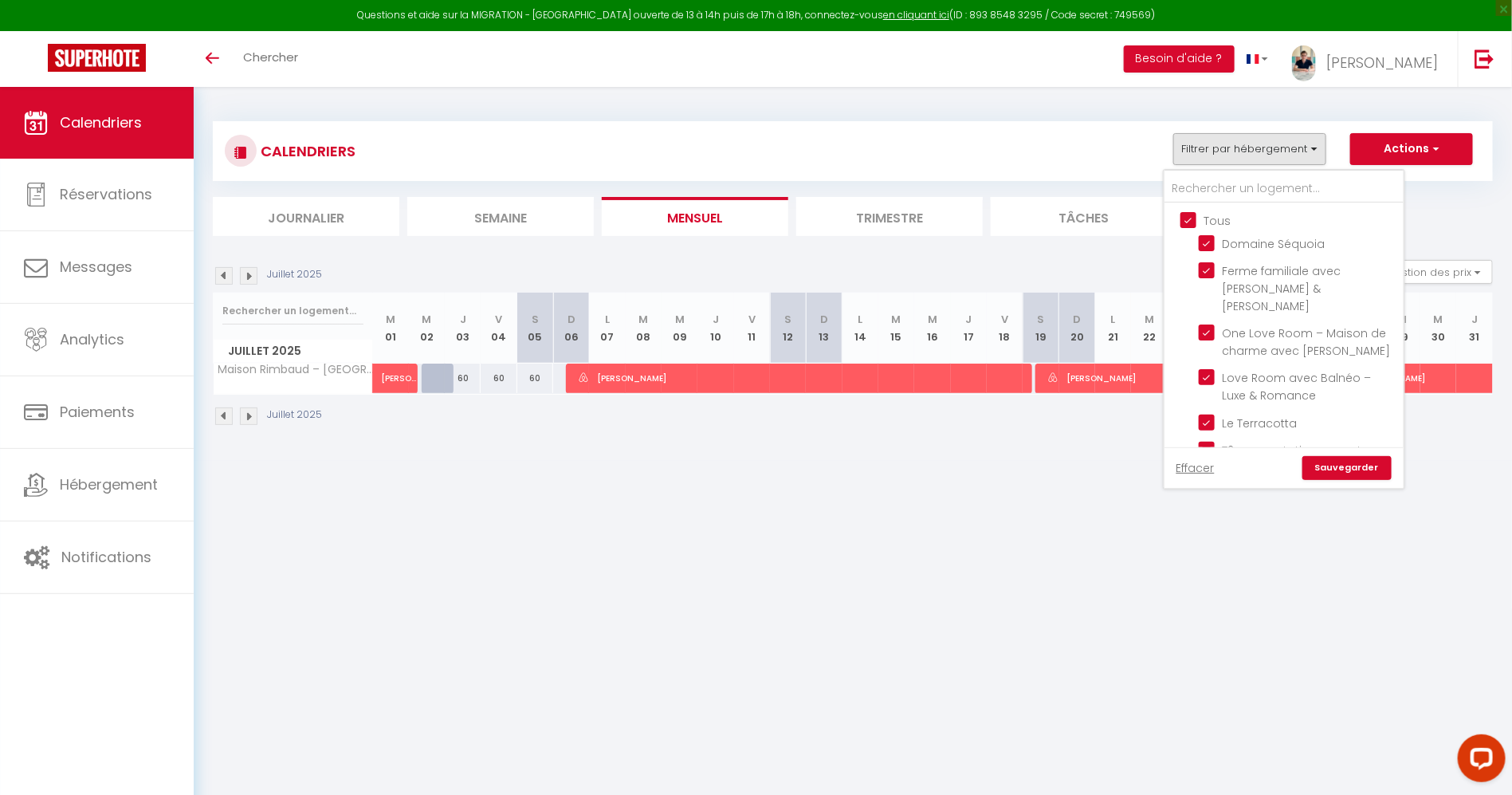
checkbox input "true"
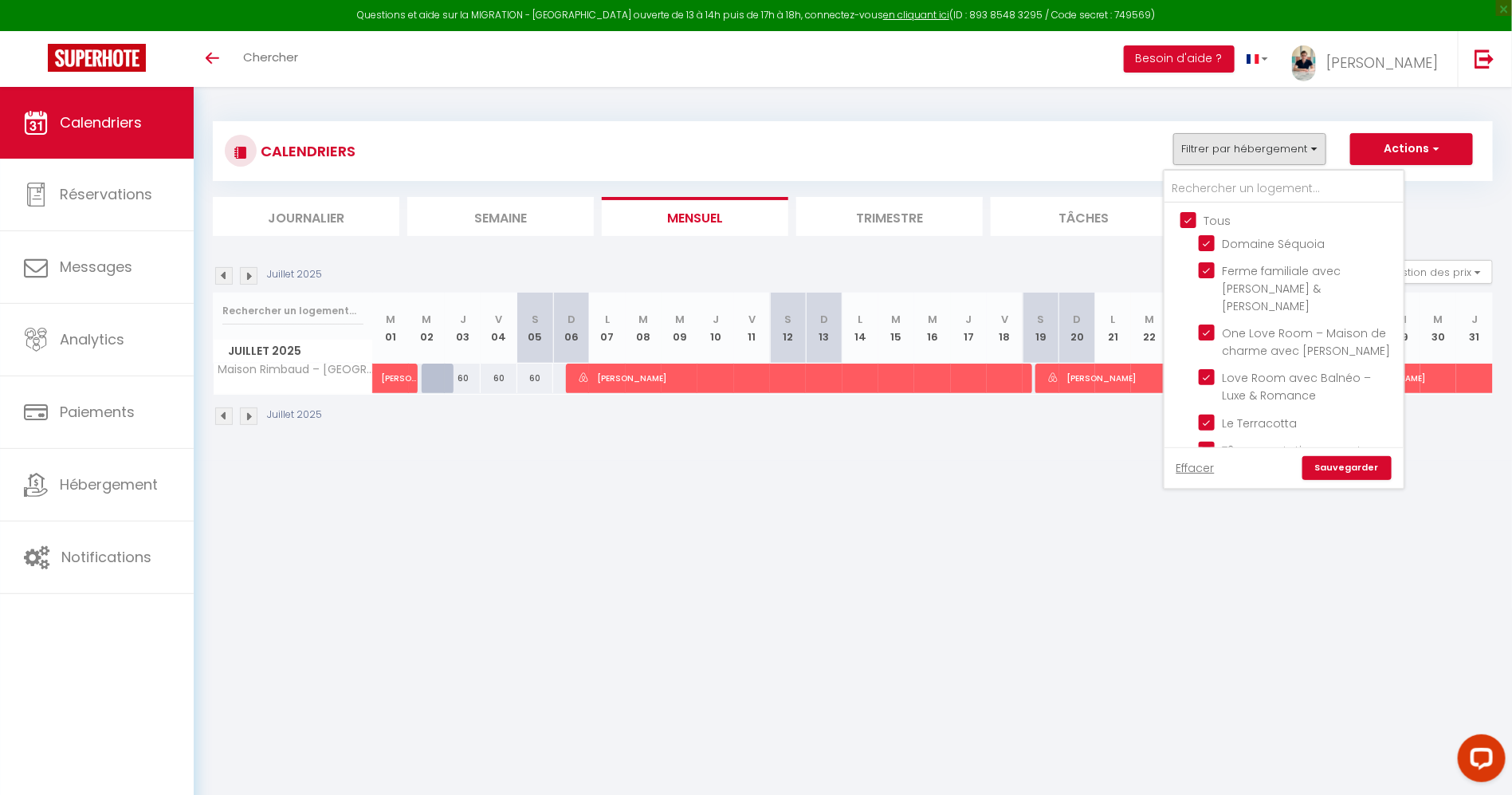
checkbox input "true"
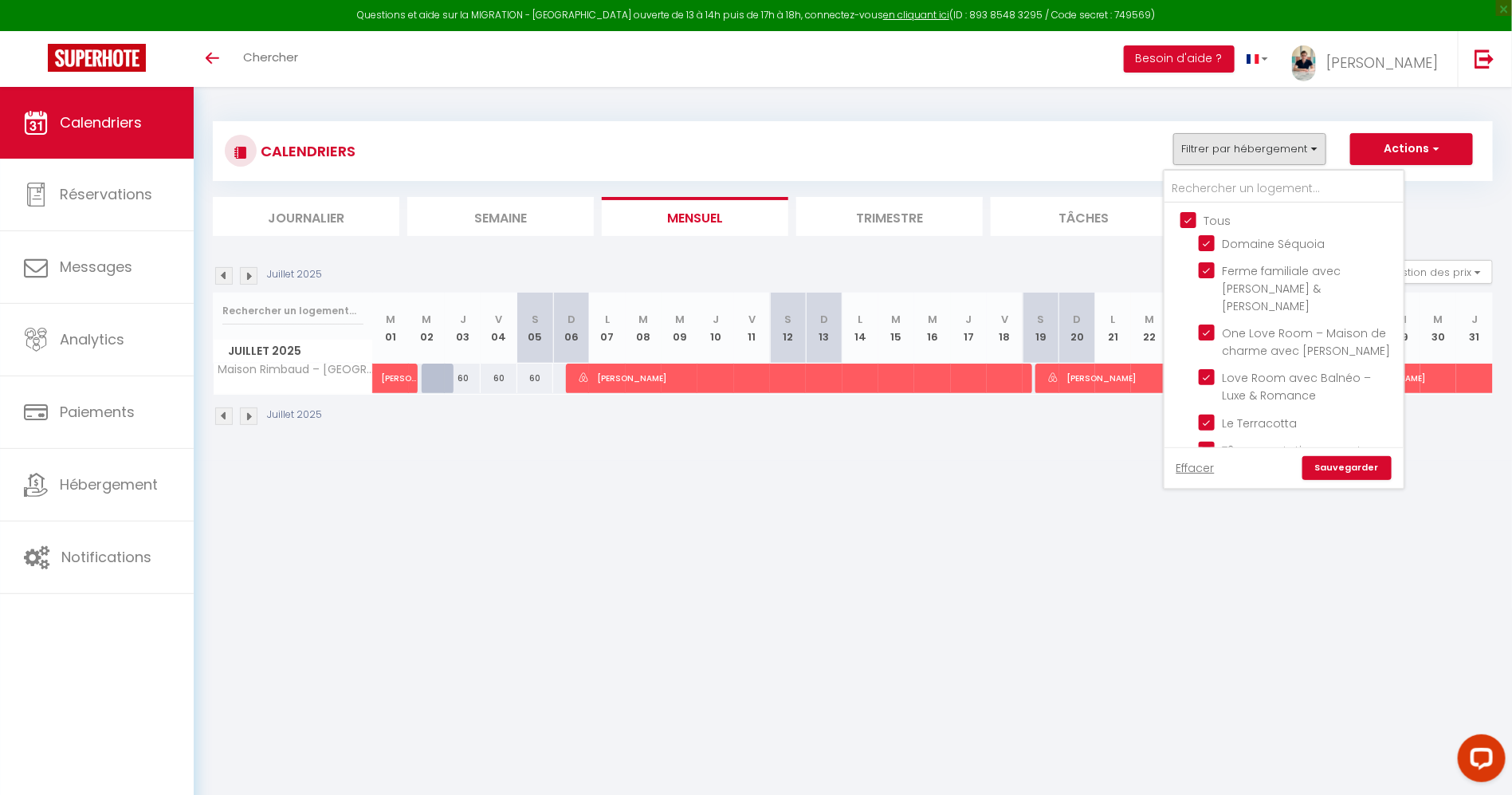
checkbox input "true"
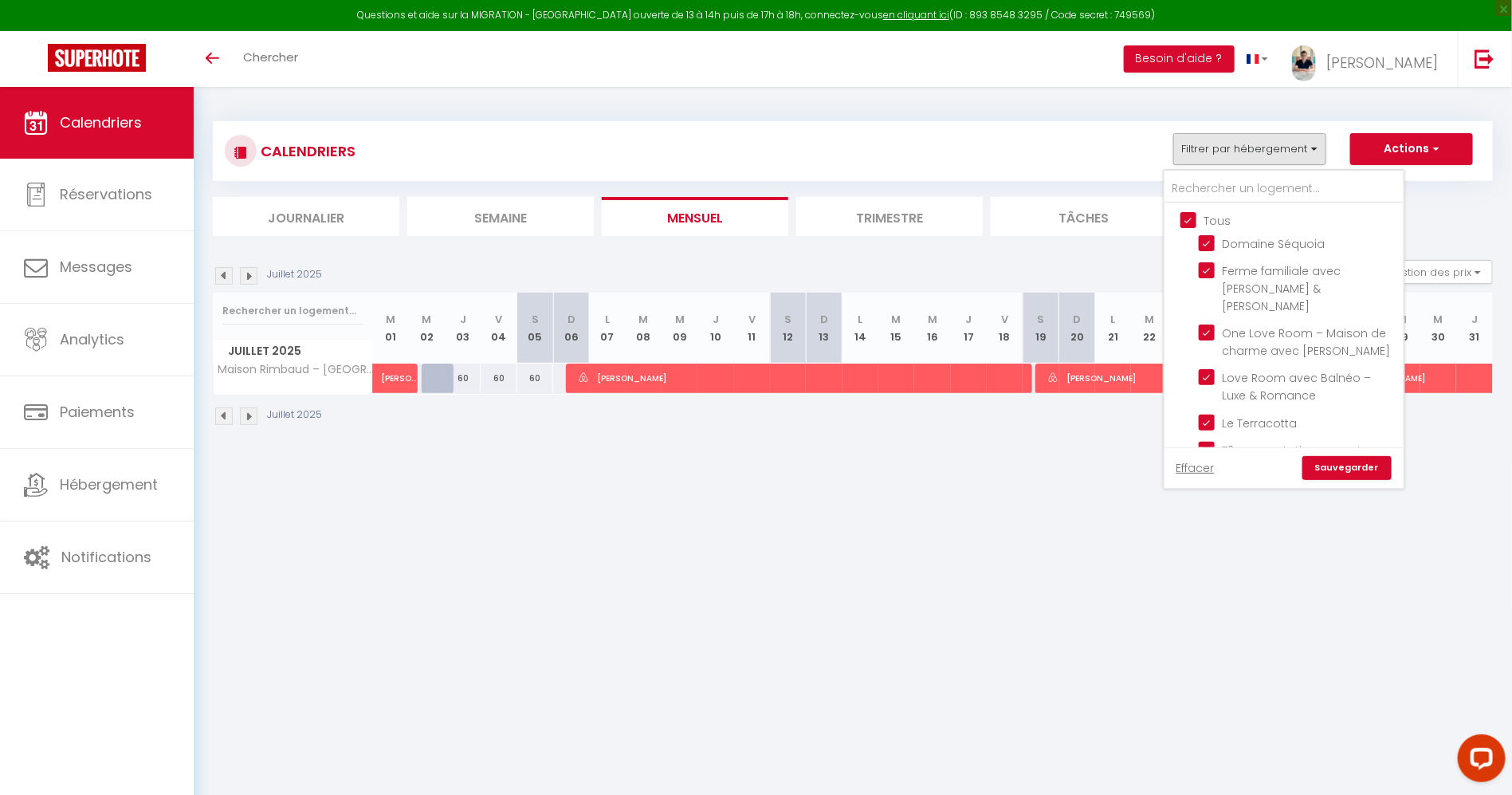
checkbox input "true"
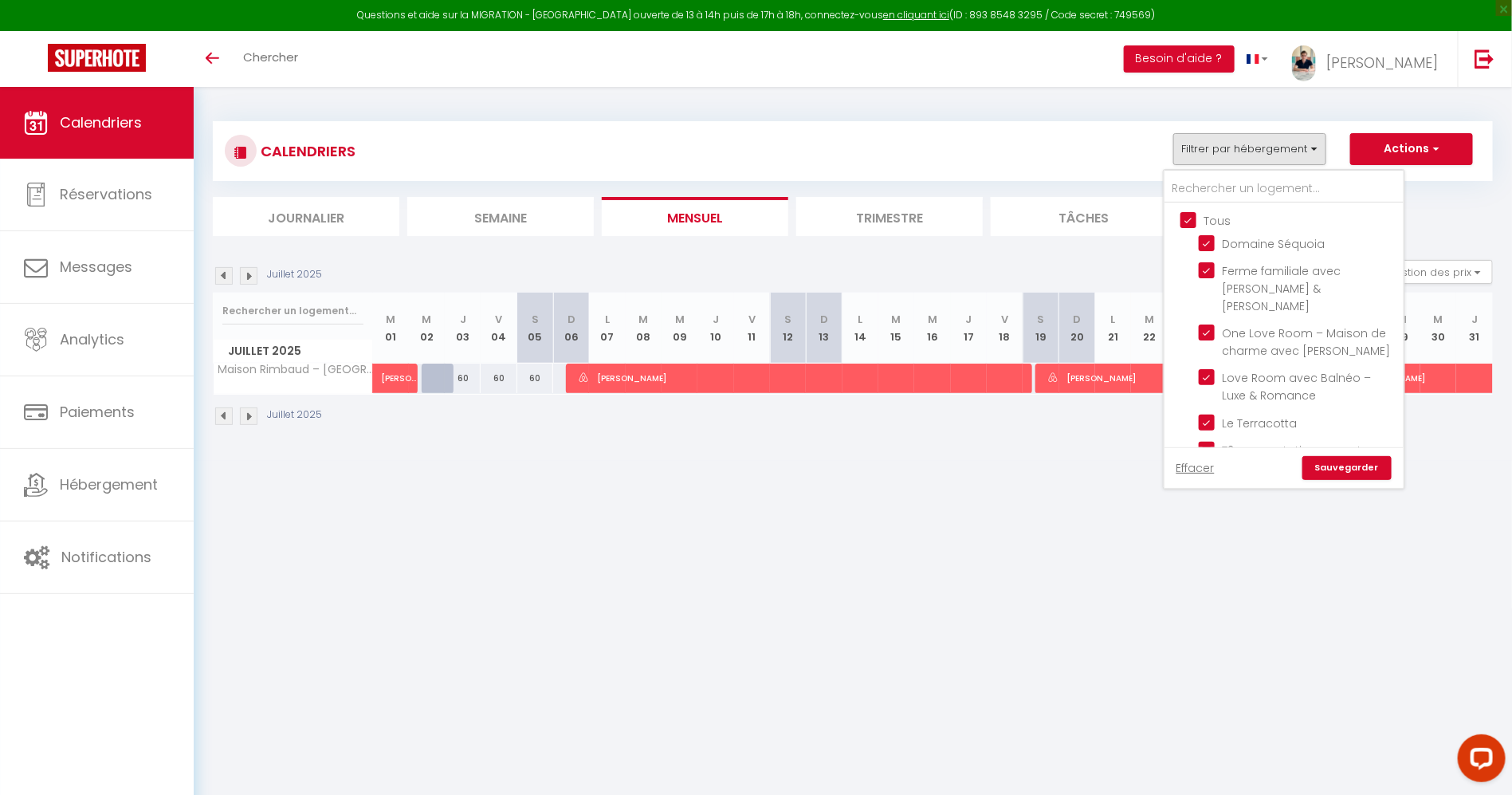
checkbox input "true"
click at [1189, 211] on input "Tous" at bounding box center [1299, 219] width 239 height 16
checkbox input "false"
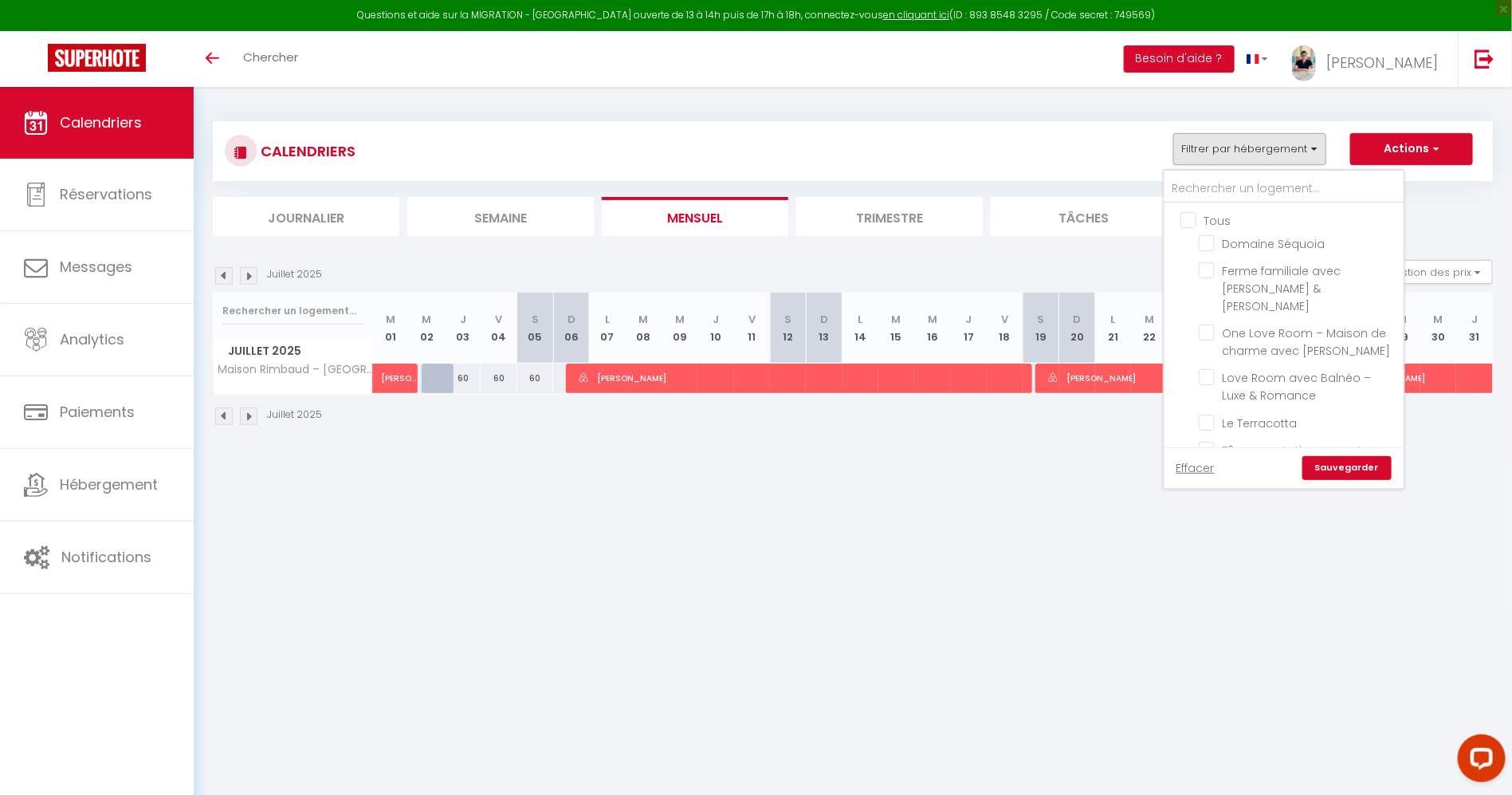
checkbox input "false"
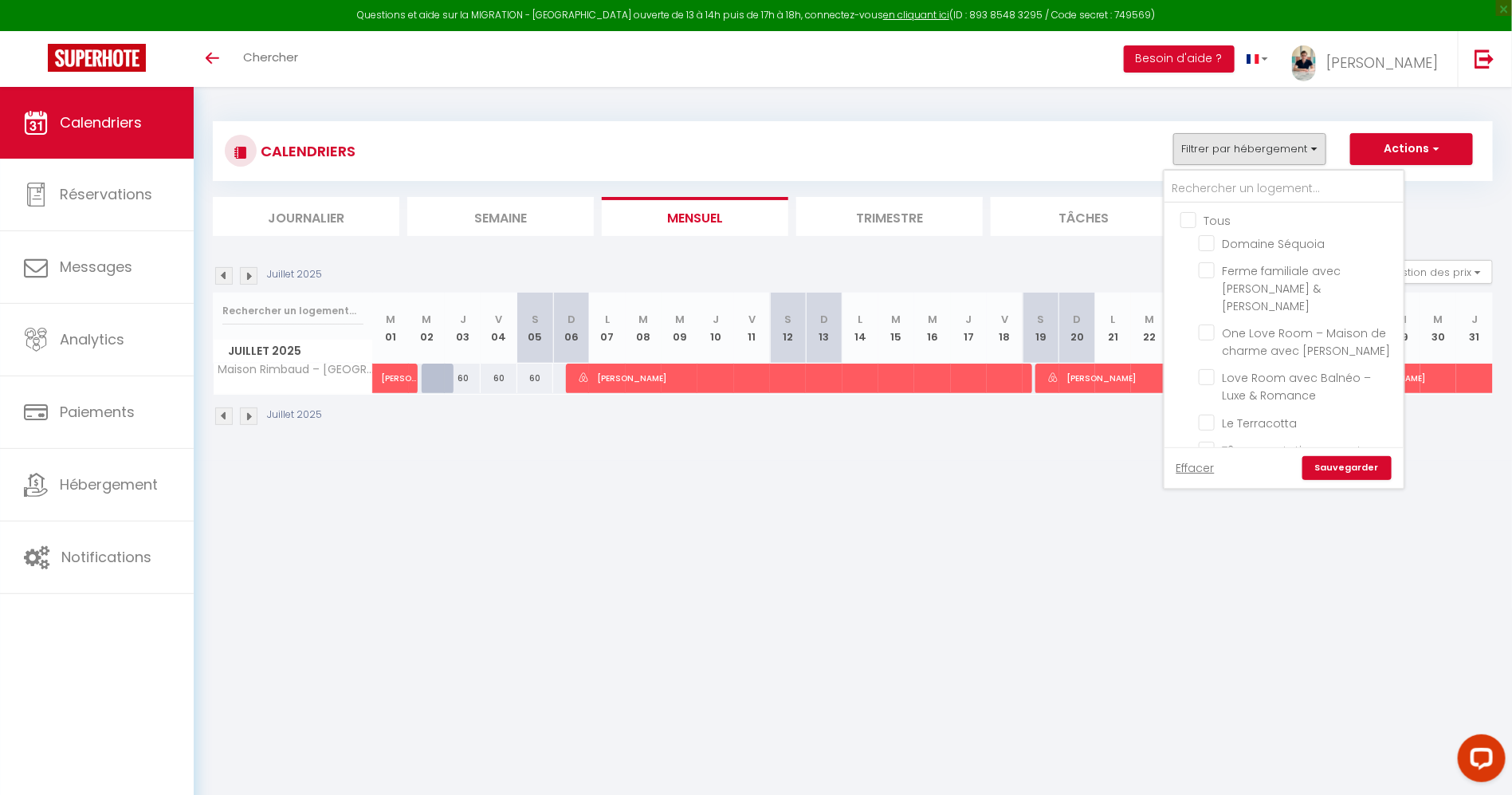
checkbox input "false"
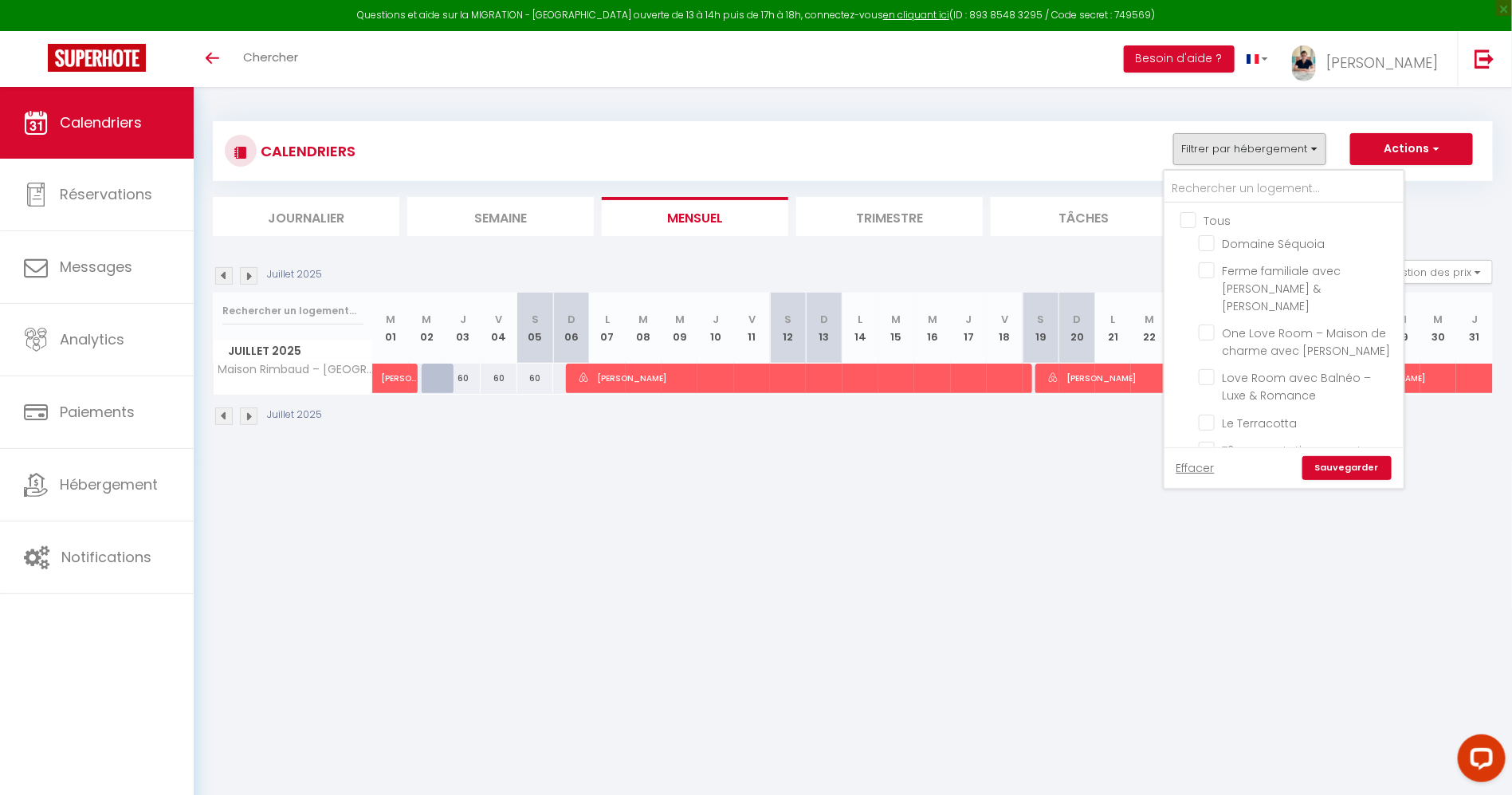
checkbox input "false"
click at [1327, 337] on span "Les Hirondelles - Appartement 2 chambres avec climatisation et balcon" at bounding box center [1304, 347] width 164 height 51
click at [1327, 337] on input "Les Hirondelles - Appartement 2 chambres avec climatisation et balcon" at bounding box center [1297, 329] width 199 height 16
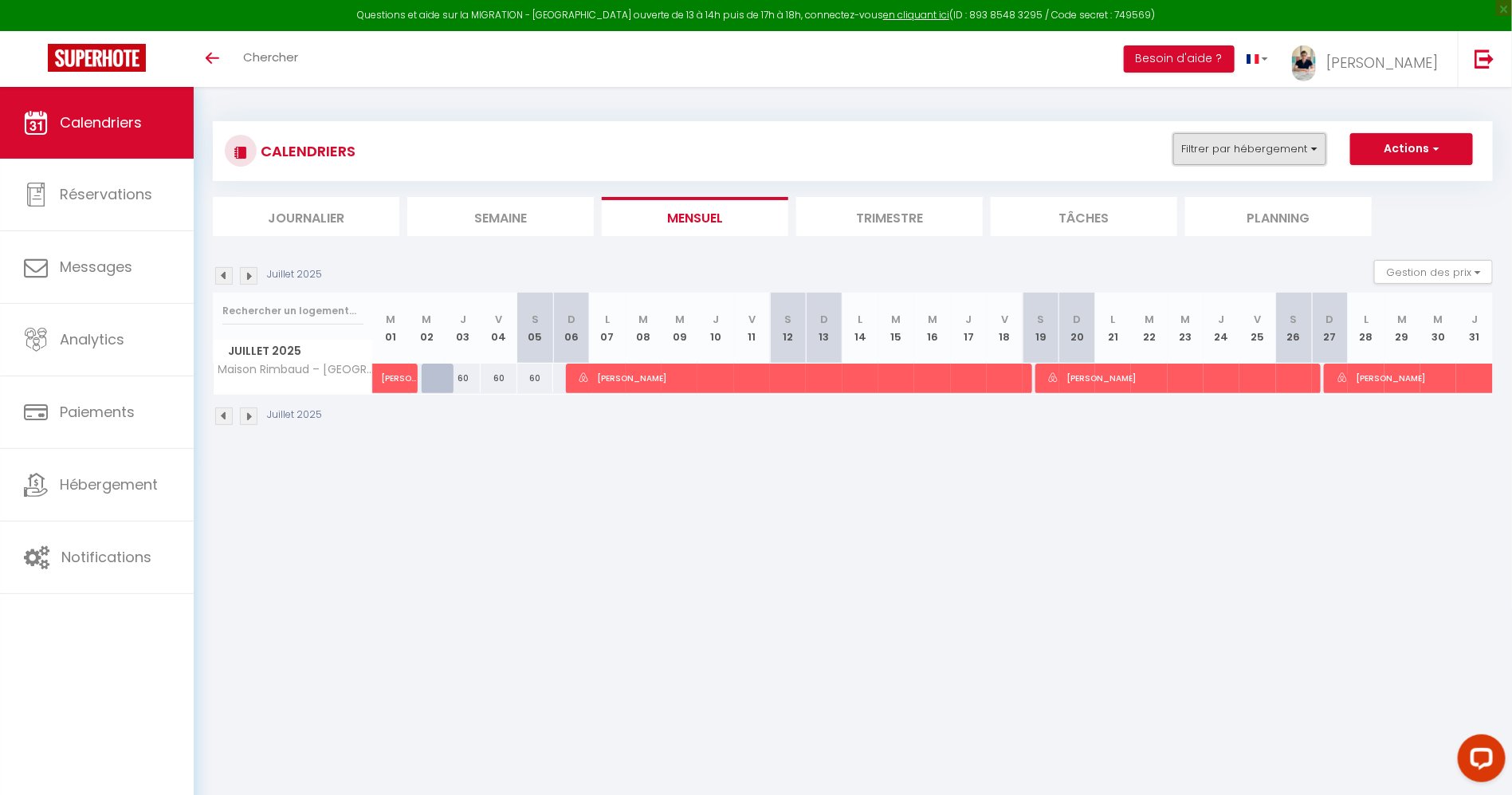
click at [1268, 136] on button "Filtrer par hébergement" at bounding box center [1249, 149] width 153 height 32
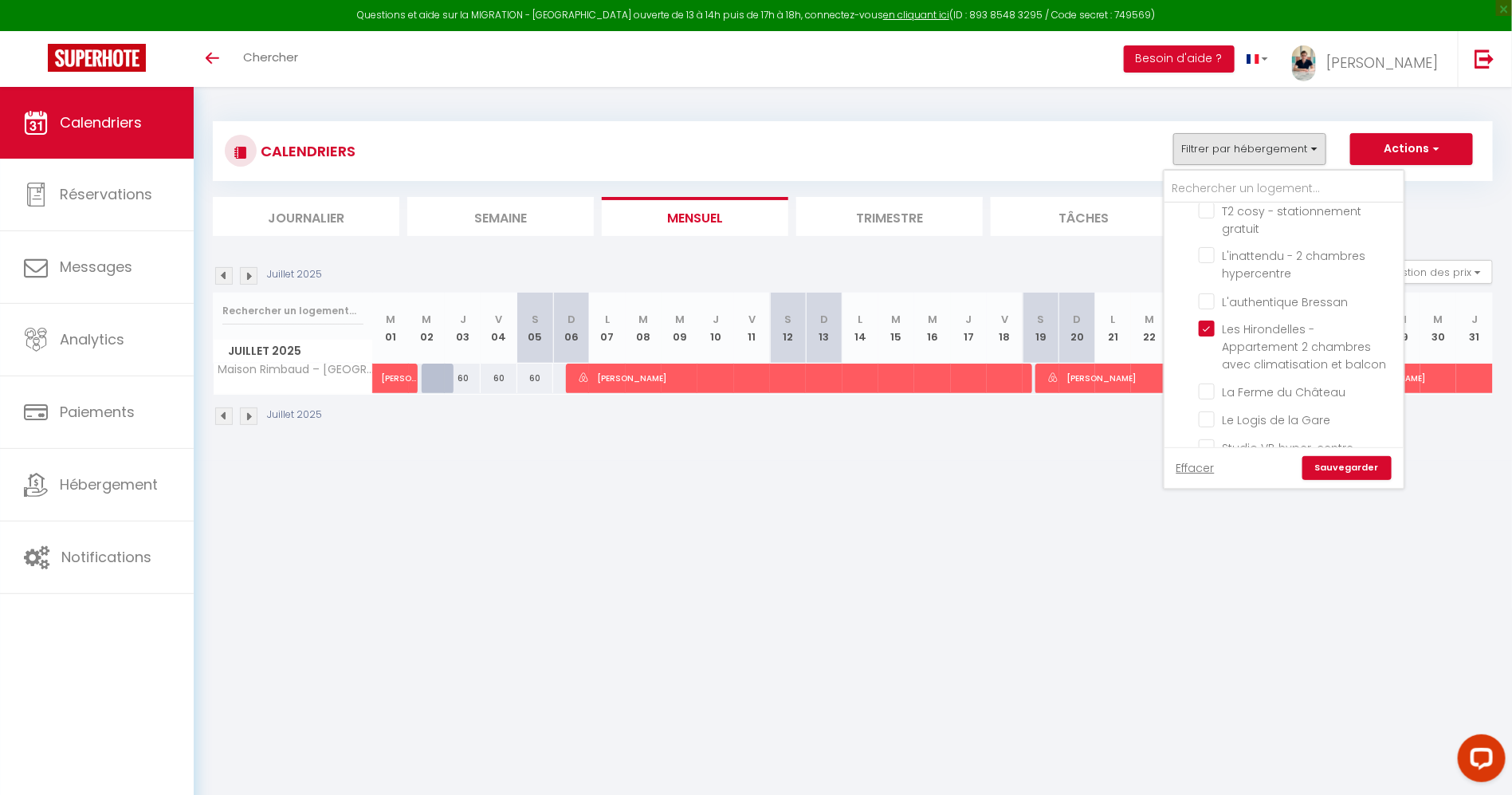
click at [1376, 468] on link "Sauvegarder" at bounding box center [1347, 467] width 89 height 24
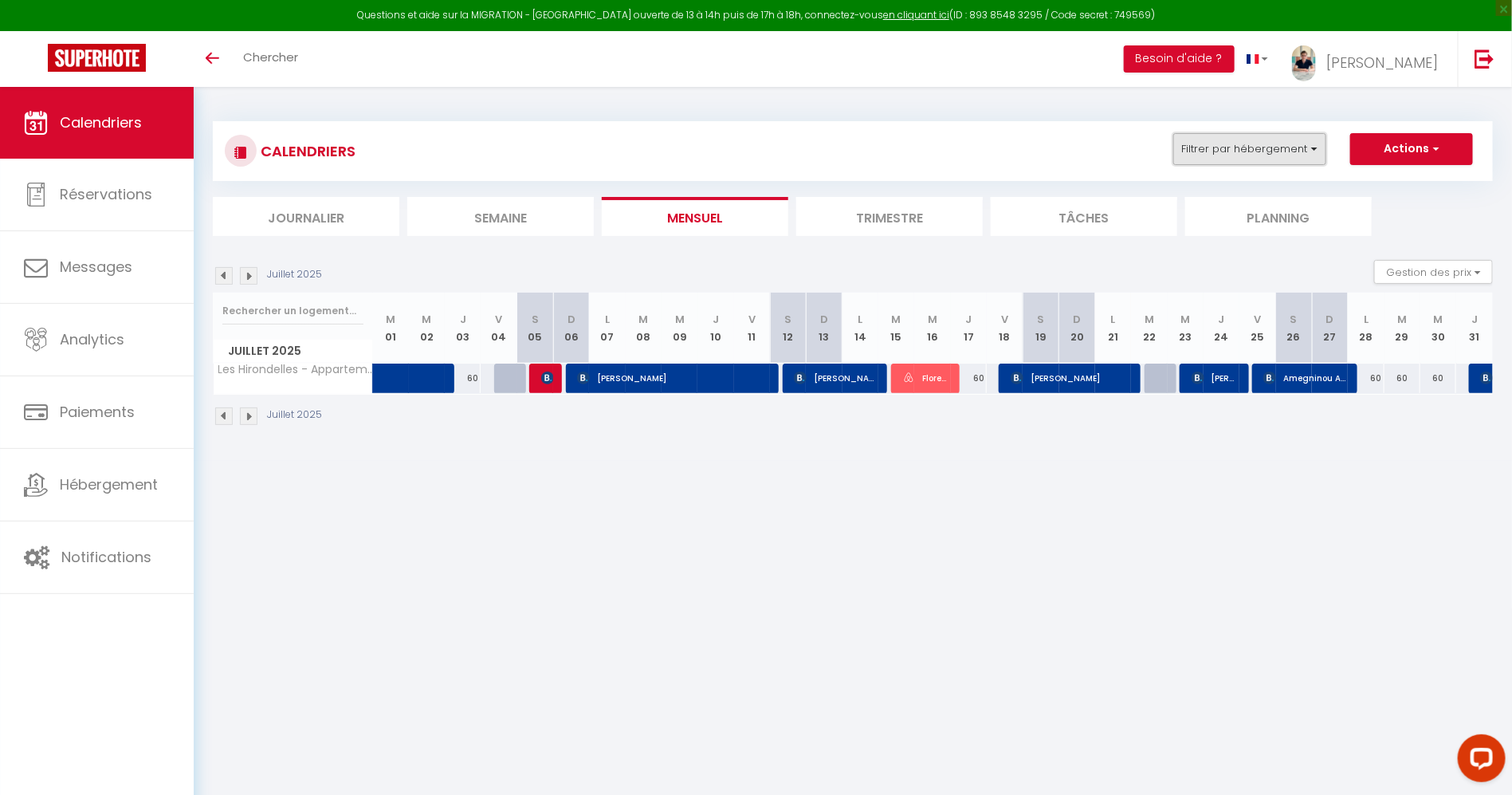
click at [1236, 146] on button "Filtrer par hébergement" at bounding box center [1249, 149] width 153 height 32
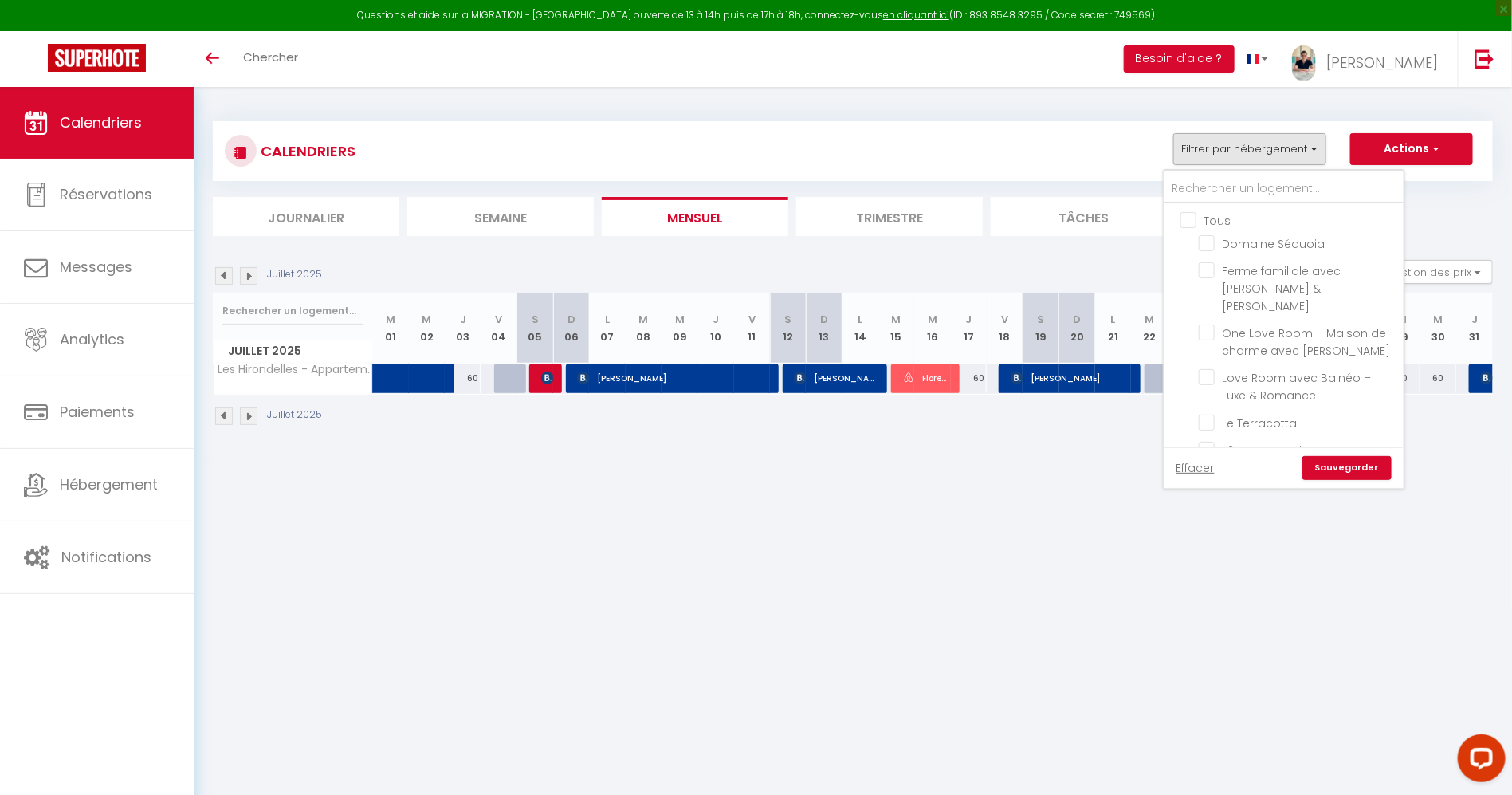
click at [1205, 211] on input "Tous" at bounding box center [1299, 219] width 239 height 16
click at [1312, 410] on label "Ferme Bressane - 4 chambres" at bounding box center [1304, 428] width 179 height 35
click at [1312, 410] on input "Ferme Bressane - 4 chambres" at bounding box center [1297, 418] width 199 height 16
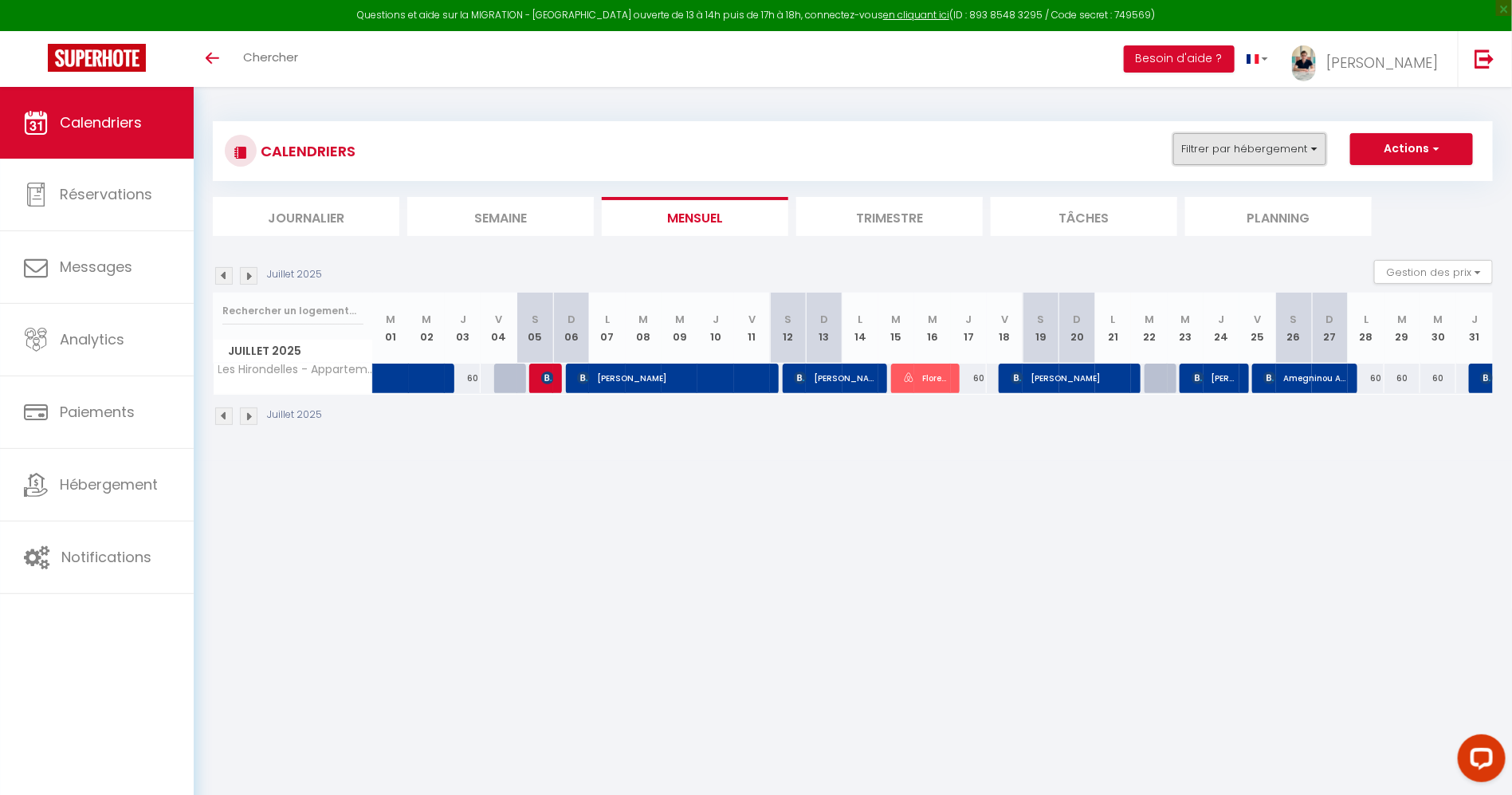
click at [1295, 154] on button "Filtrer par hébergement" at bounding box center [1249, 149] width 153 height 32
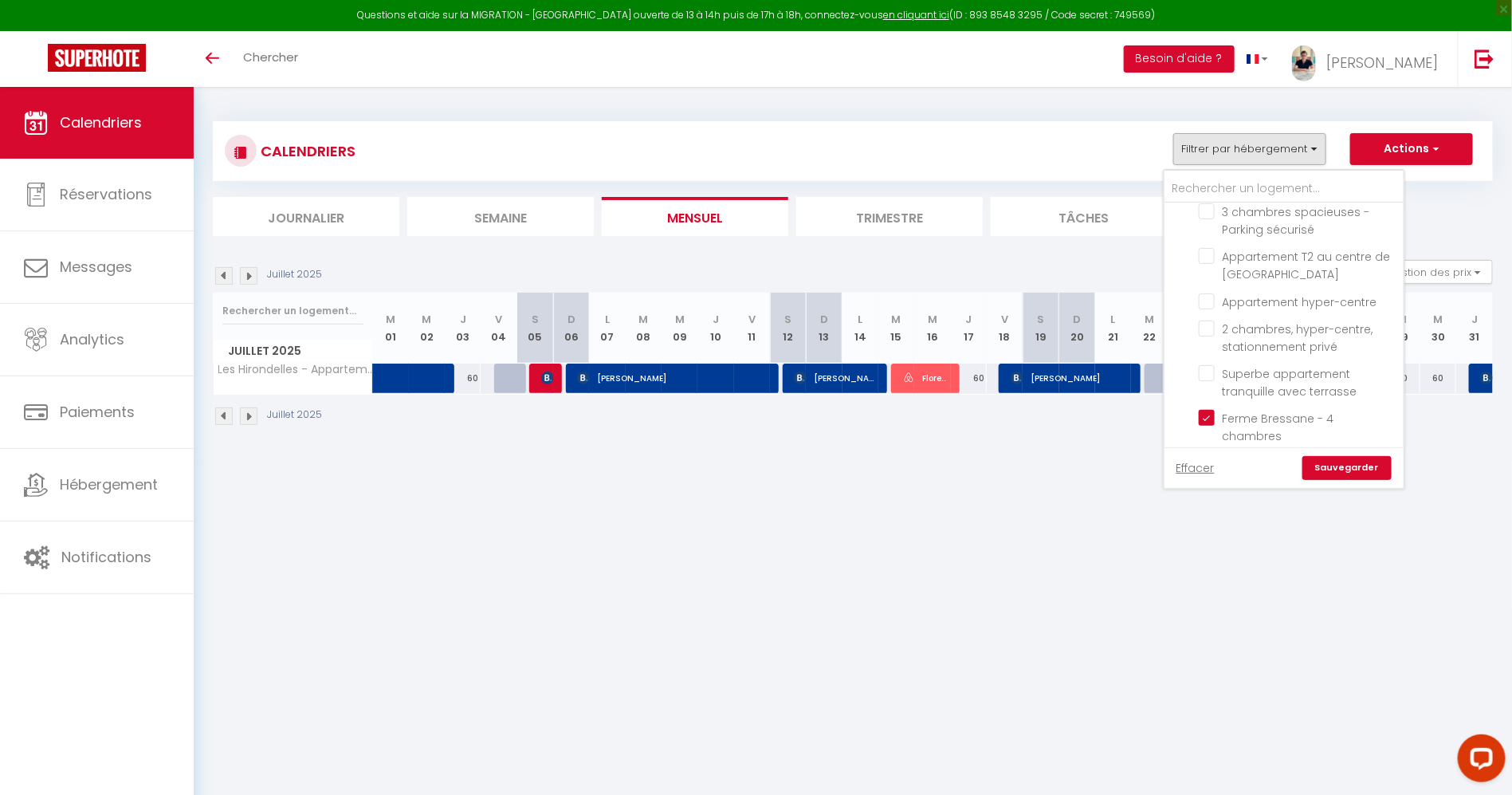
click at [1345, 476] on link "Sauvegarder" at bounding box center [1347, 467] width 89 height 24
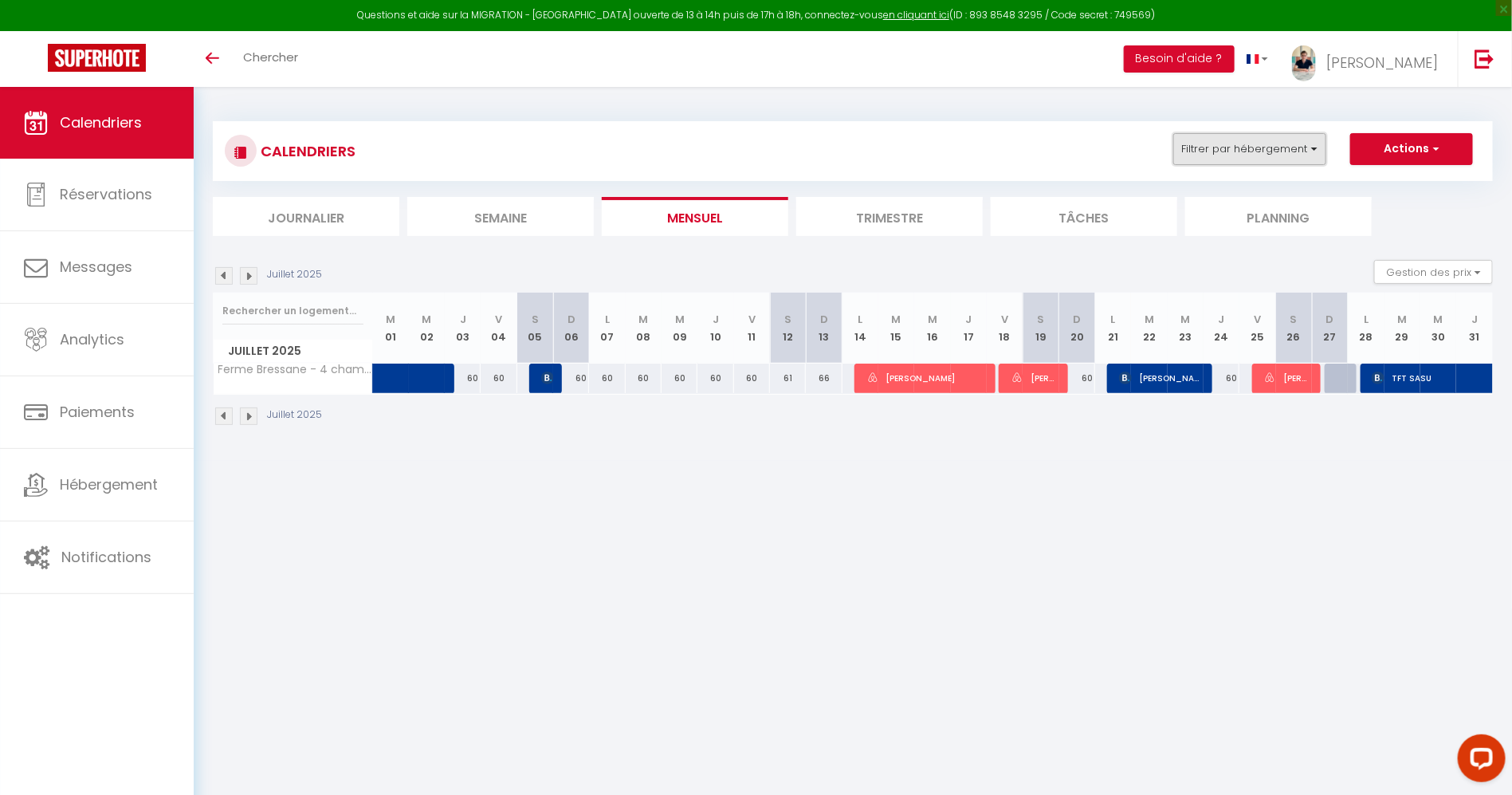
click at [1234, 164] on button "Filtrer par hébergement" at bounding box center [1249, 149] width 153 height 32
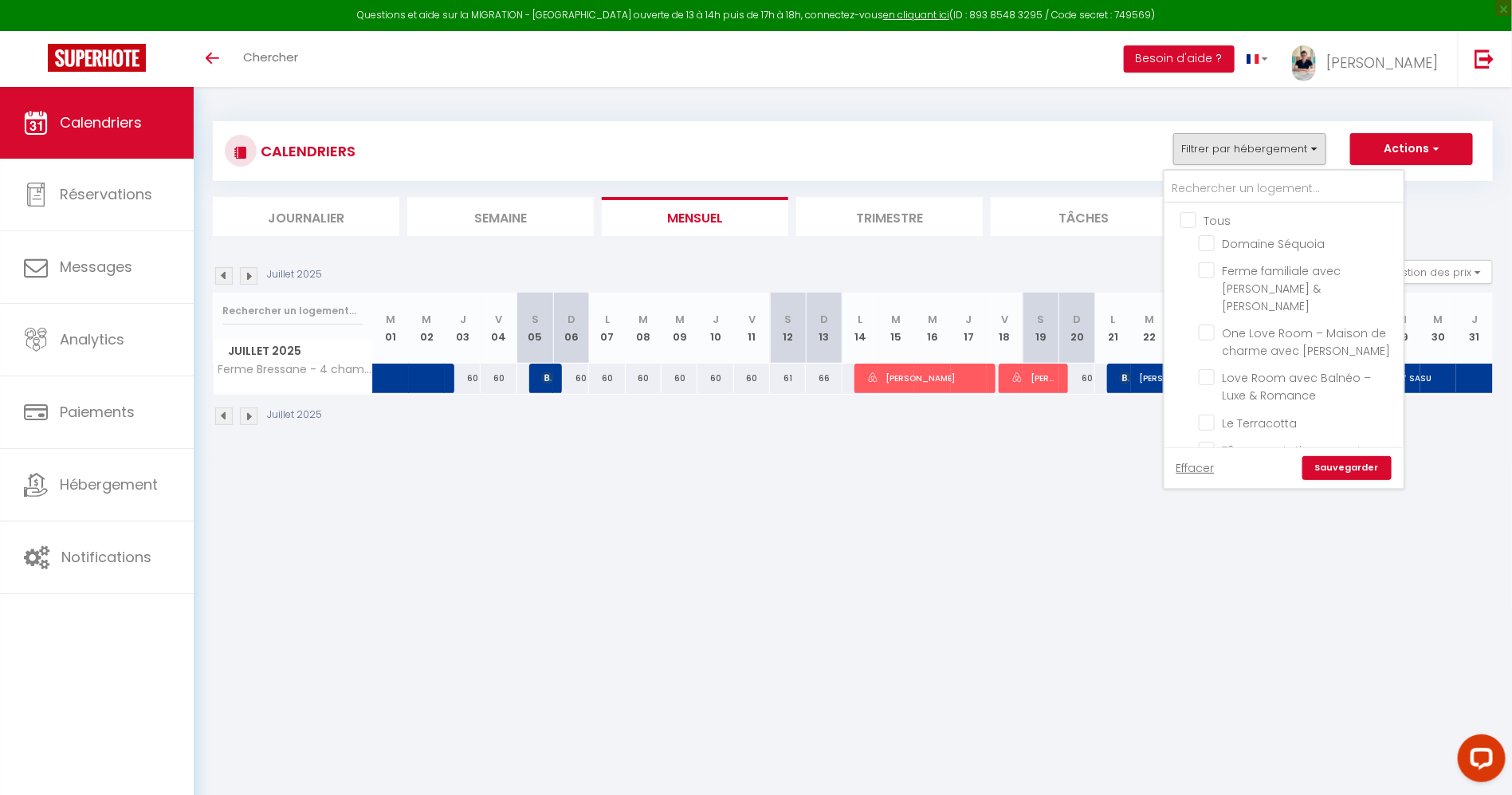
click at [1219, 215] on input "Tous" at bounding box center [1299, 219] width 239 height 16
click at [1282, 318] on input "Le Terracotta" at bounding box center [1297, 326] width 199 height 16
click at [1363, 462] on link "Sauvegarder" at bounding box center [1347, 467] width 89 height 24
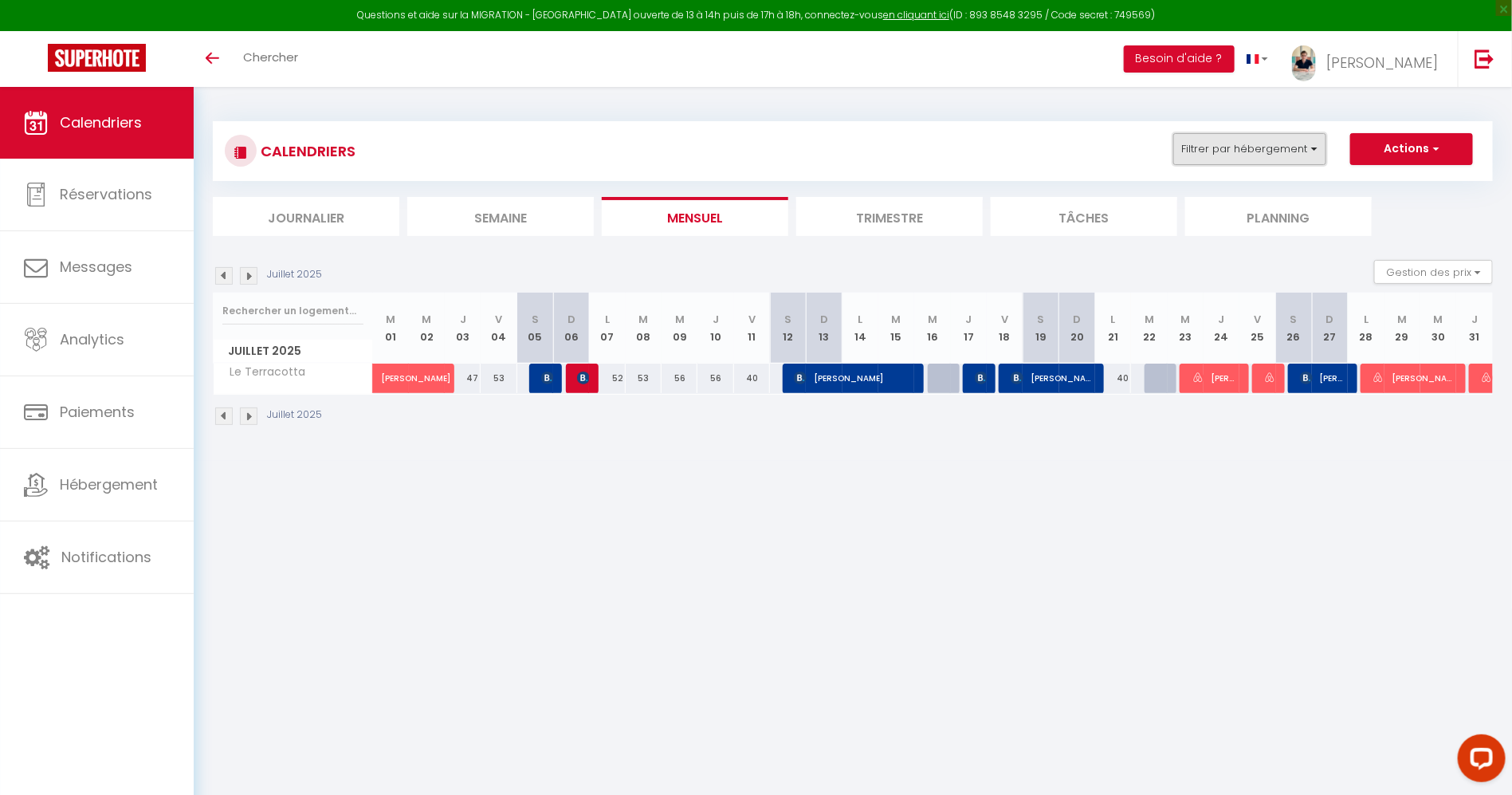
click at [1271, 137] on button "Filtrer par hébergement" at bounding box center [1249, 149] width 153 height 32
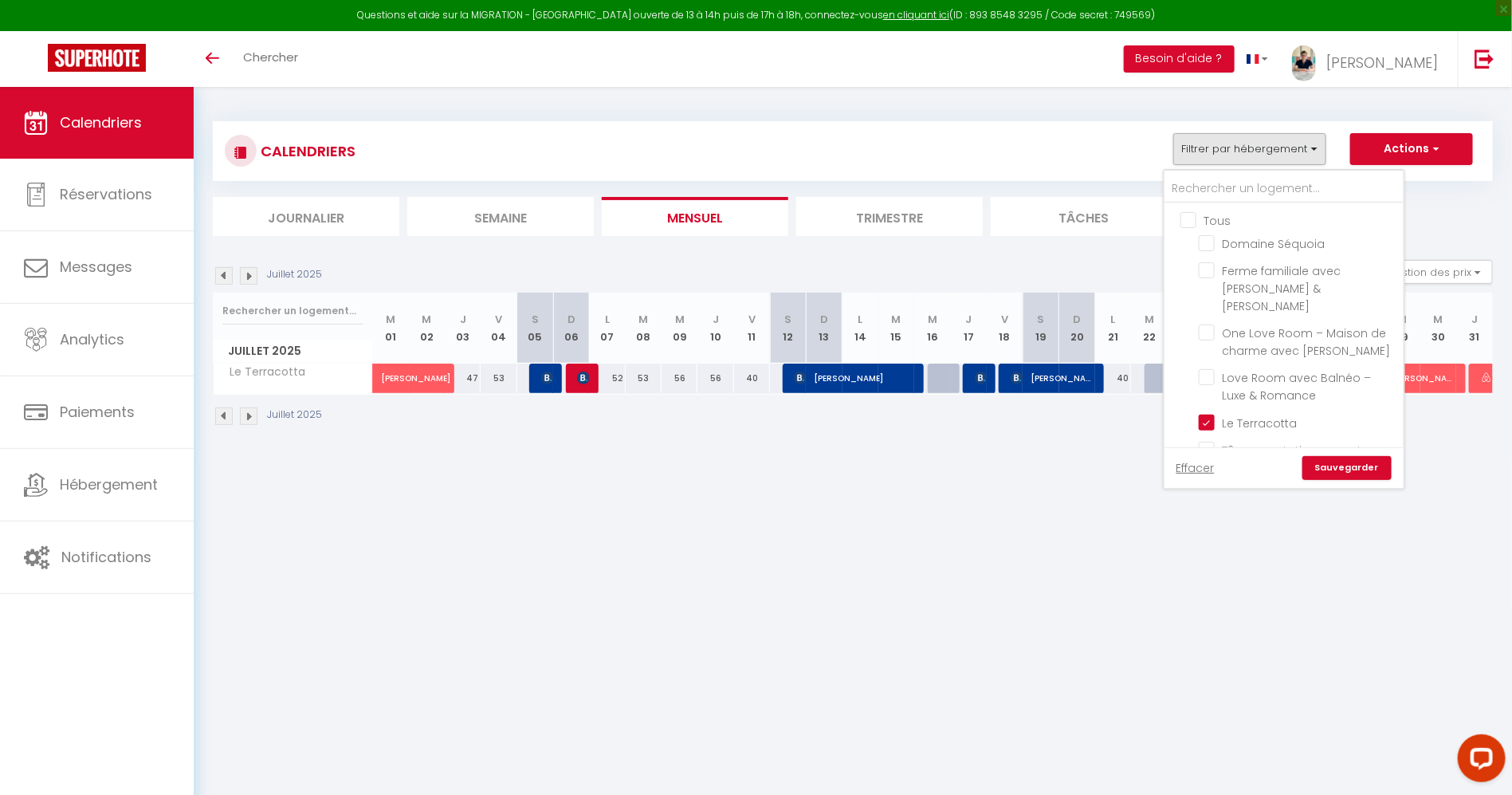
click at [1212, 211] on input "Tous" at bounding box center [1299, 219] width 239 height 16
click at [1211, 211] on input "Tous" at bounding box center [1299, 219] width 239 height 16
click at [1318, 291] on input "Le Logis de la Gare" at bounding box center [1297, 299] width 199 height 16
click at [1388, 483] on div "Effacer Sauvegarder" at bounding box center [1283, 467] width 239 height 40
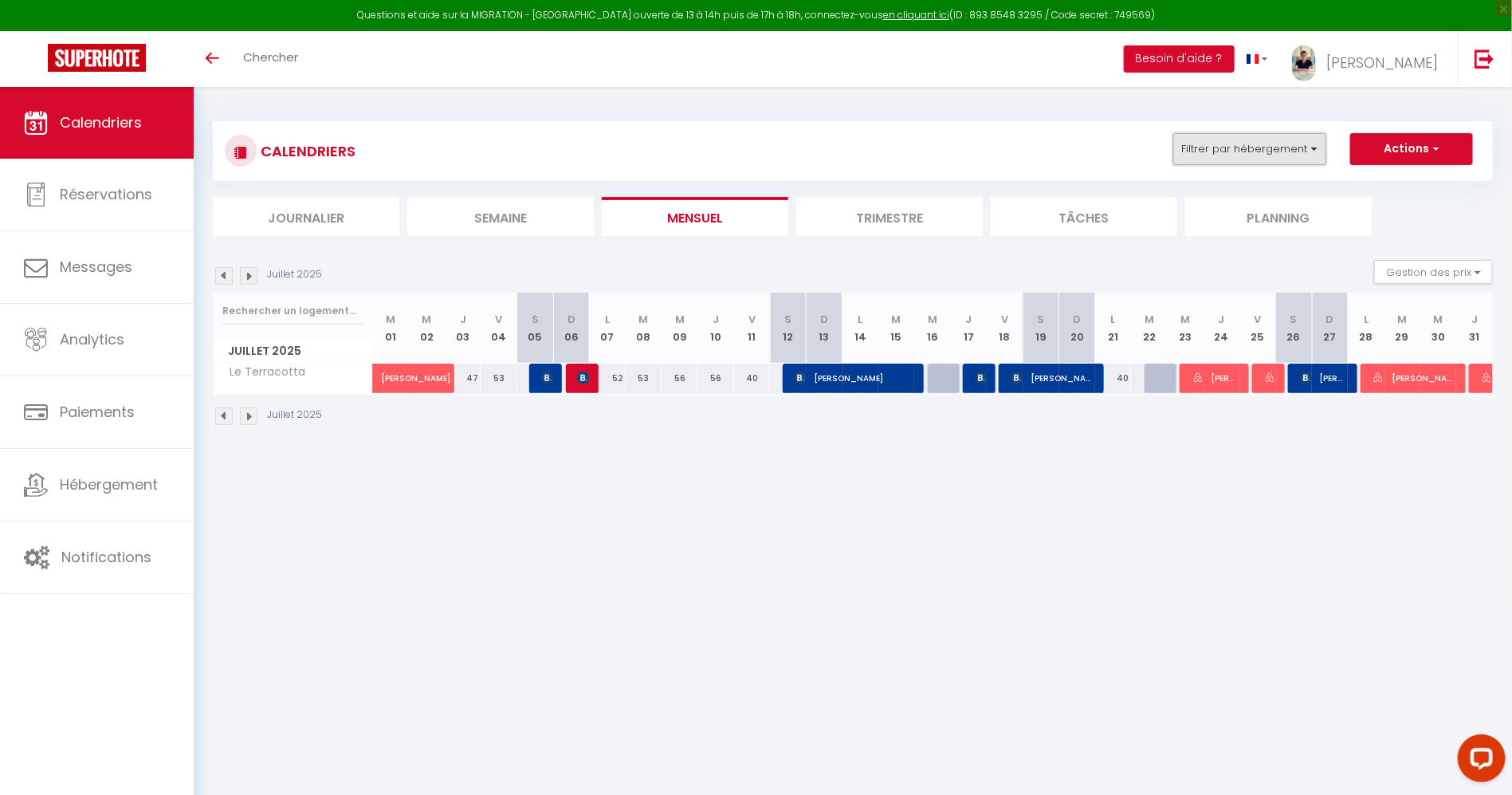
click at [1275, 160] on button "Filtrer par hébergement" at bounding box center [1249, 149] width 153 height 32
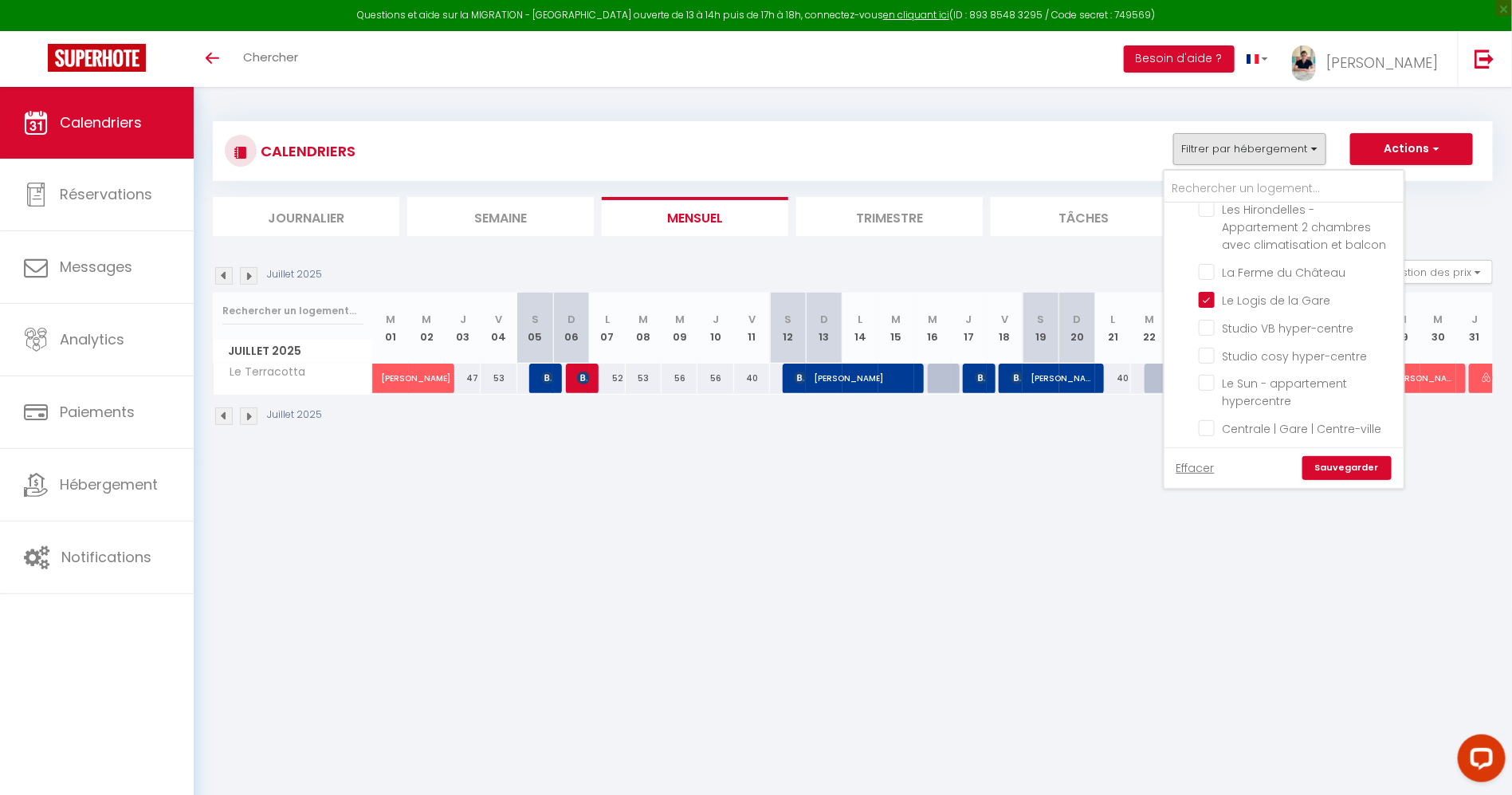
click at [1334, 469] on link "Sauvegarder" at bounding box center [1347, 467] width 89 height 24
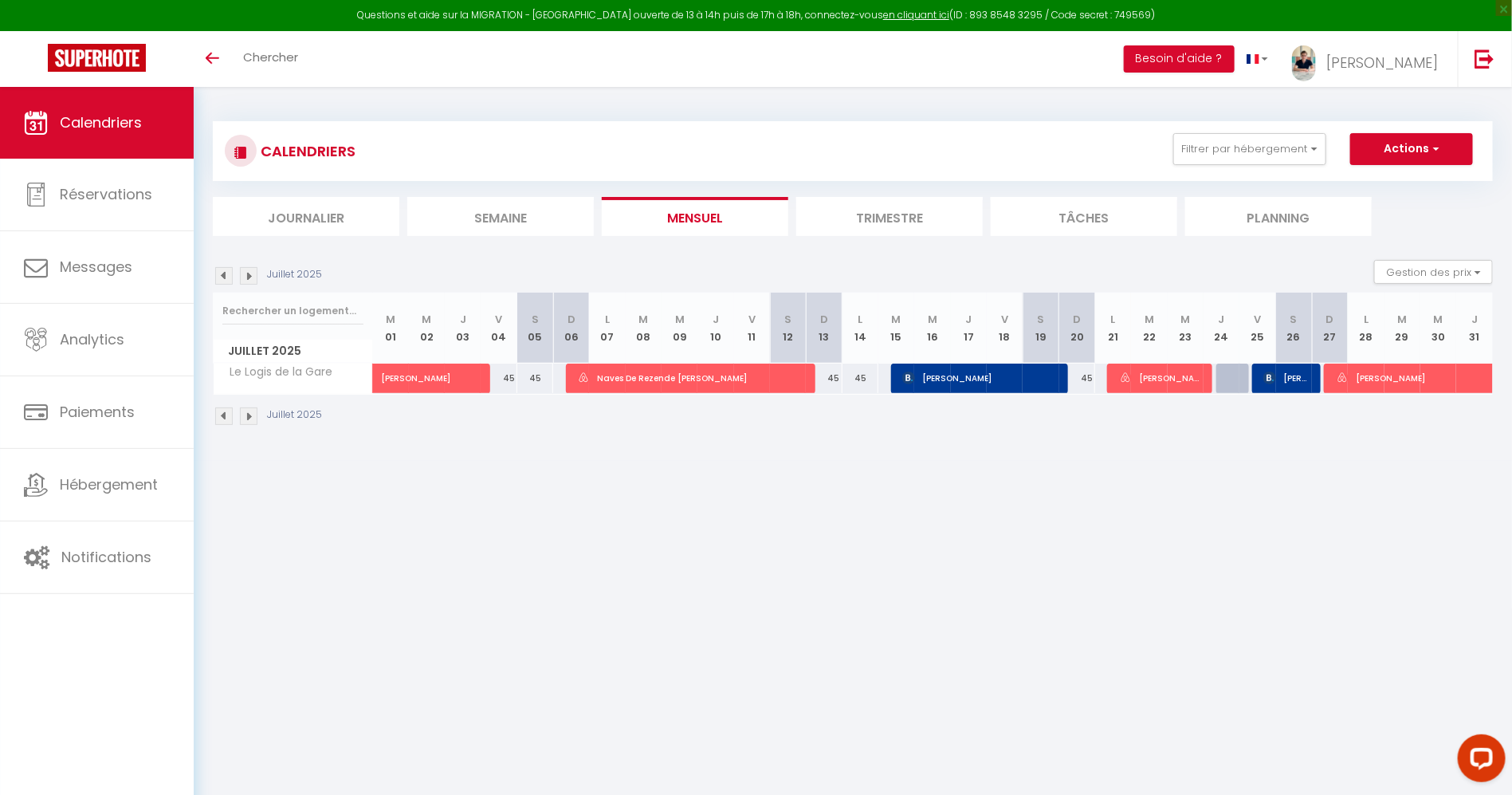
click at [253, 266] on div "[DATE] Gestion des prix Nb Nuits minimum Règles Disponibilité" at bounding box center [852, 276] width 1280 height 32
click at [251, 273] on img at bounding box center [249, 276] width 18 height 18
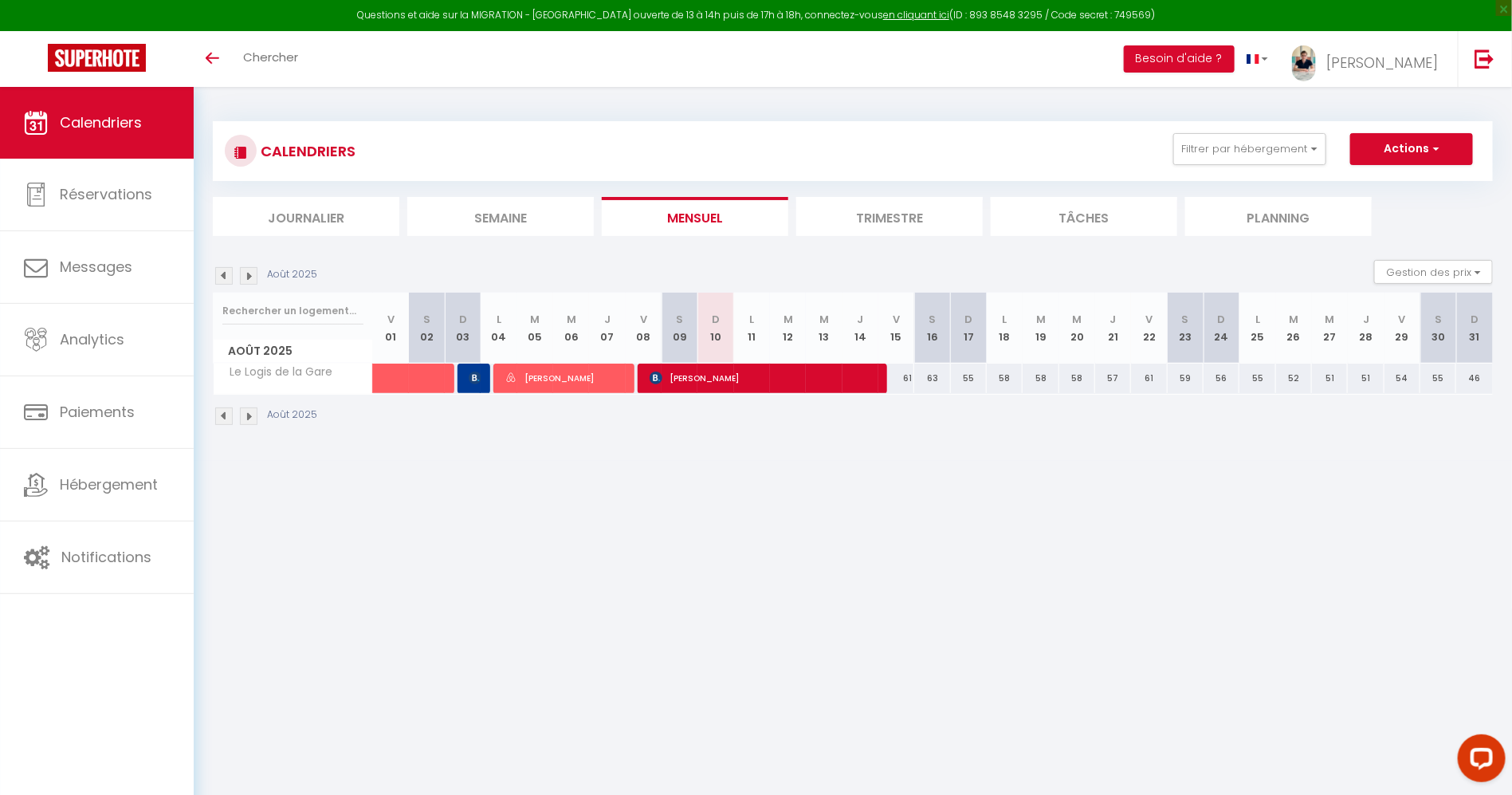
click at [230, 275] on img at bounding box center [224, 276] width 18 height 18
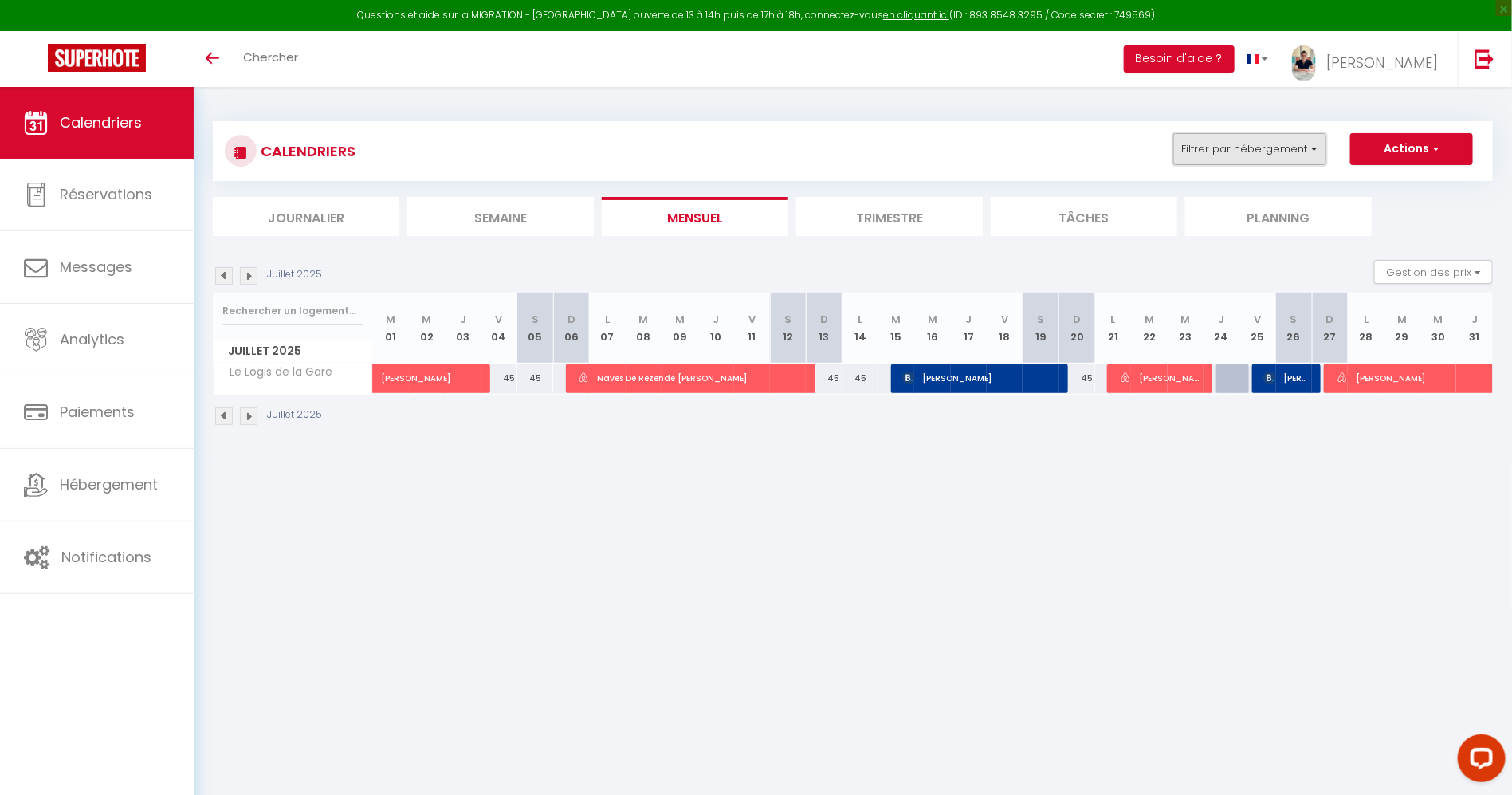
click at [1280, 141] on button "Filtrer par hébergement" at bounding box center [1249, 149] width 153 height 32
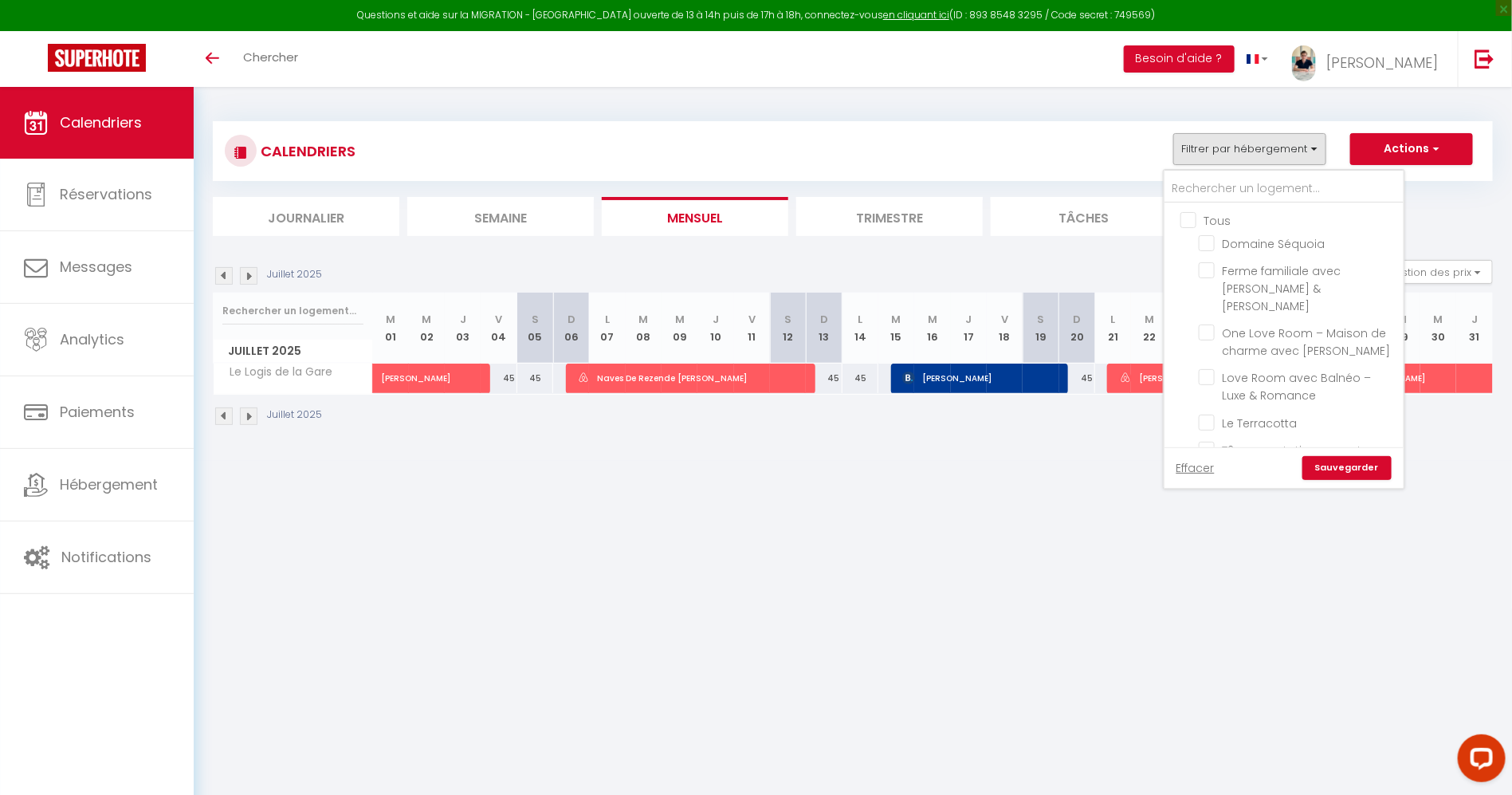
click at [1210, 213] on input "Tous" at bounding box center [1299, 219] width 239 height 16
click at [1282, 321] on span "Les chambres Tonics" at bounding box center [1283, 329] width 121 height 16
click at [1282, 319] on input "Les chambres Tonics" at bounding box center [1297, 327] width 199 height 16
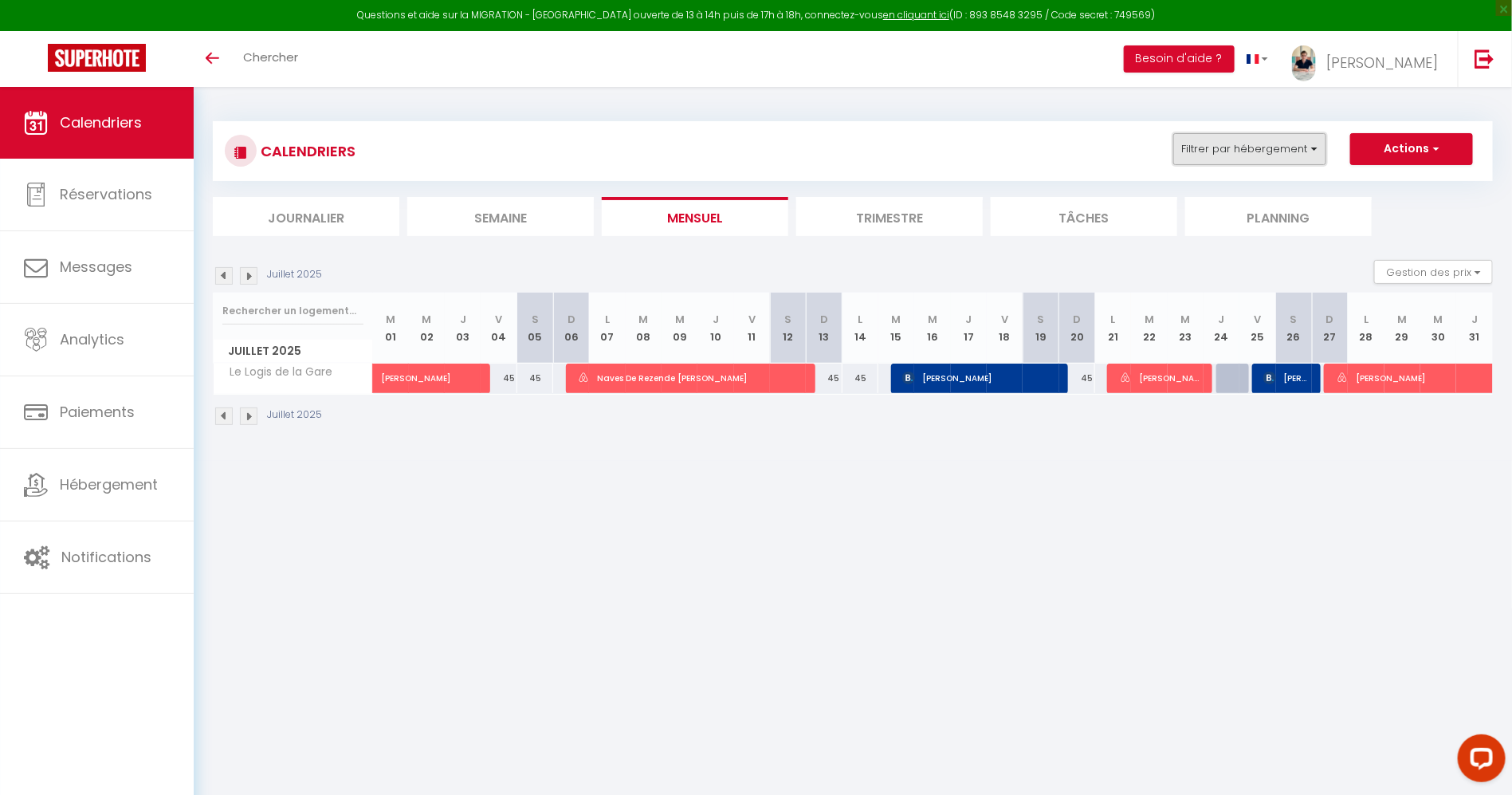
click at [1304, 151] on button "Filtrer par hébergement" at bounding box center [1249, 149] width 153 height 32
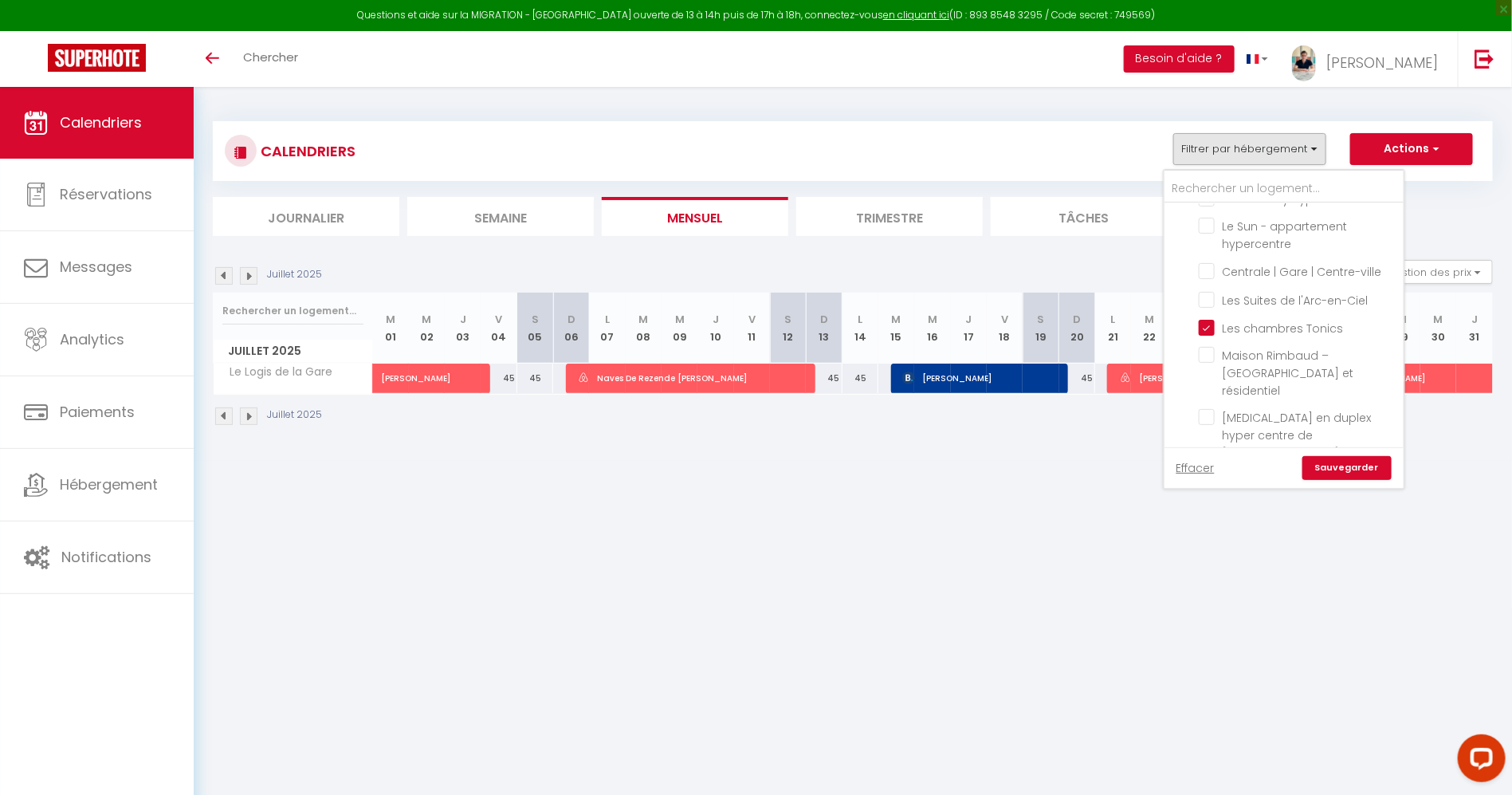
click at [1384, 459] on link "Sauvegarder" at bounding box center [1347, 467] width 89 height 24
